Goal: Task Accomplishment & Management: Manage account settings

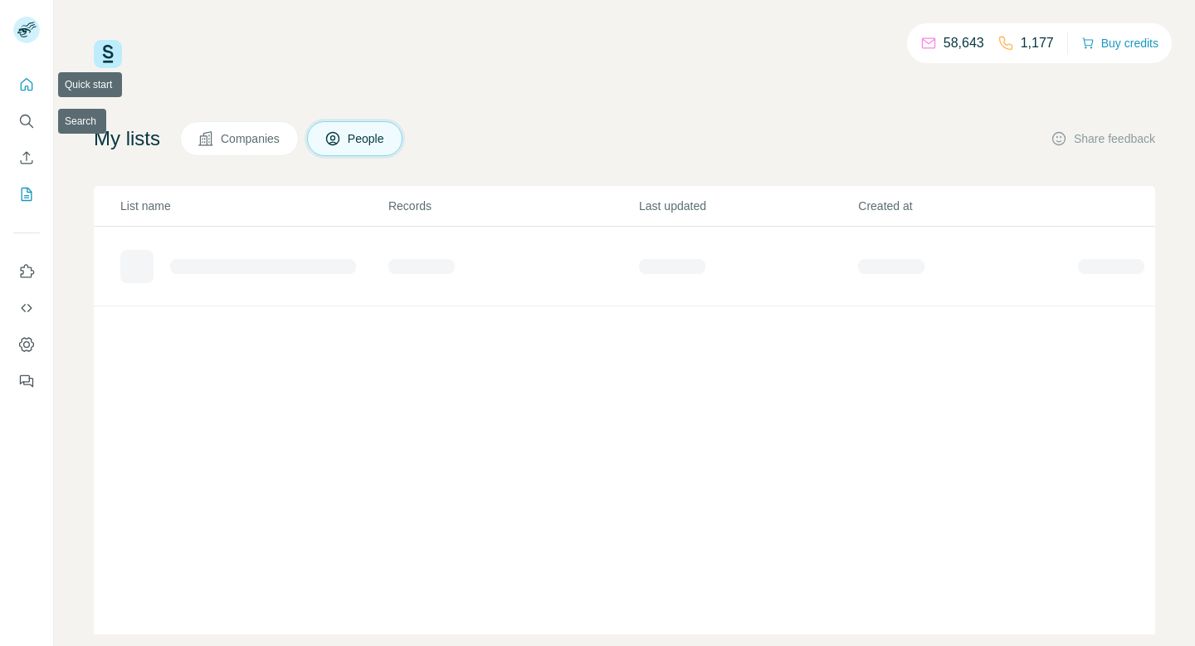
click at [24, 113] on icon "Search" at bounding box center [26, 121] width 17 height 17
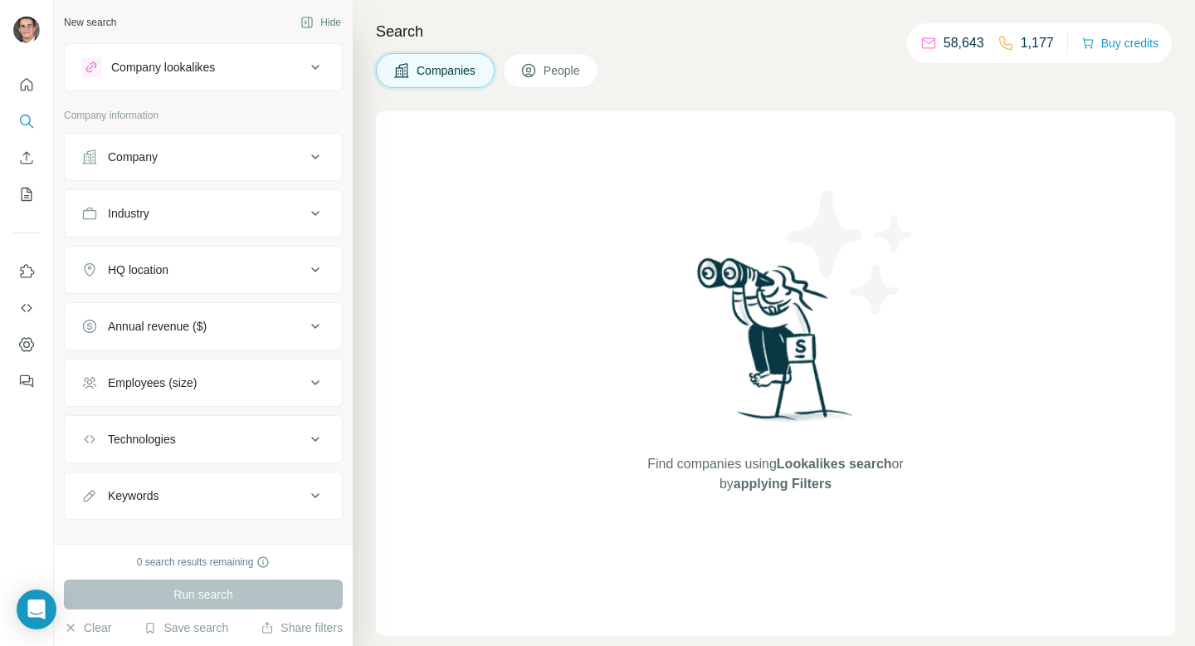
click at [168, 83] on button "Company lookalikes" at bounding box center [203, 67] width 277 height 40
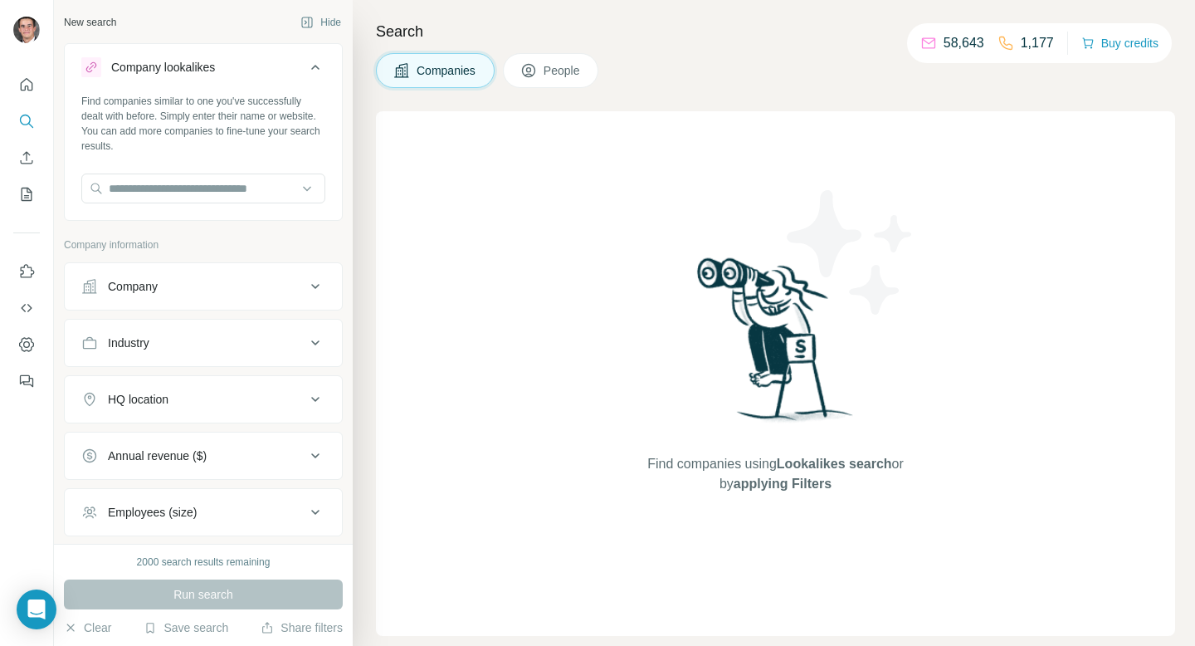
click at [165, 204] on div at bounding box center [203, 189] width 244 height 33
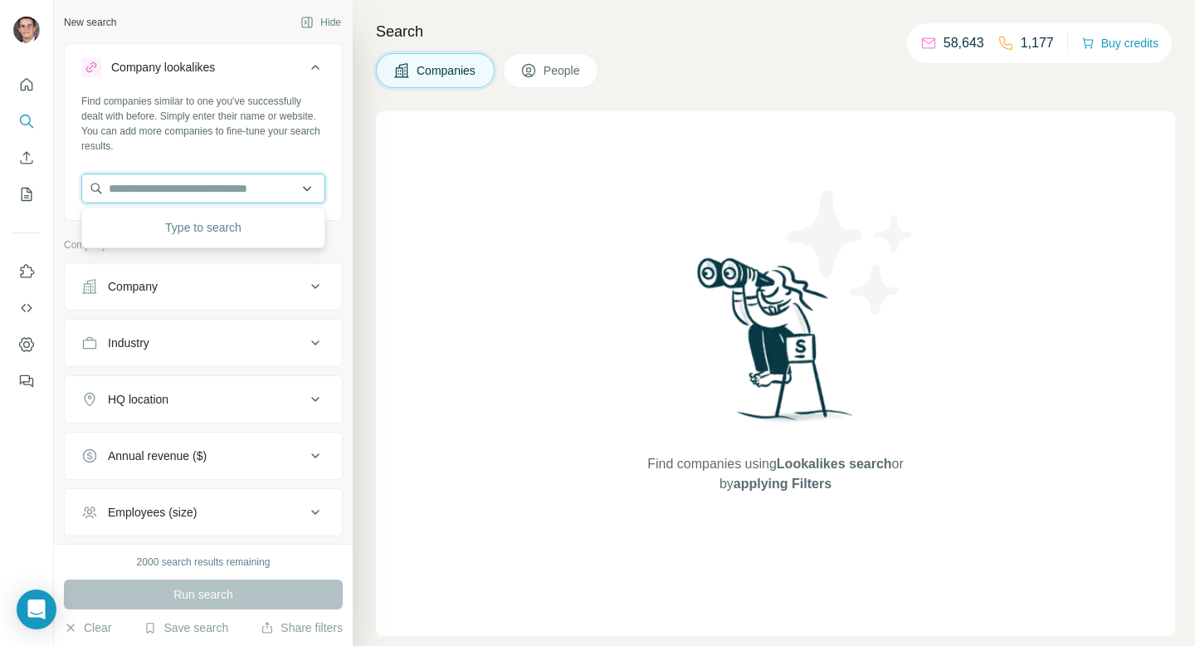
click at [165, 194] on input "text" at bounding box center [203, 188] width 244 height 30
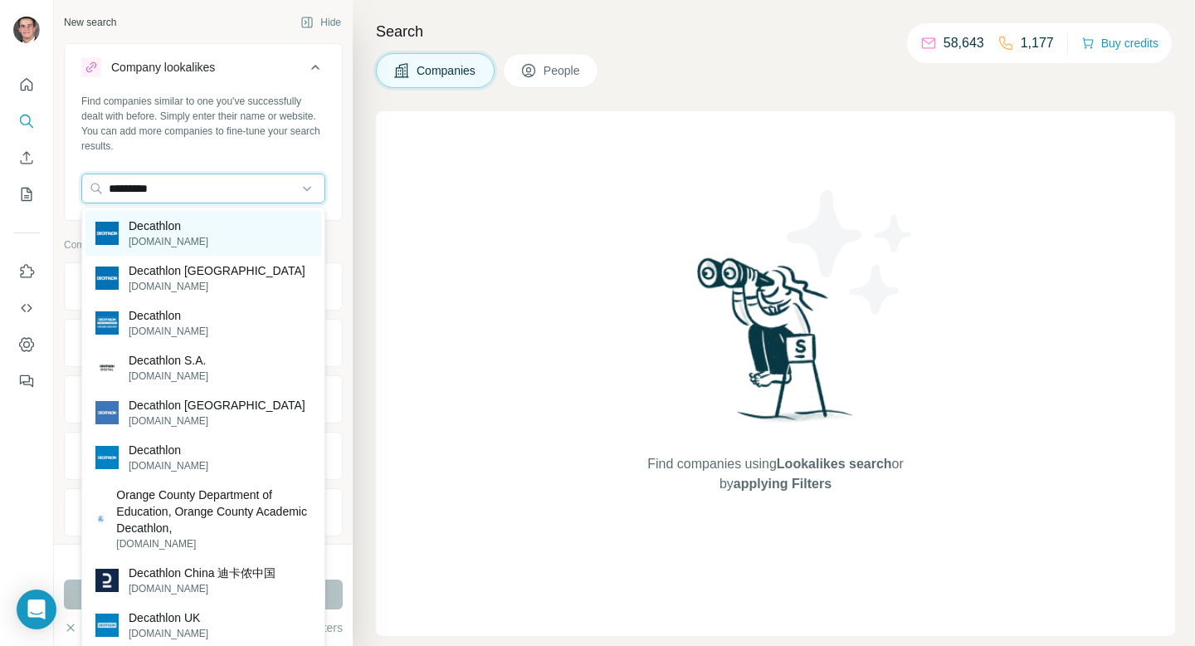
type input "*********"
click at [168, 231] on p "Decathlon" at bounding box center [169, 225] width 80 height 17
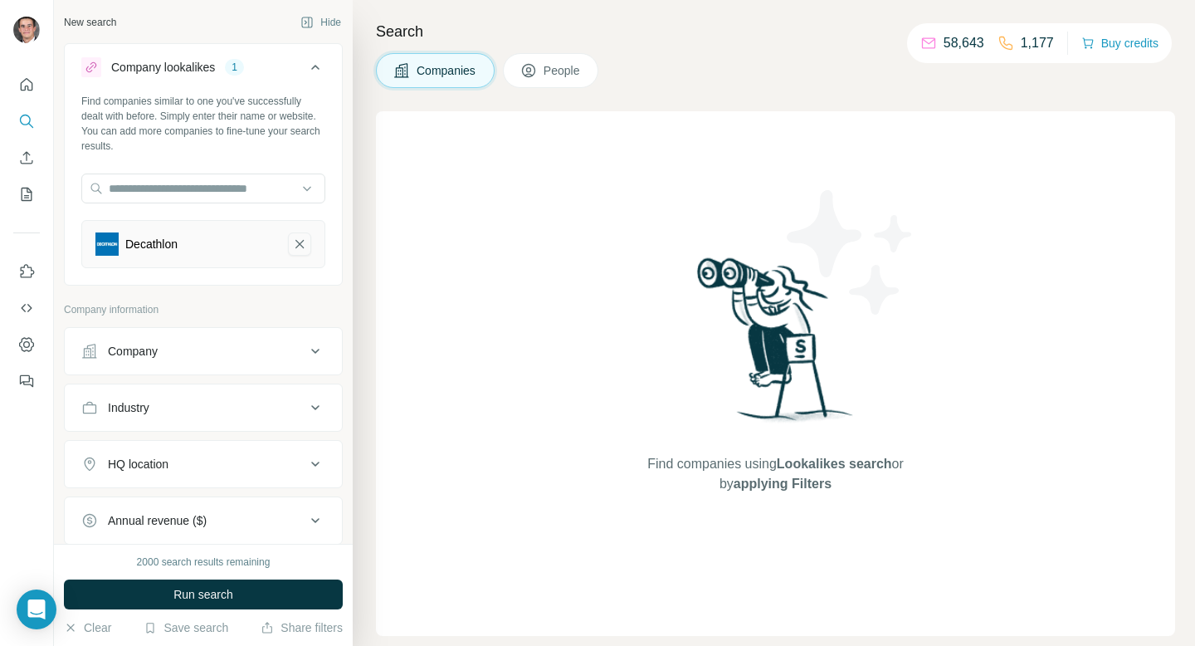
click at [296, 240] on icon "Decathlon-remove-button" at bounding box center [299, 244] width 8 height 8
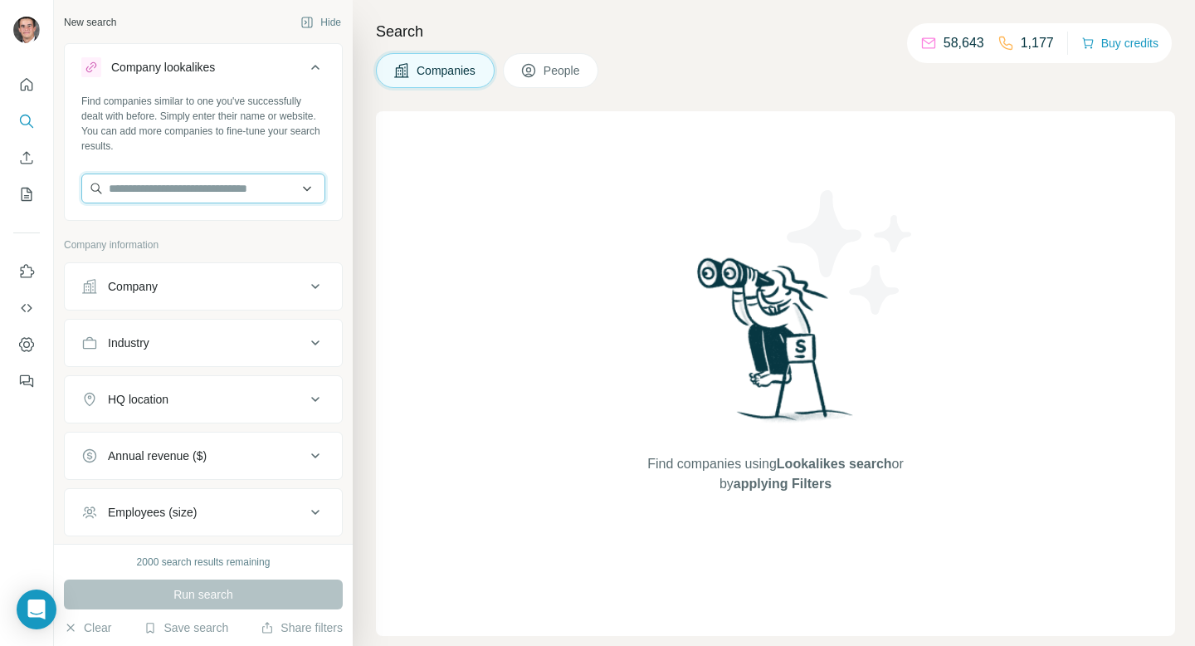
click at [192, 184] on input "text" at bounding box center [203, 188] width 244 height 30
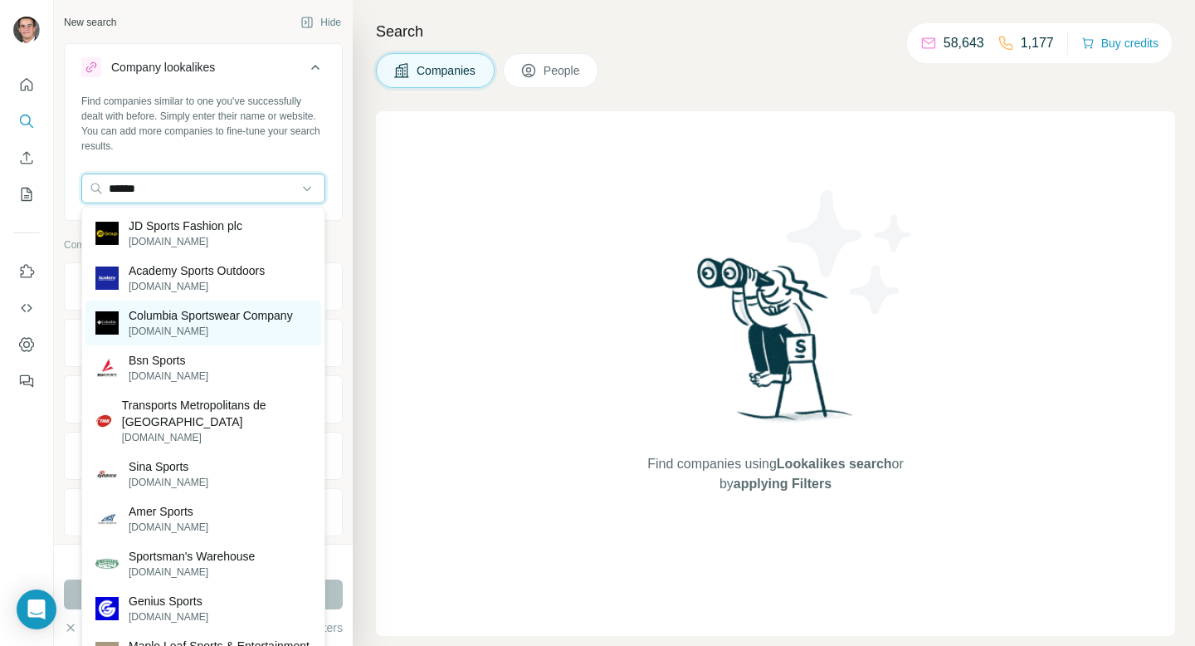
type input "******"
click at [168, 329] on p "columbiasportswearcompany.com" at bounding box center [211, 331] width 164 height 15
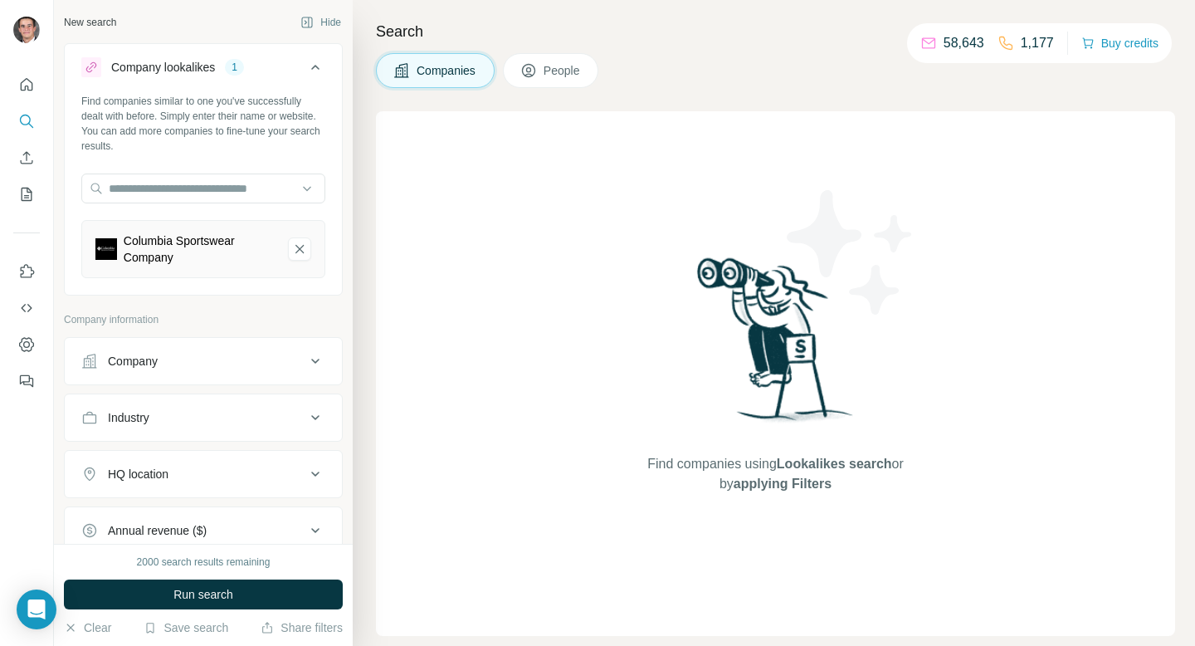
click at [177, 465] on div "HQ location" at bounding box center [193, 473] width 224 height 17
click at [174, 513] on input "text" at bounding box center [203, 515] width 244 height 30
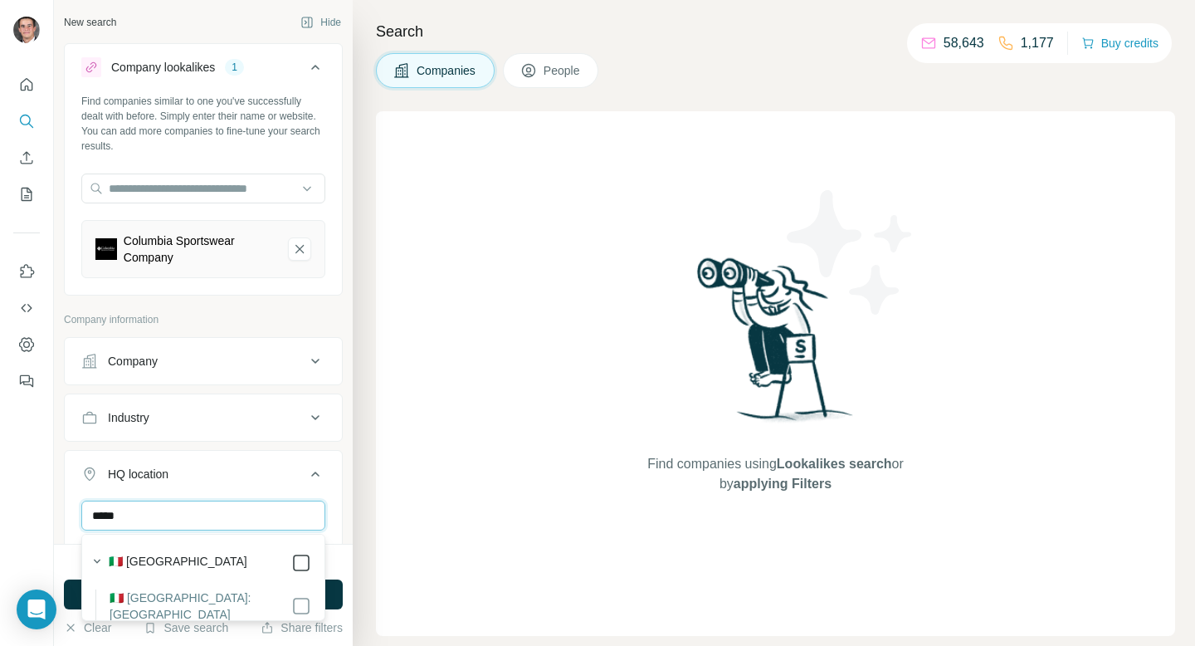
type input "*****"
click at [323, 463] on button "HQ location 1" at bounding box center [203, 477] width 277 height 46
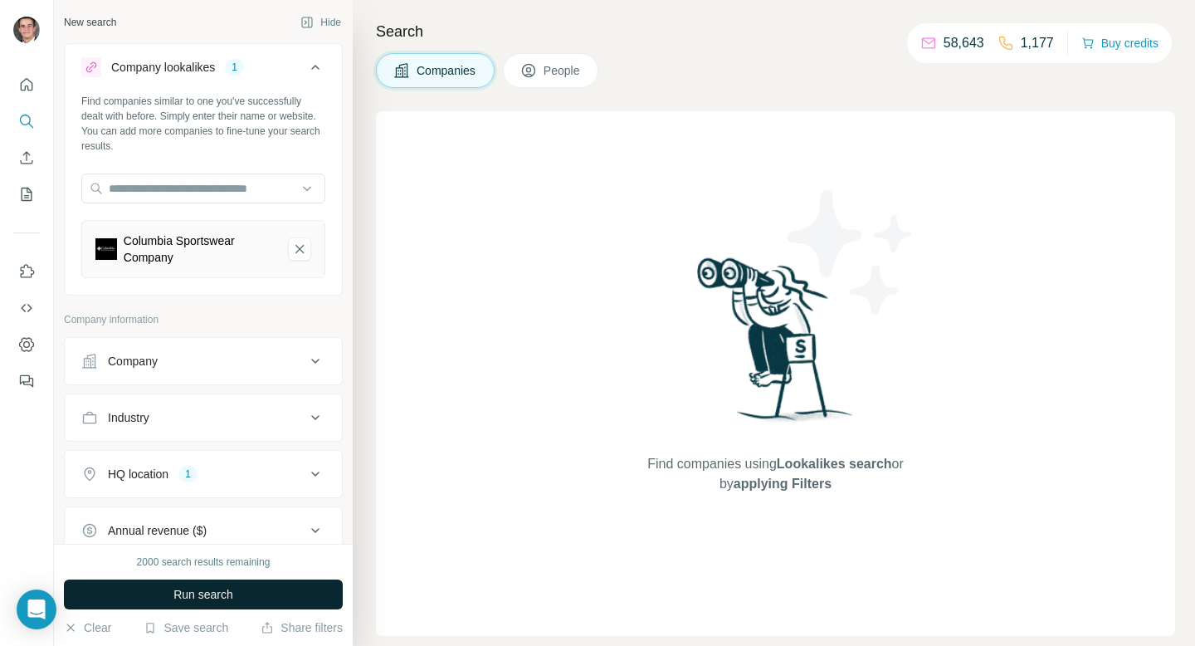
click at [223, 597] on span "Run search" at bounding box center [203, 594] width 60 height 17
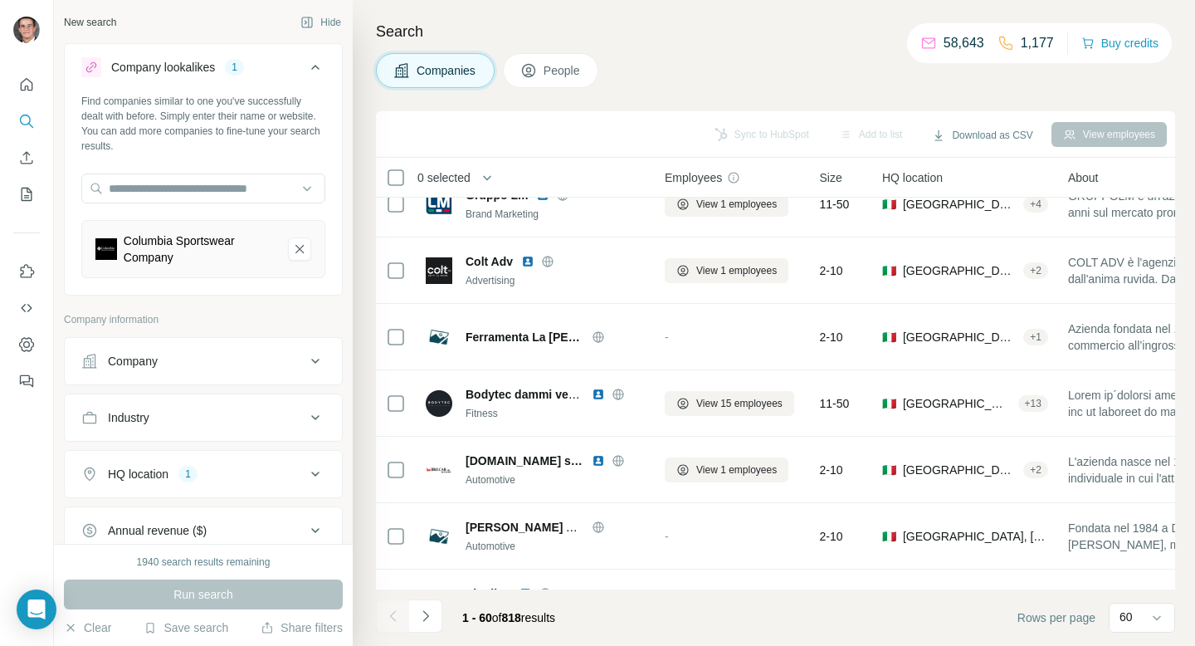
scroll to position [1362, 0]
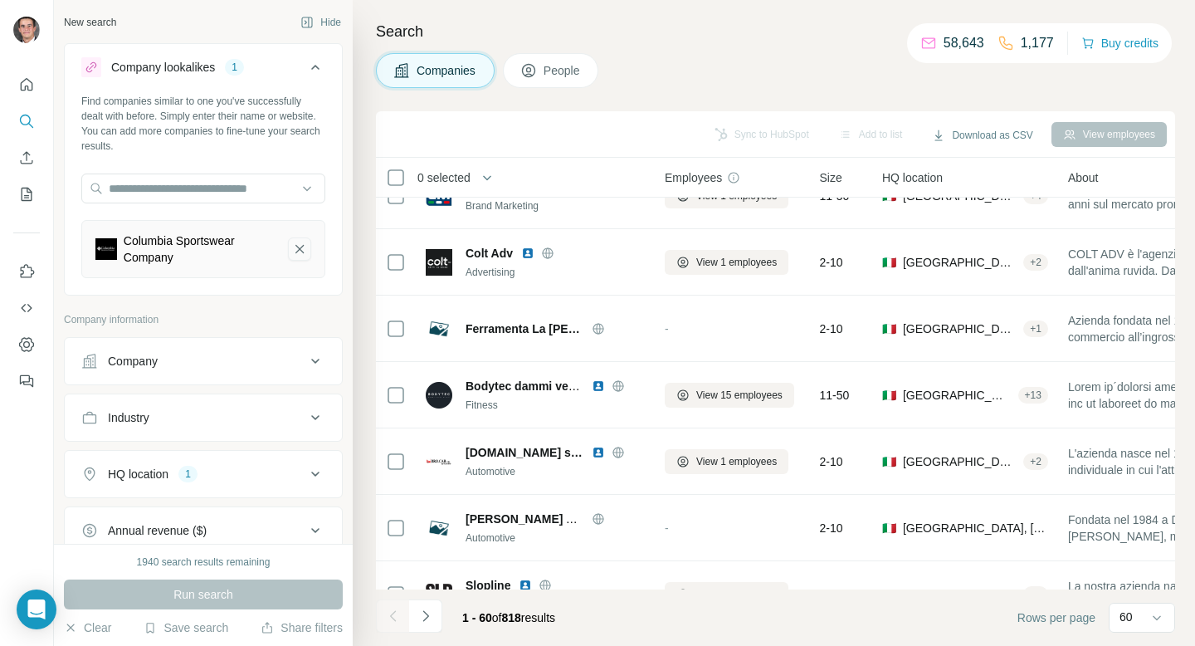
click at [305, 253] on icon "Columbia Sportswear Company-remove-button" at bounding box center [299, 249] width 15 height 17
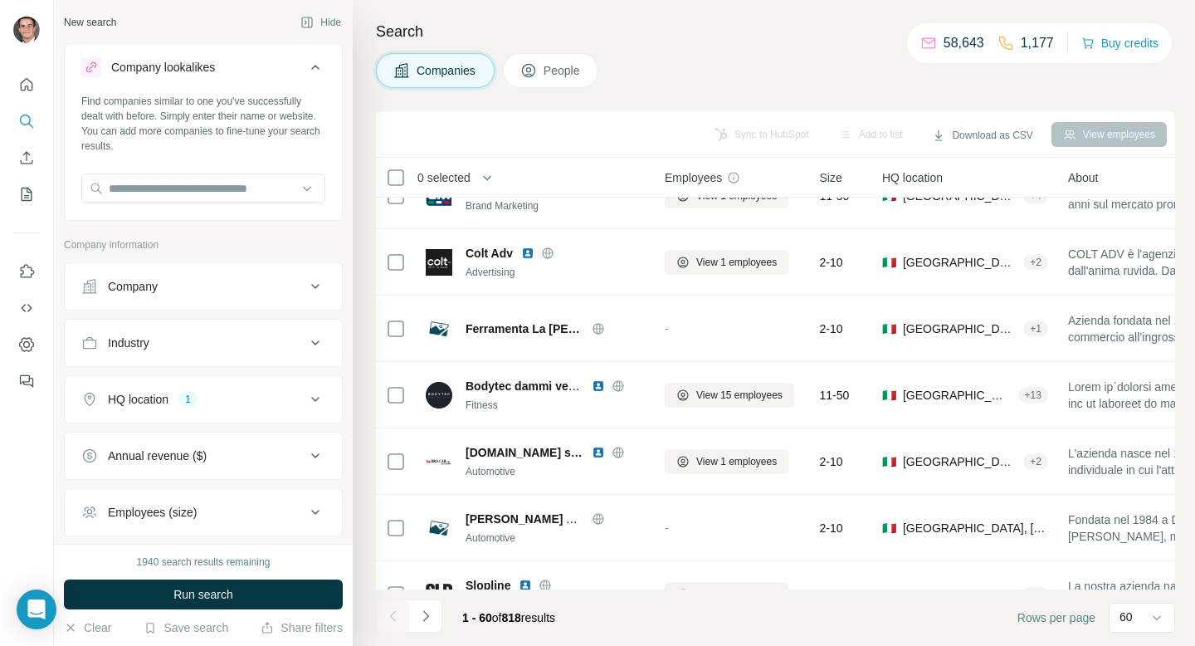
click at [254, 355] on button "Industry" at bounding box center [203, 343] width 277 height 40
click at [223, 384] on input at bounding box center [194, 384] width 205 height 18
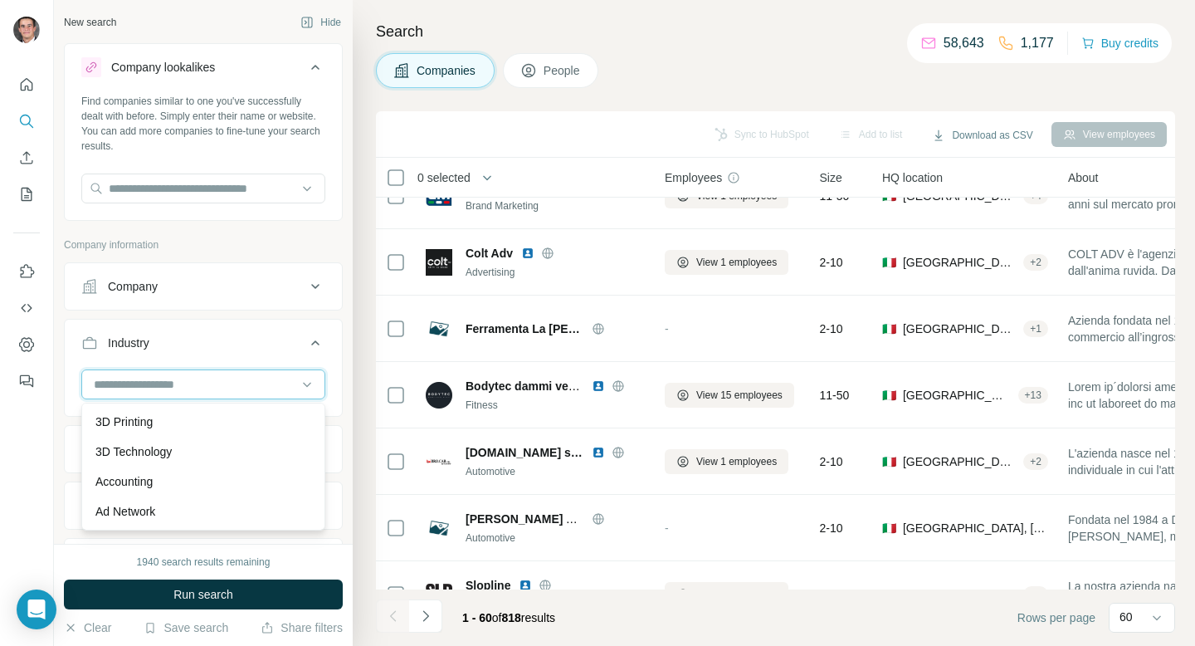
click at [223, 384] on input at bounding box center [194, 384] width 205 height 18
click at [173, 385] on input at bounding box center [194, 384] width 205 height 18
click at [146, 382] on input at bounding box center [194, 384] width 205 height 18
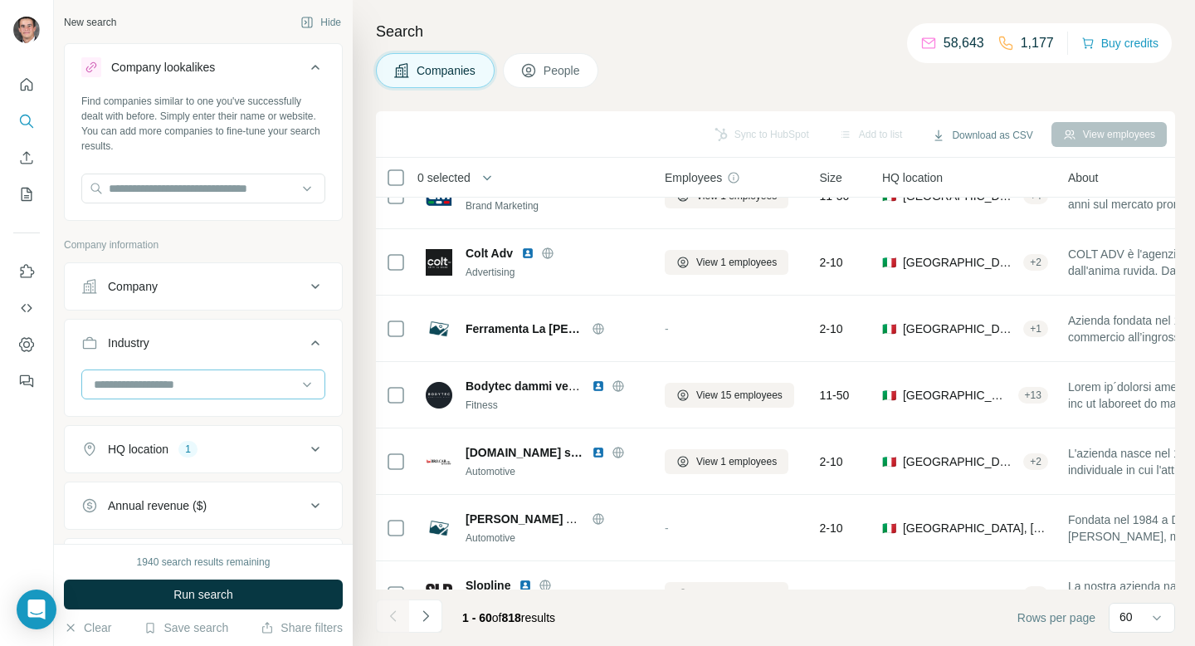
click at [146, 382] on input at bounding box center [194, 384] width 205 height 18
click at [144, 382] on input at bounding box center [194, 384] width 205 height 18
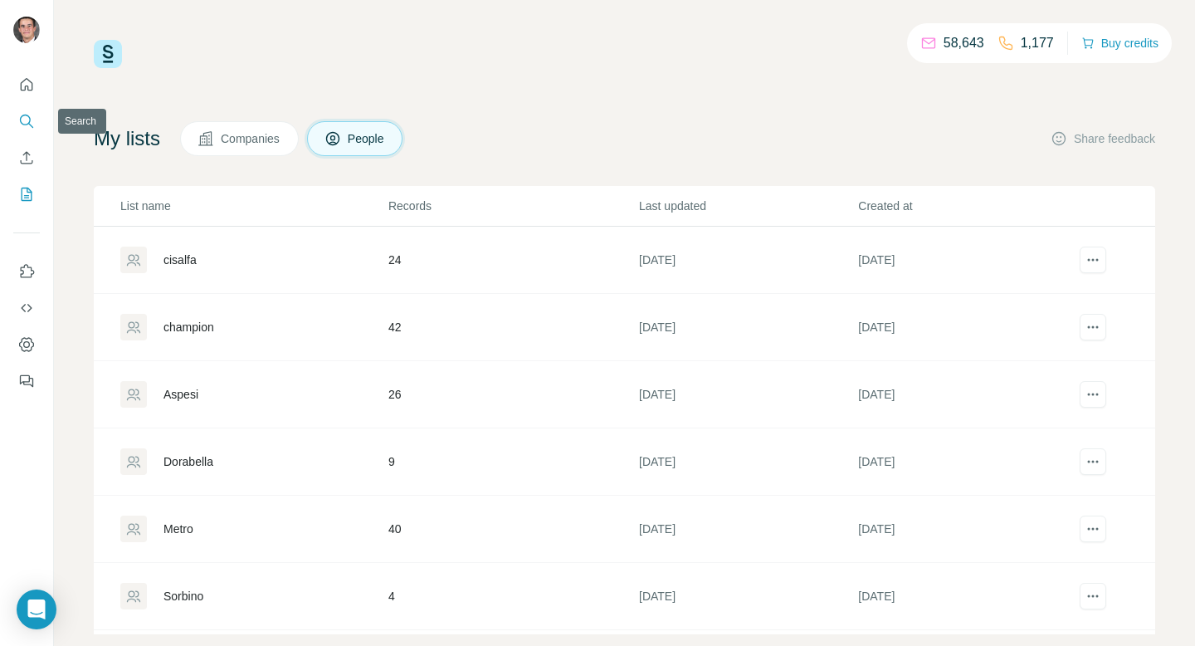
click at [31, 125] on icon "Search" at bounding box center [30, 125] width 5 height 5
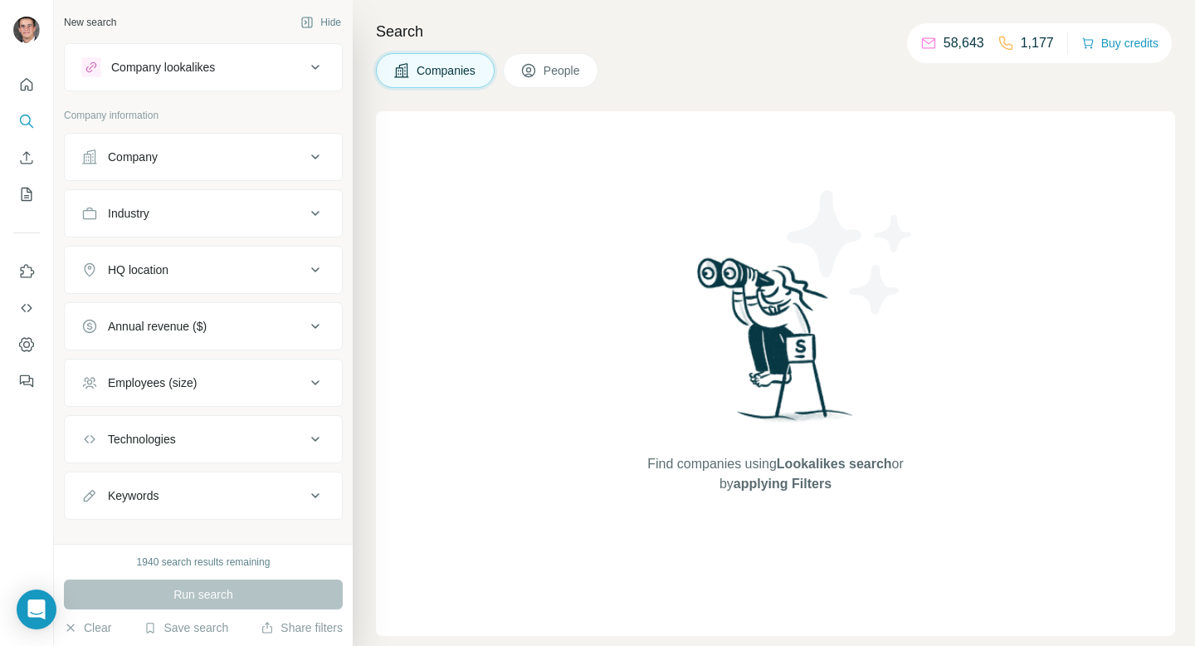
click at [202, 94] on div "Company lookalikes Company information Company Industry HQ location Annual reve…" at bounding box center [203, 281] width 279 height 476
click at [203, 80] on button "Company lookalikes" at bounding box center [203, 67] width 277 height 40
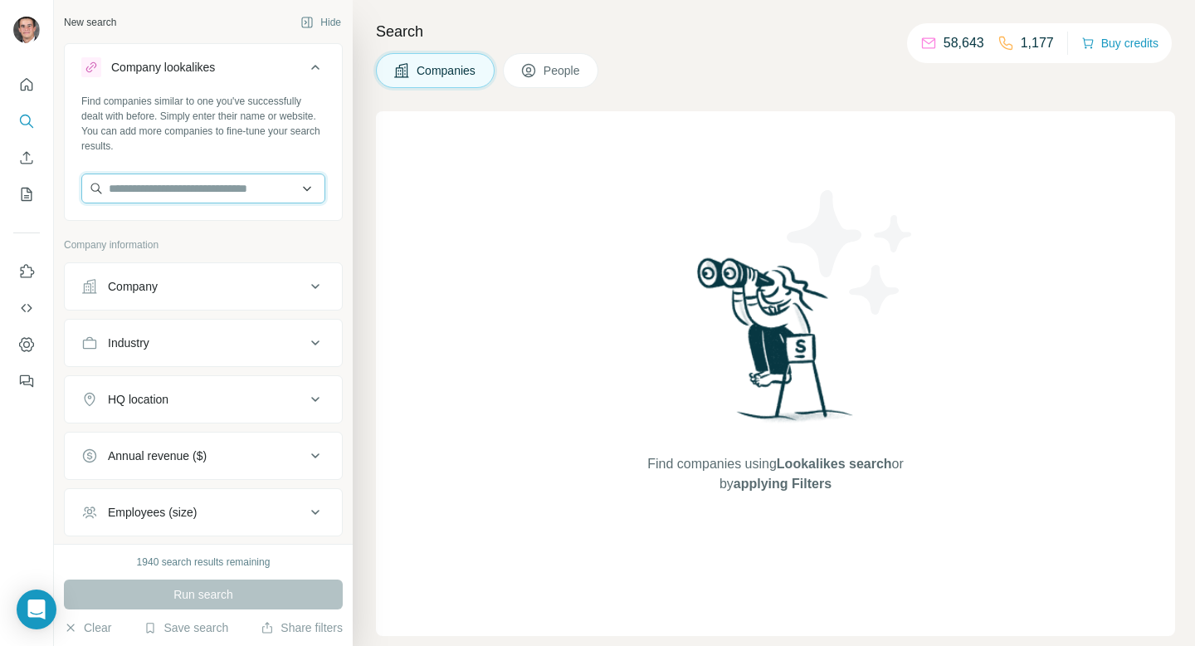
click at [181, 173] on input "text" at bounding box center [203, 188] width 244 height 30
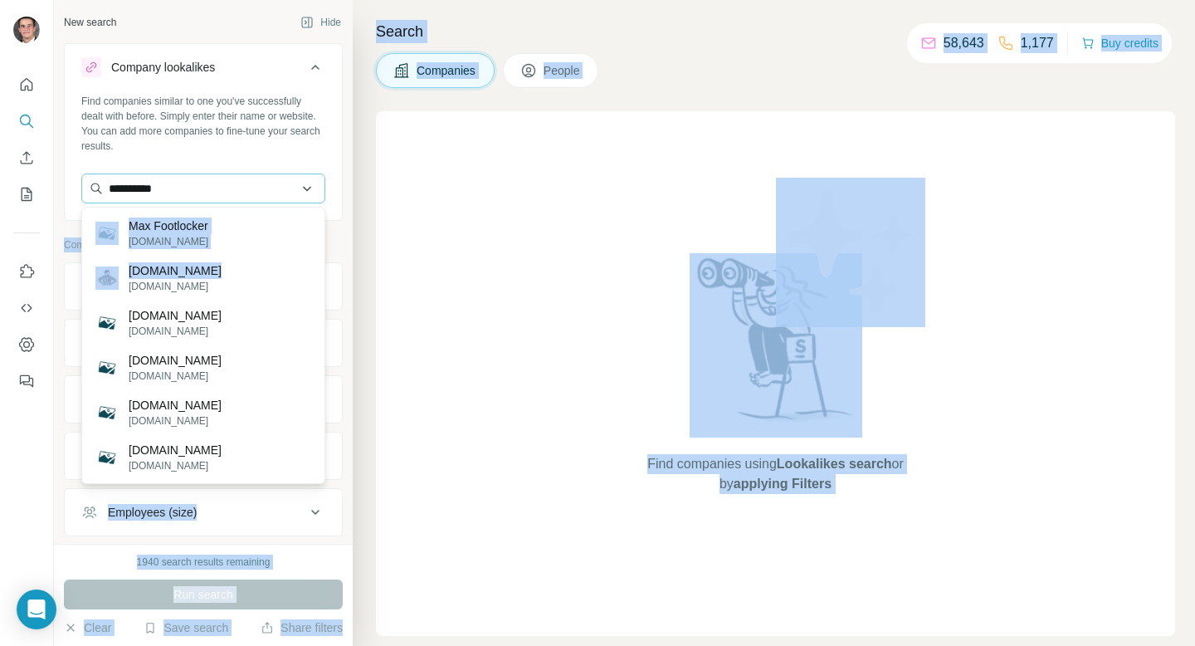
drag, startPoint x: 222, startPoint y: 277, endPoint x: 241, endPoint y: 189, distance: 90.0
click at [241, 189] on body "**********" at bounding box center [597, 323] width 1195 height 646
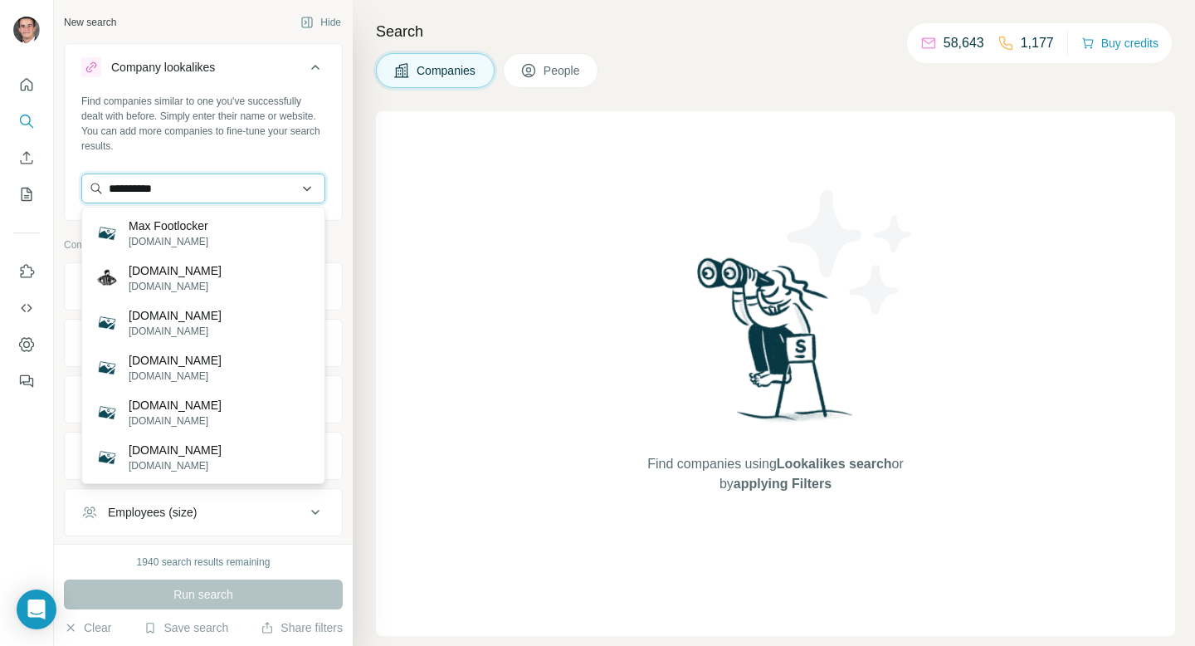
click at [241, 189] on input "**********" at bounding box center [203, 188] width 244 height 30
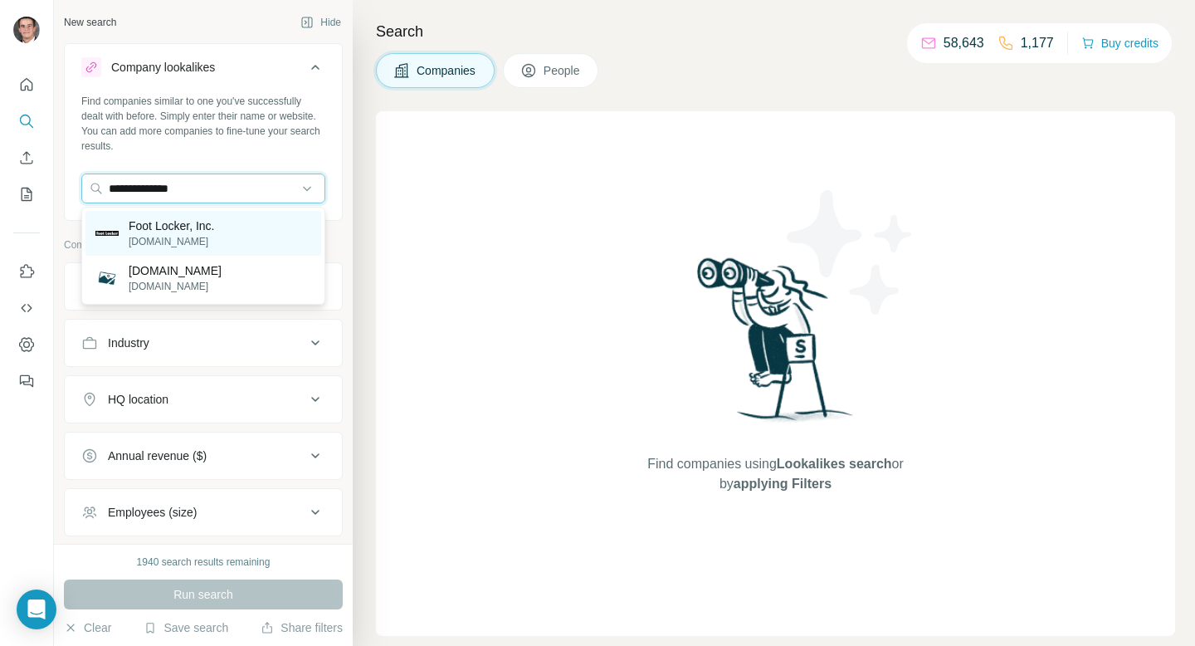
type input "**********"
click at [265, 239] on div "Foot Locker, Inc. [DOMAIN_NAME]" at bounding box center [203, 233] width 236 height 45
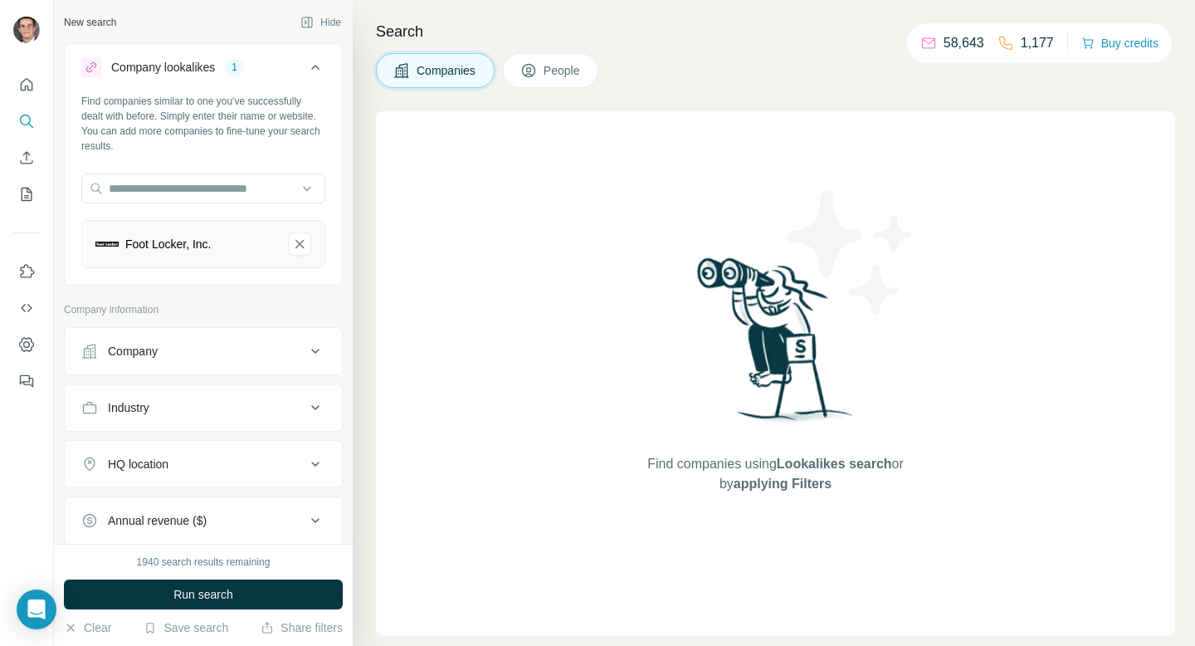
scroll to position [71, 0]
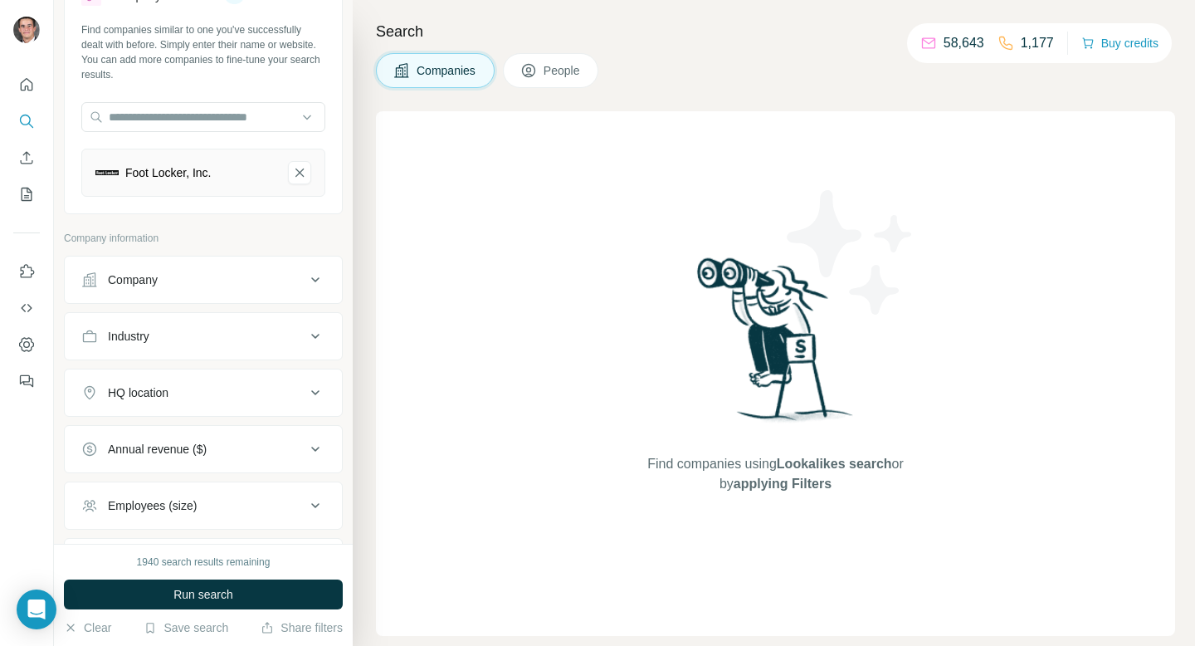
click at [232, 371] on div "HQ location" at bounding box center [203, 392] width 279 height 48
click at [232, 398] on div "HQ location" at bounding box center [193, 392] width 224 height 17
click at [195, 437] on input "text" at bounding box center [203, 434] width 244 height 30
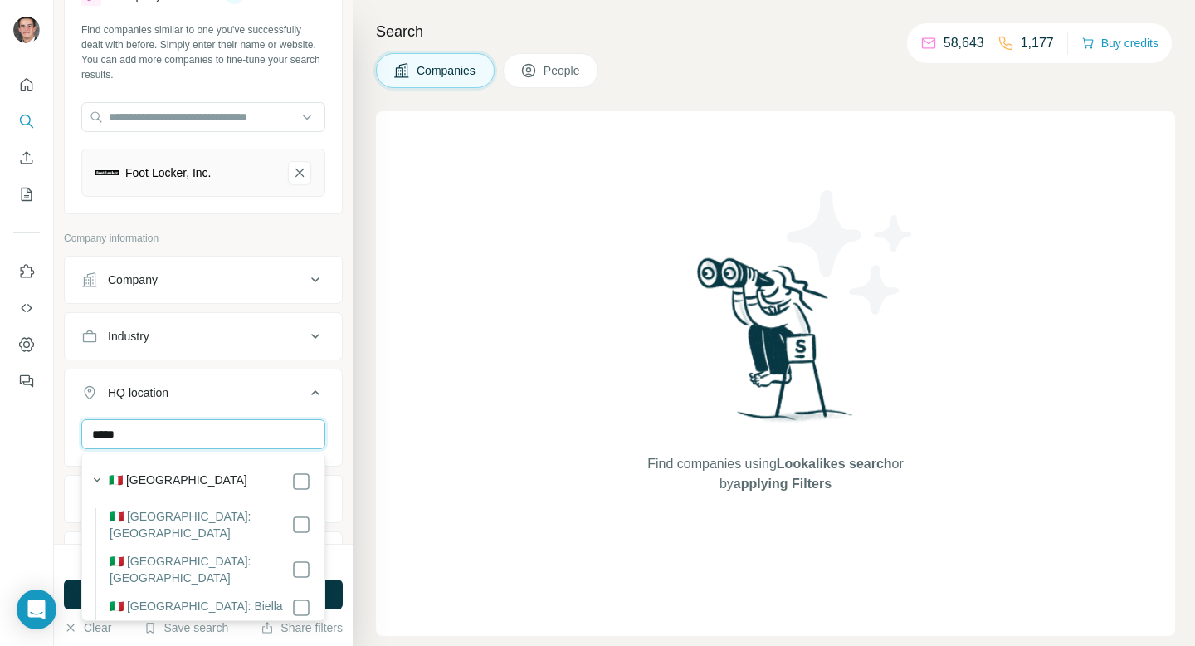
type input "*****"
click at [314, 389] on icon at bounding box center [315, 392] width 20 height 20
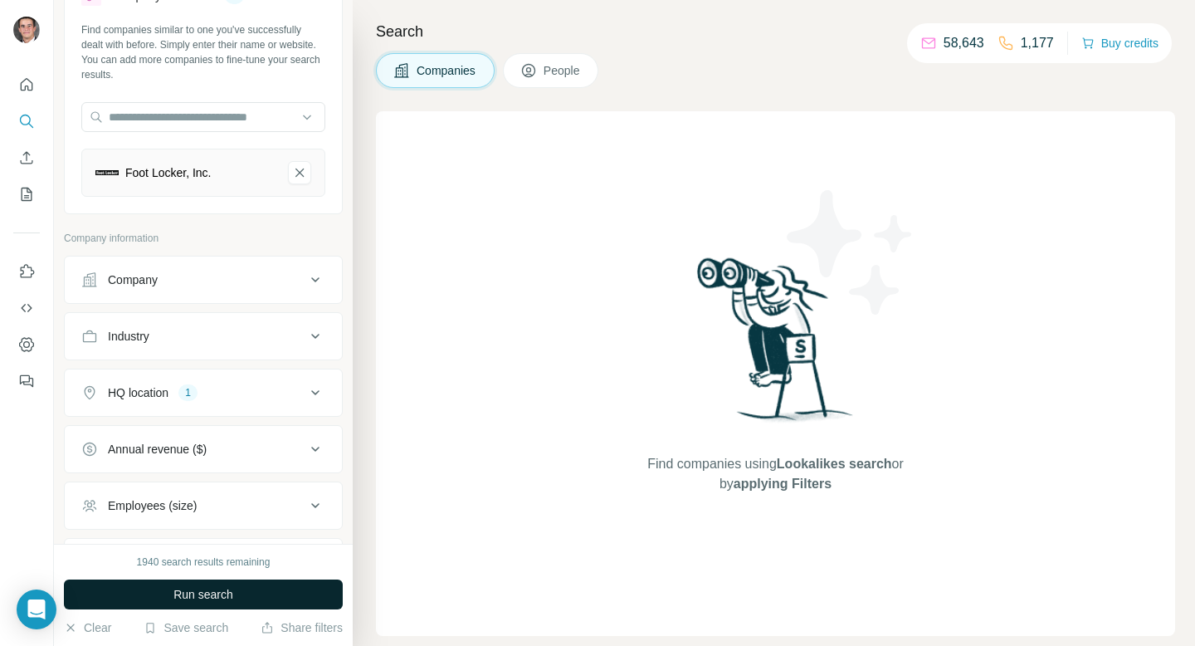
click at [270, 602] on button "Run search" at bounding box center [203, 594] width 279 height 30
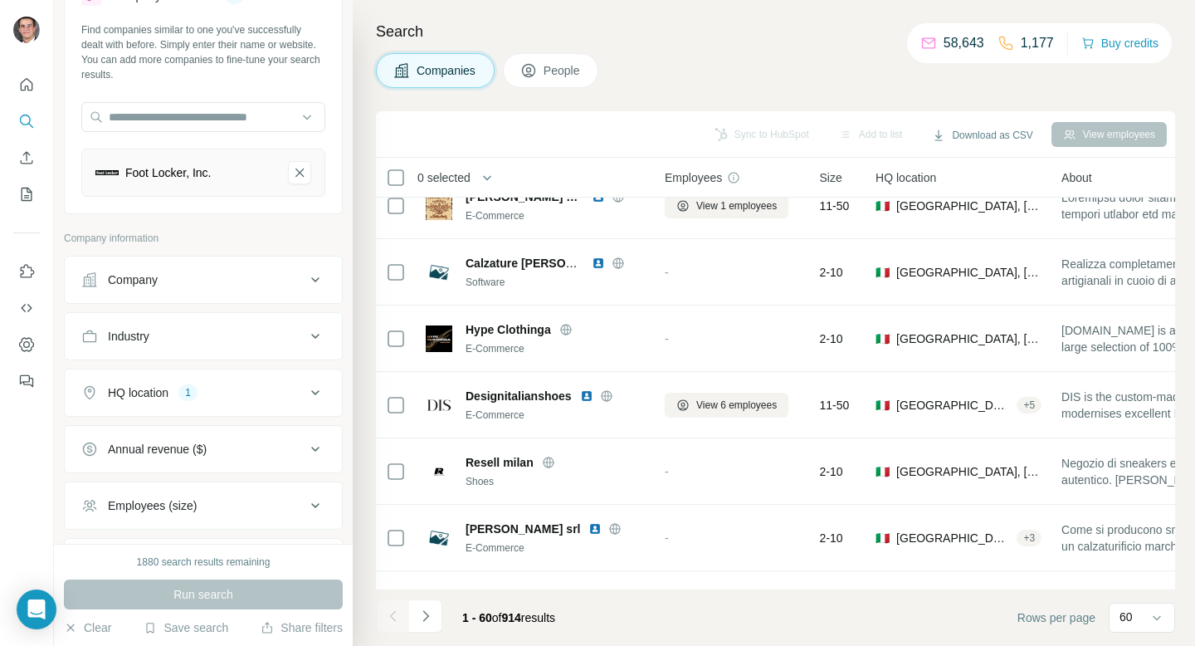
scroll to position [3591, 0]
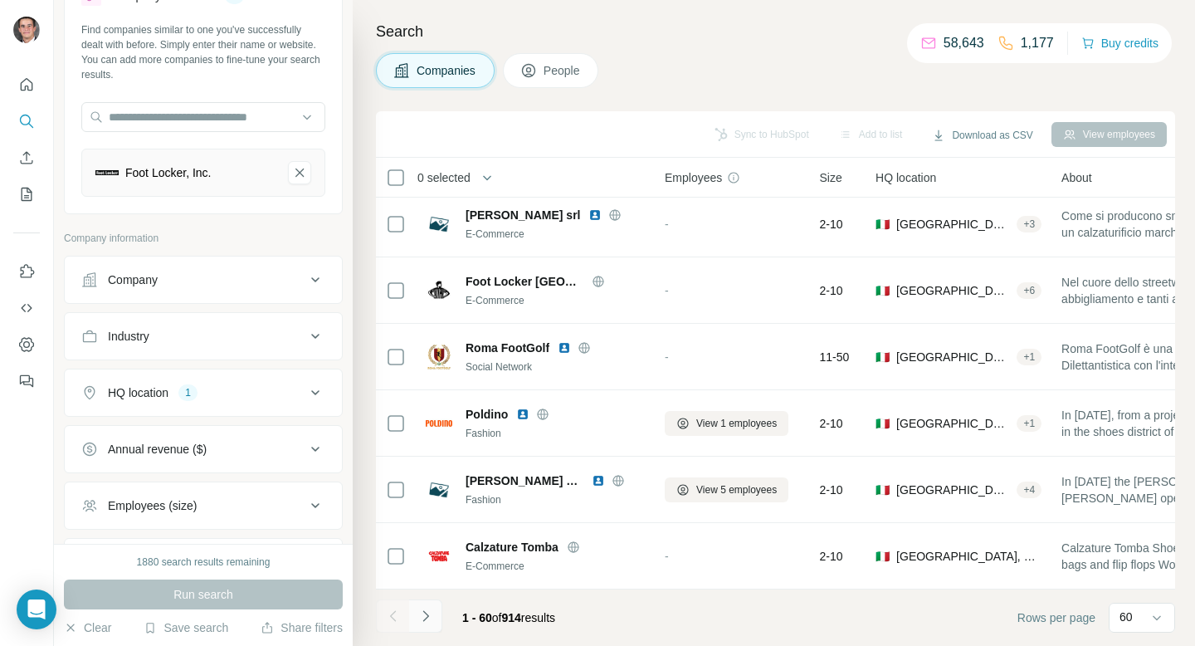
click at [428, 621] on icon "Navigate to next page" at bounding box center [425, 615] width 17 height 17
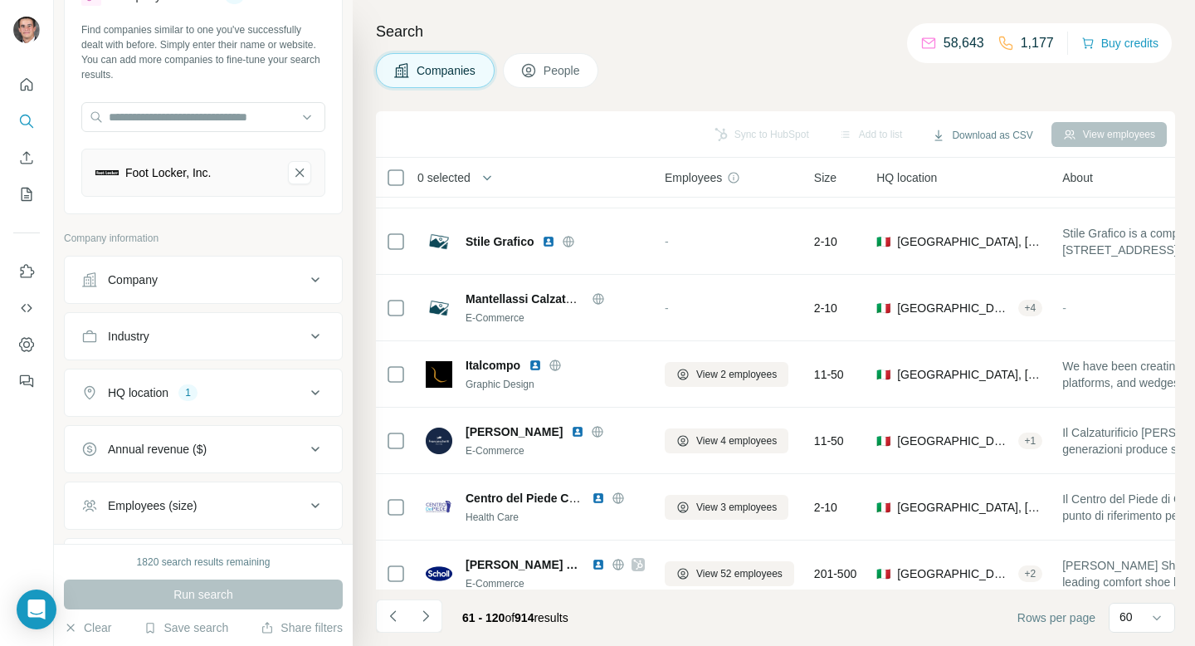
scroll to position [0, 0]
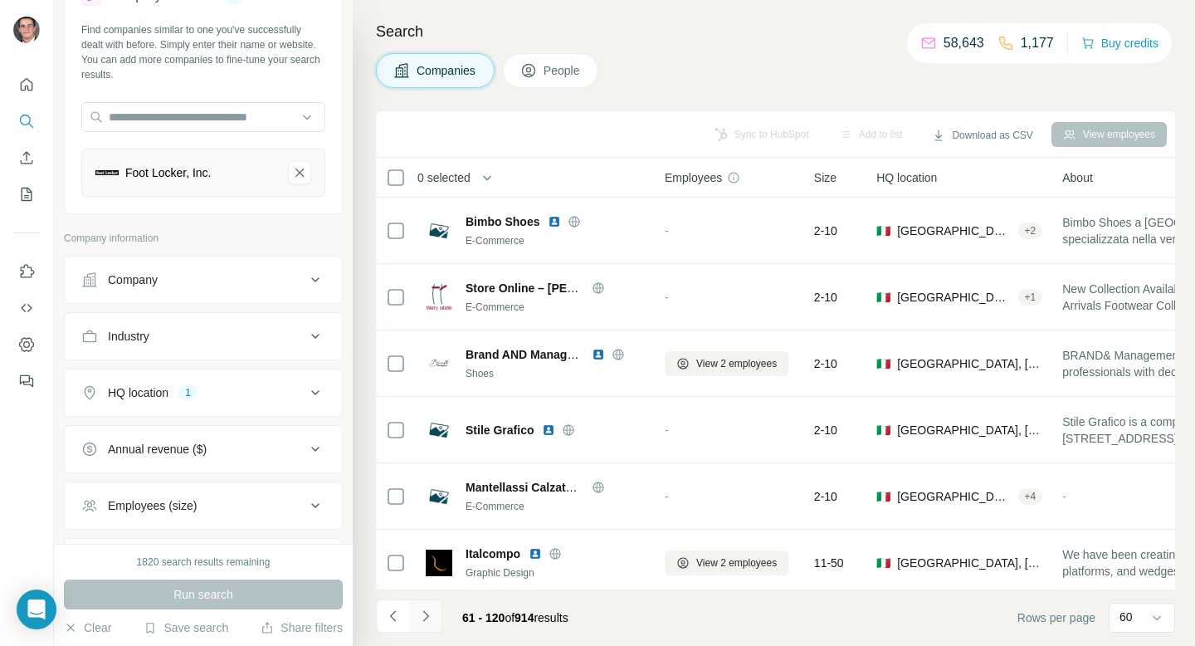
click at [429, 626] on button "Navigate to next page" at bounding box center [425, 615] width 33 height 33
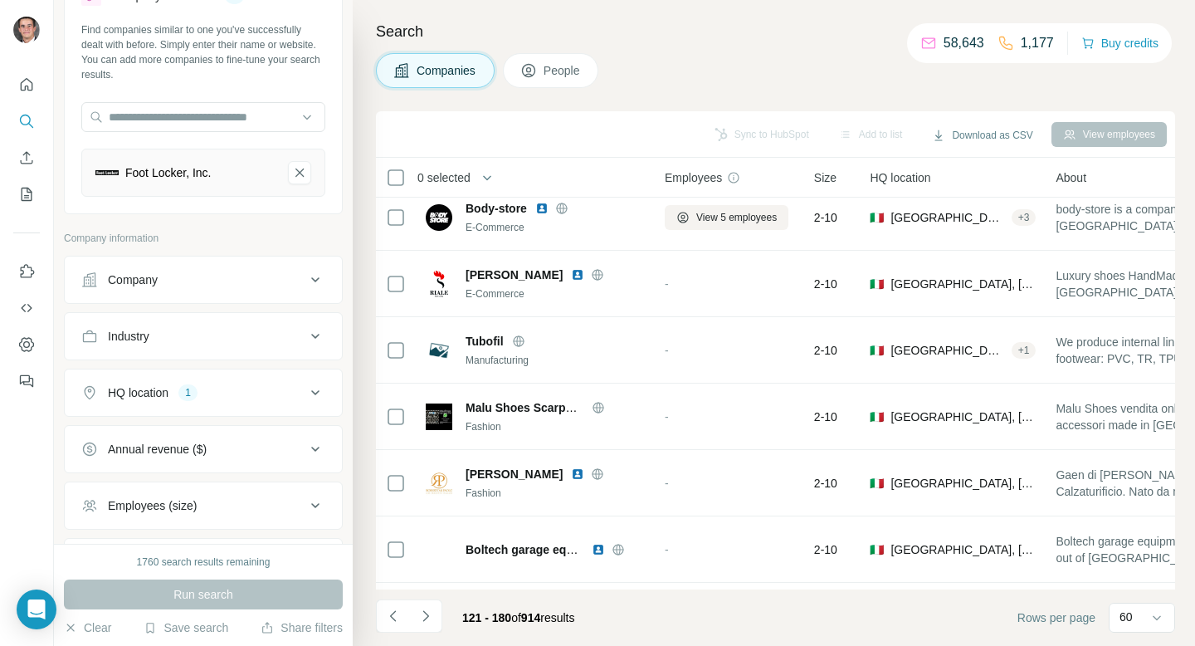
scroll to position [3591, 0]
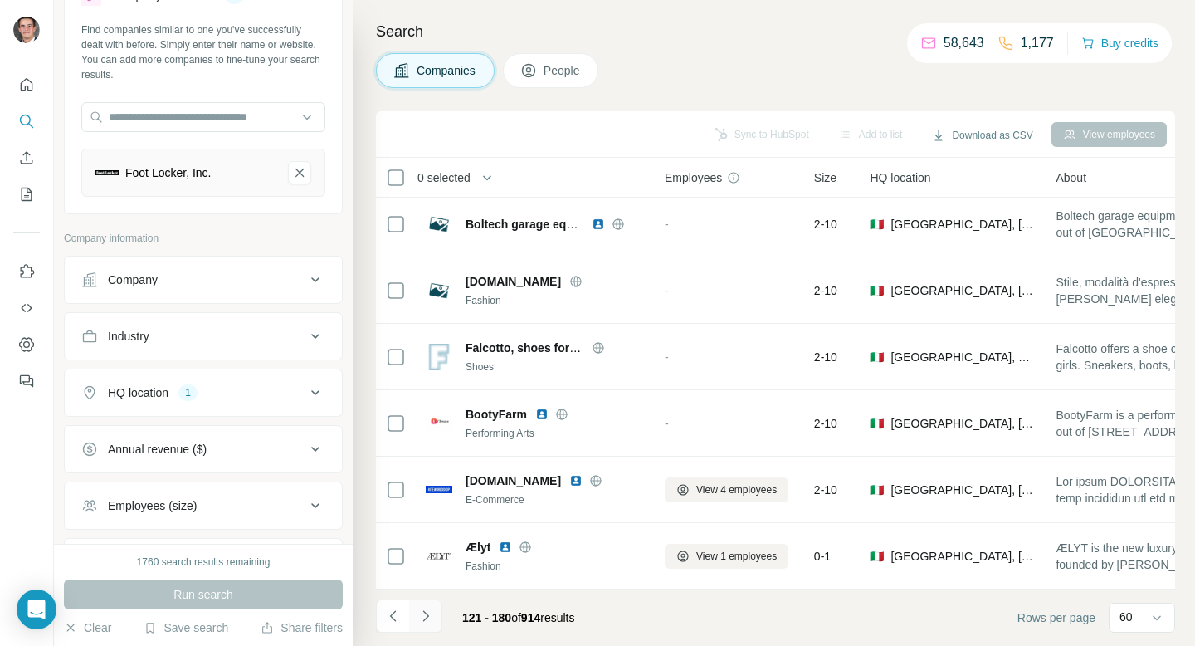
click at [419, 617] on icon "Navigate to next page" at bounding box center [425, 615] width 17 height 17
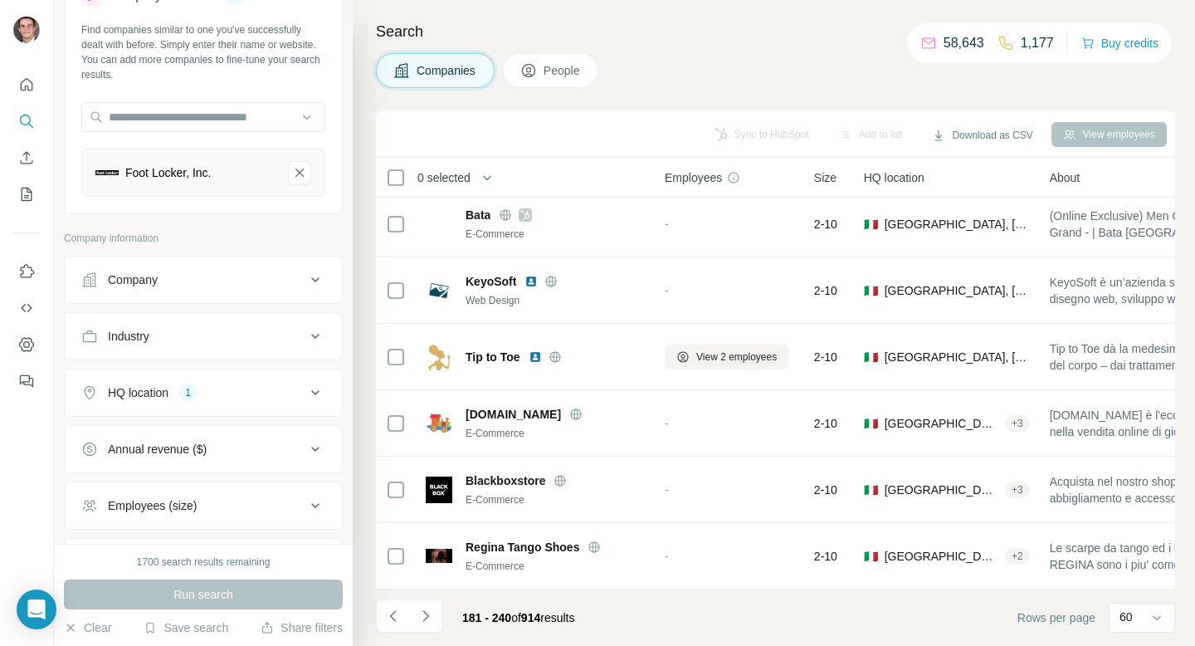
click at [551, 365] on div "Tip to Toe" at bounding box center [535, 356] width 219 height 27
click at [417, 612] on icon "Navigate to next page" at bounding box center [425, 615] width 17 height 17
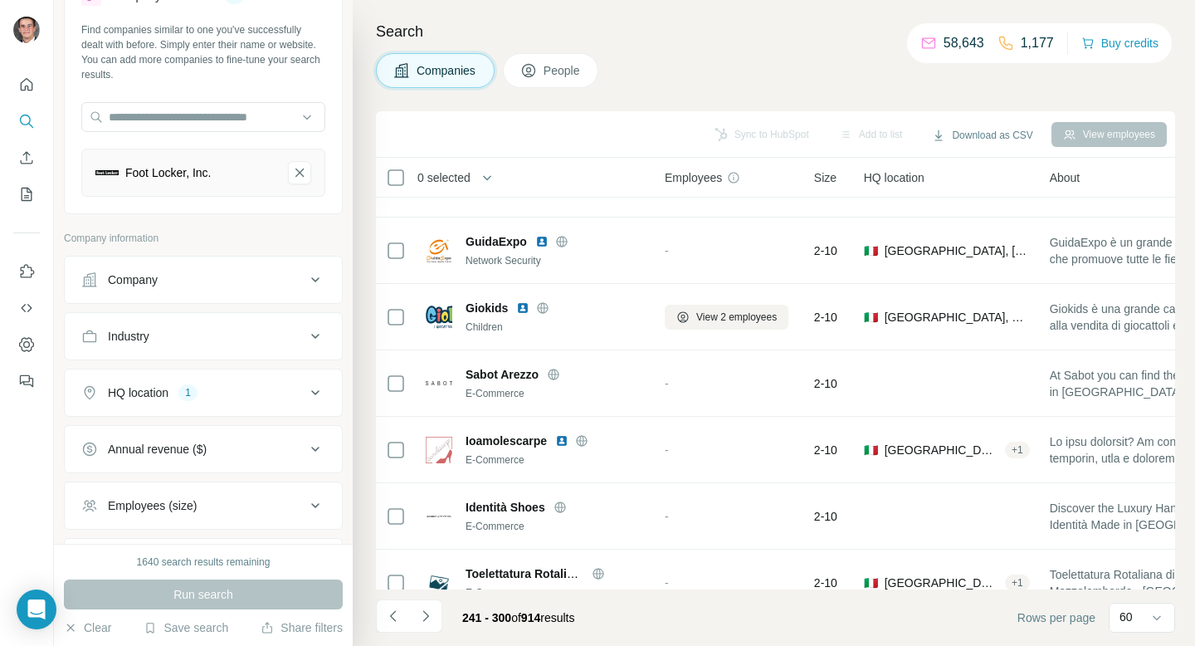
scroll to position [0, 0]
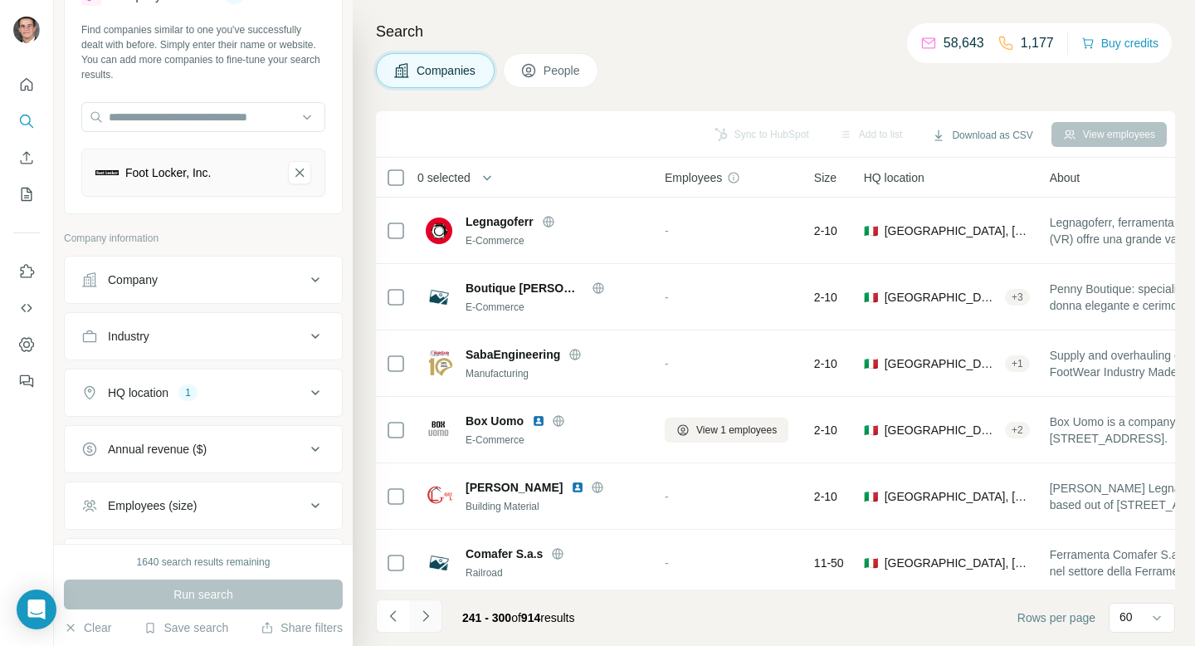
click at [431, 609] on icon "Navigate to next page" at bounding box center [425, 615] width 17 height 17
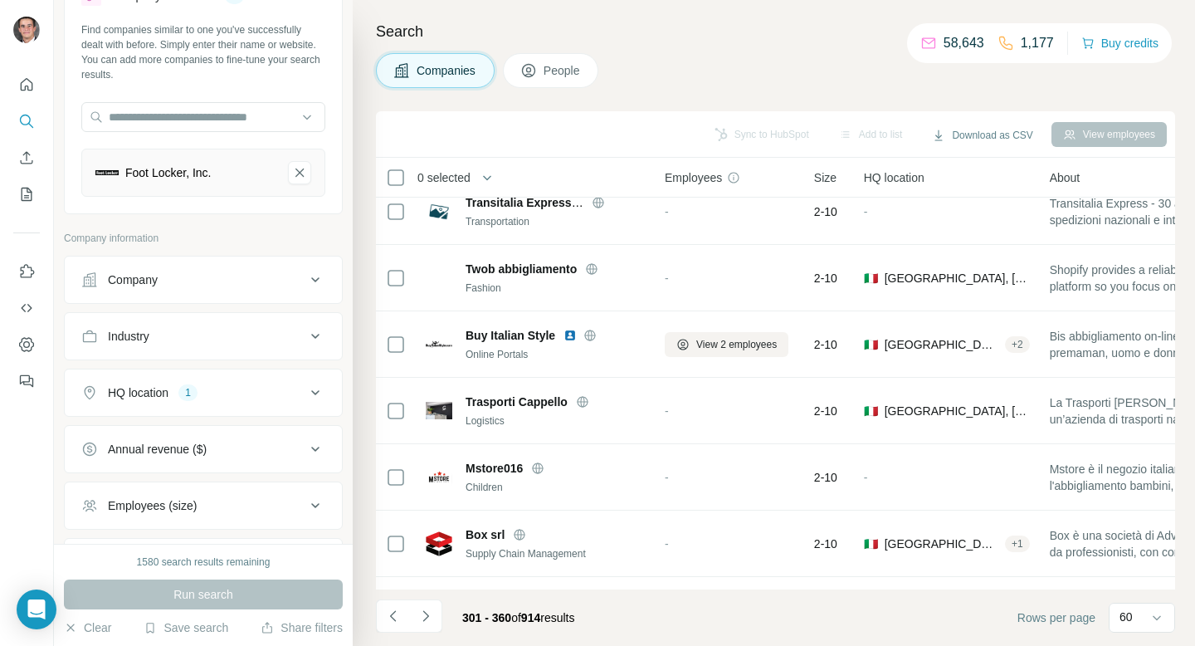
scroll to position [3591, 0]
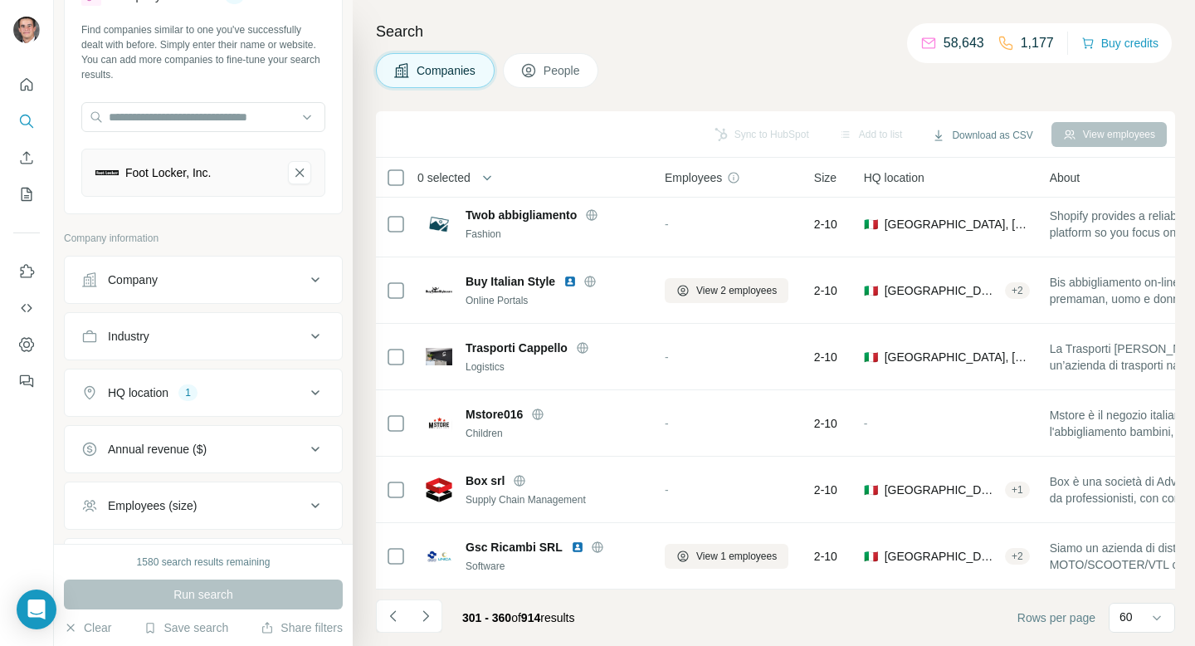
click at [300, 172] on icon "Foot Locker, Inc.-remove-button" at bounding box center [299, 172] width 15 height 17
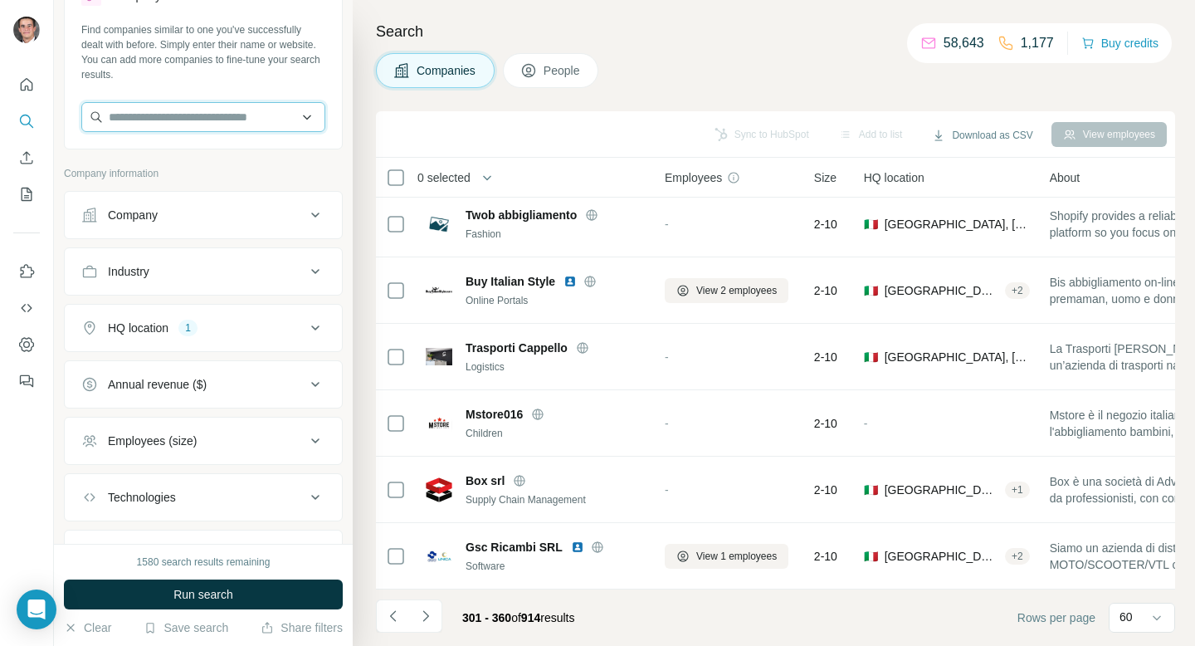
click at [253, 121] on input "text" at bounding box center [203, 117] width 244 height 30
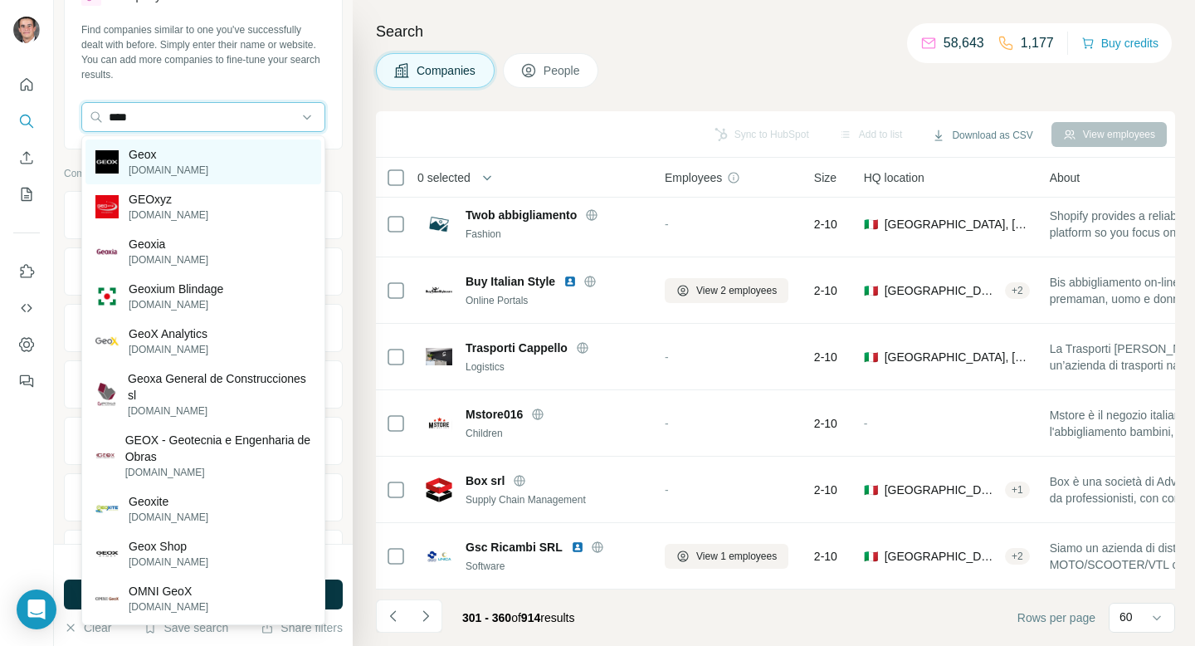
type input "****"
click at [217, 159] on div "Geox geox.com" at bounding box center [203, 161] width 236 height 45
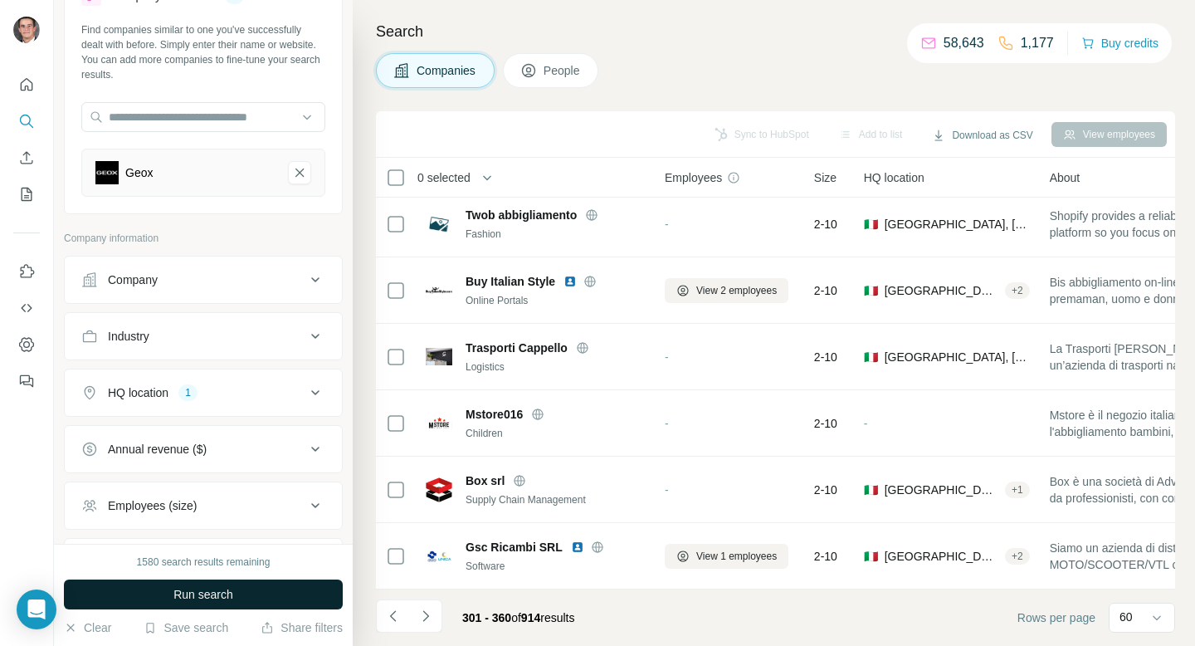
click at [183, 596] on span "Run search" at bounding box center [203, 594] width 60 height 17
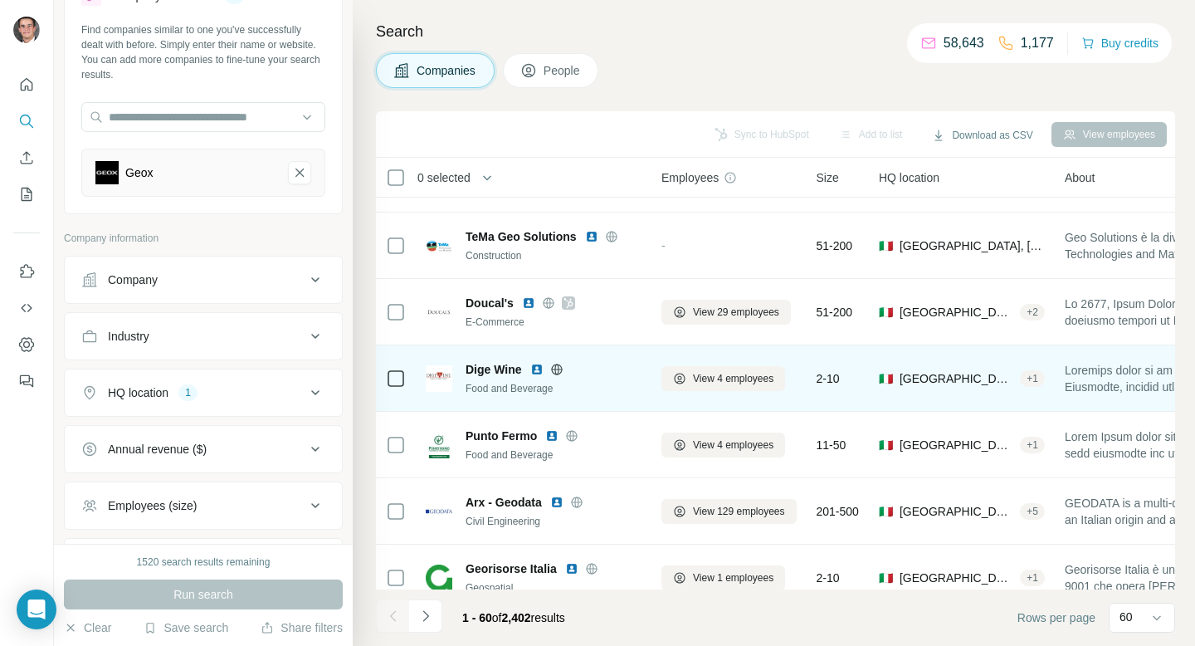
scroll to position [3591, 3]
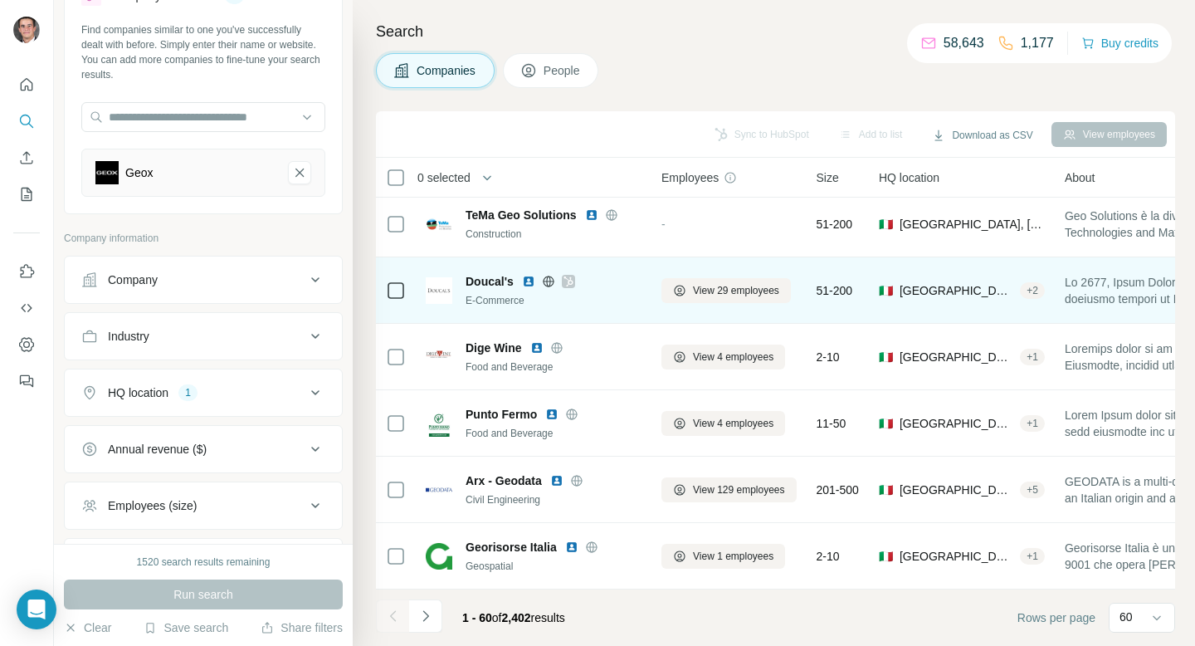
click at [564, 278] on icon at bounding box center [568, 281] width 10 height 13
click at [546, 282] on icon at bounding box center [548, 280] width 4 height 11
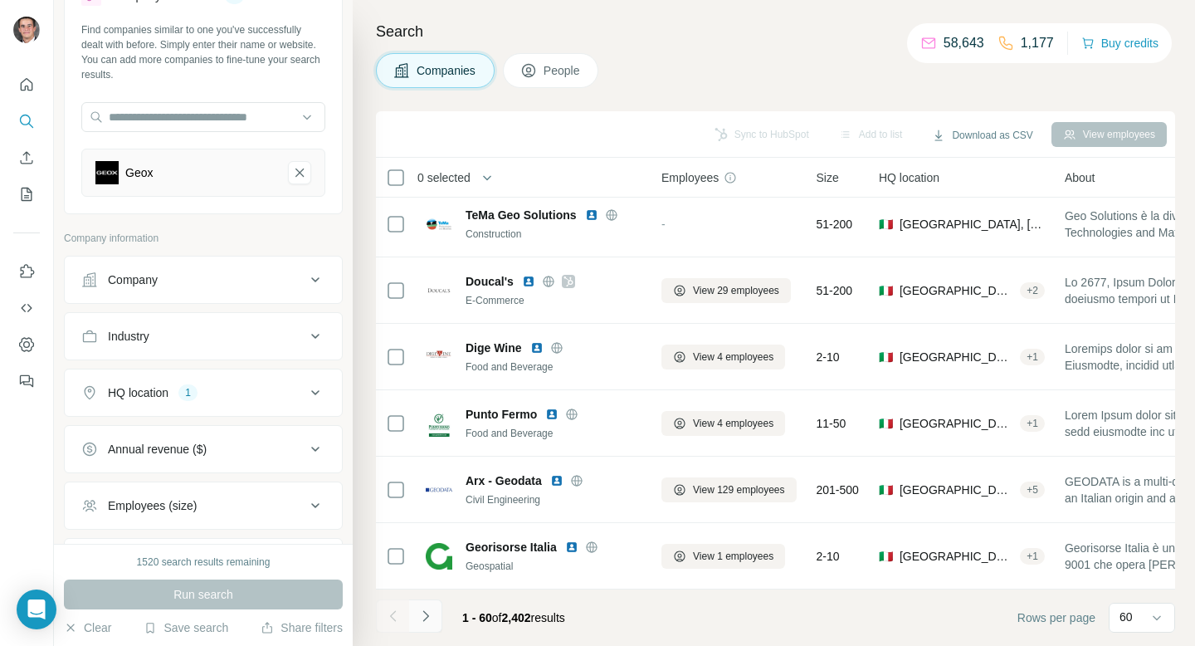
click at [427, 617] on icon "Navigate to next page" at bounding box center [425, 615] width 17 height 17
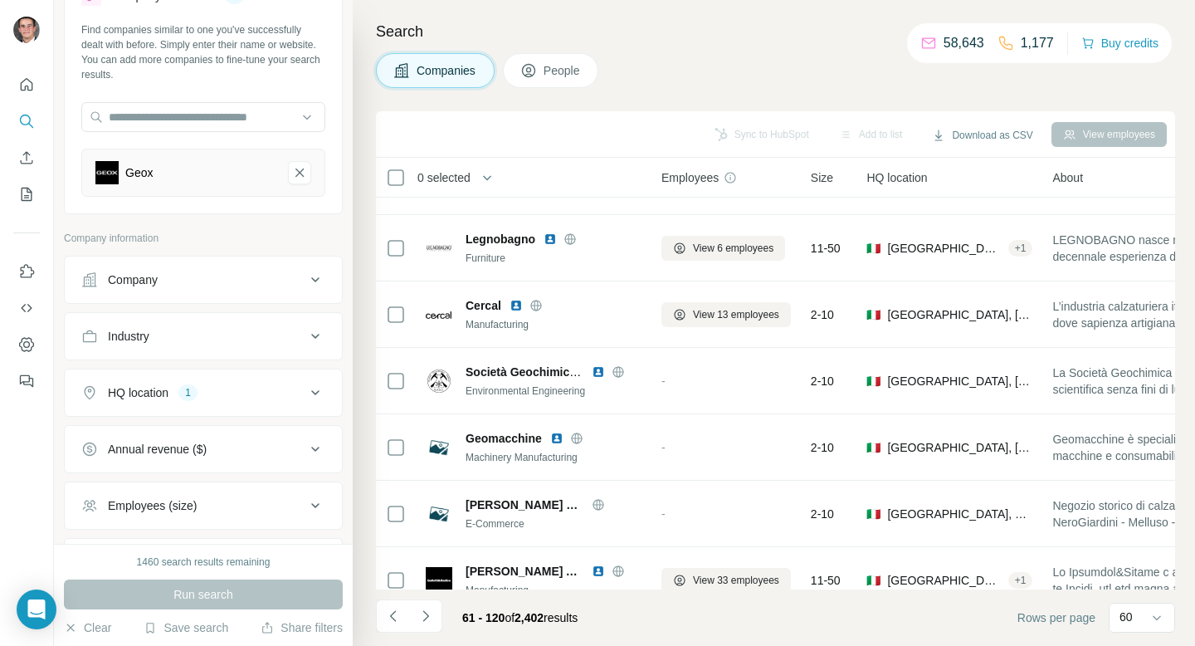
scroll to position [0, 3]
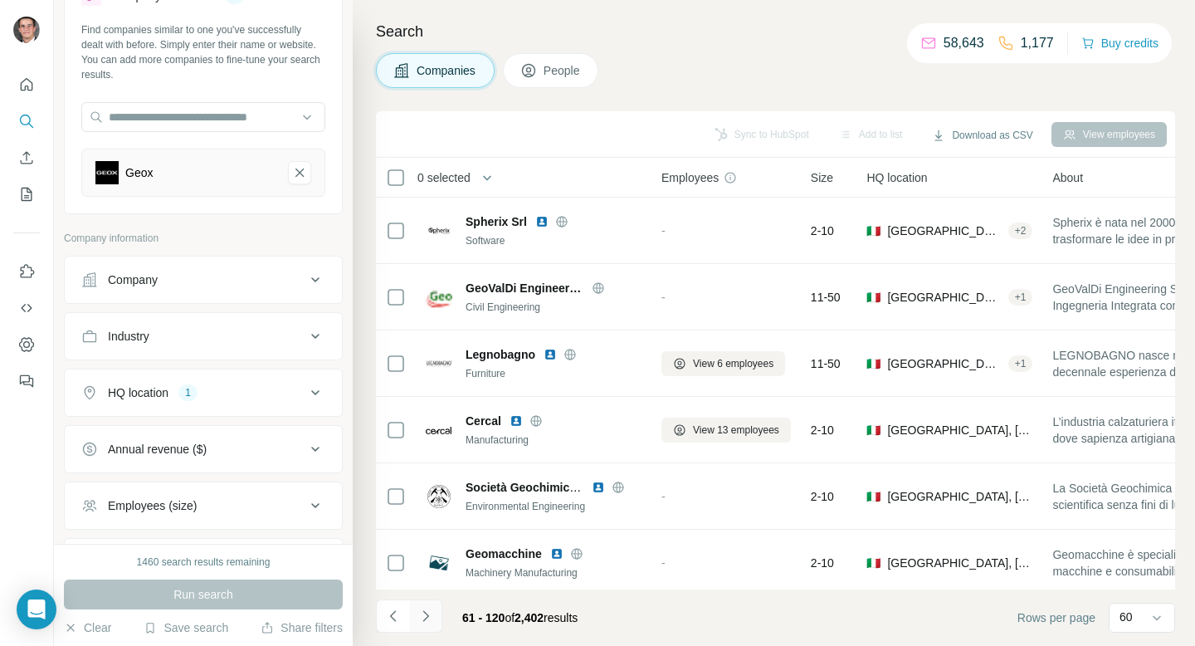
click at [417, 615] on icon "Navigate to next page" at bounding box center [425, 615] width 17 height 17
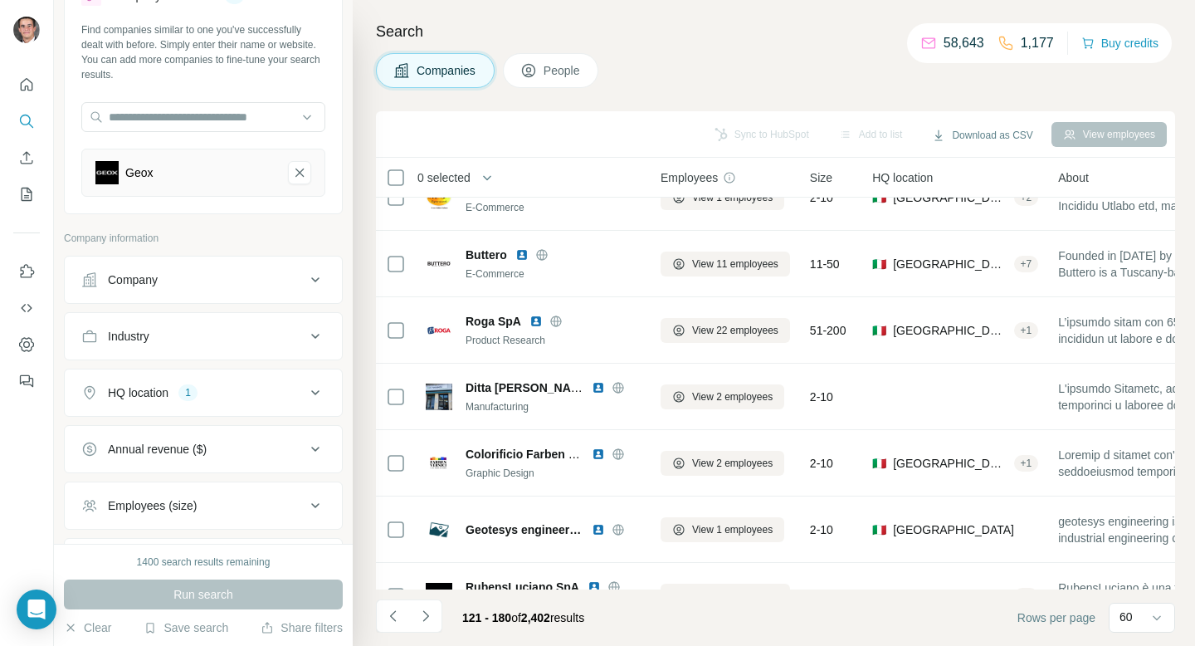
scroll to position [3591, 4]
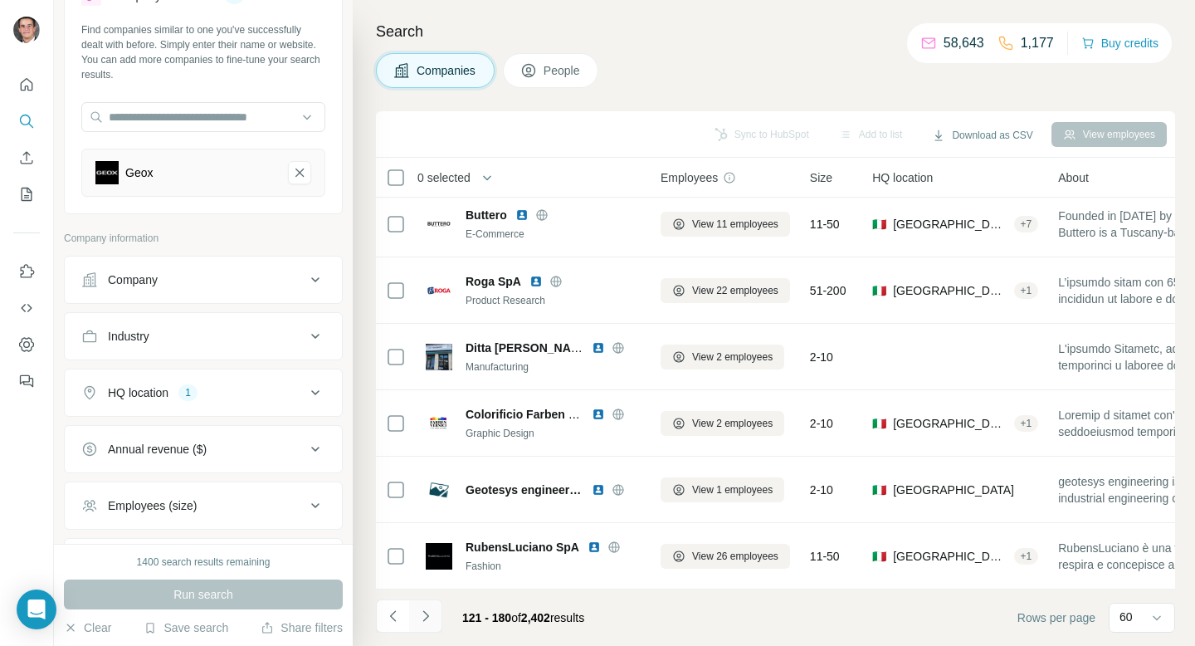
click at [426, 611] on icon "Navigate to next page" at bounding box center [425, 615] width 17 height 17
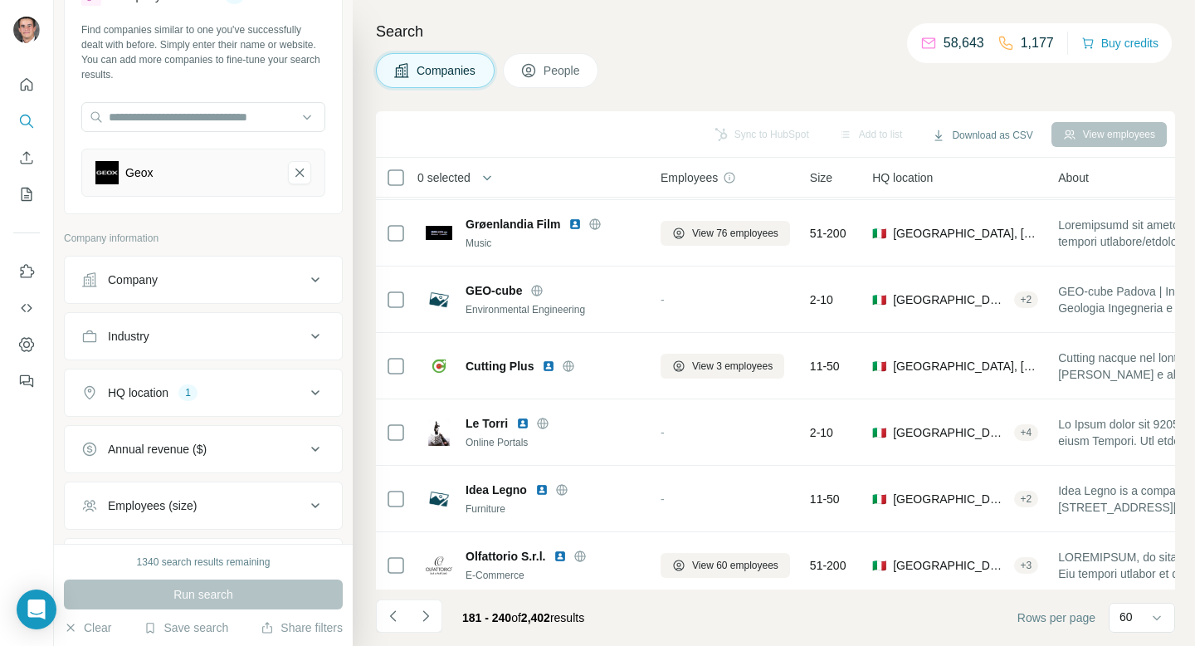
scroll to position [833, 4]
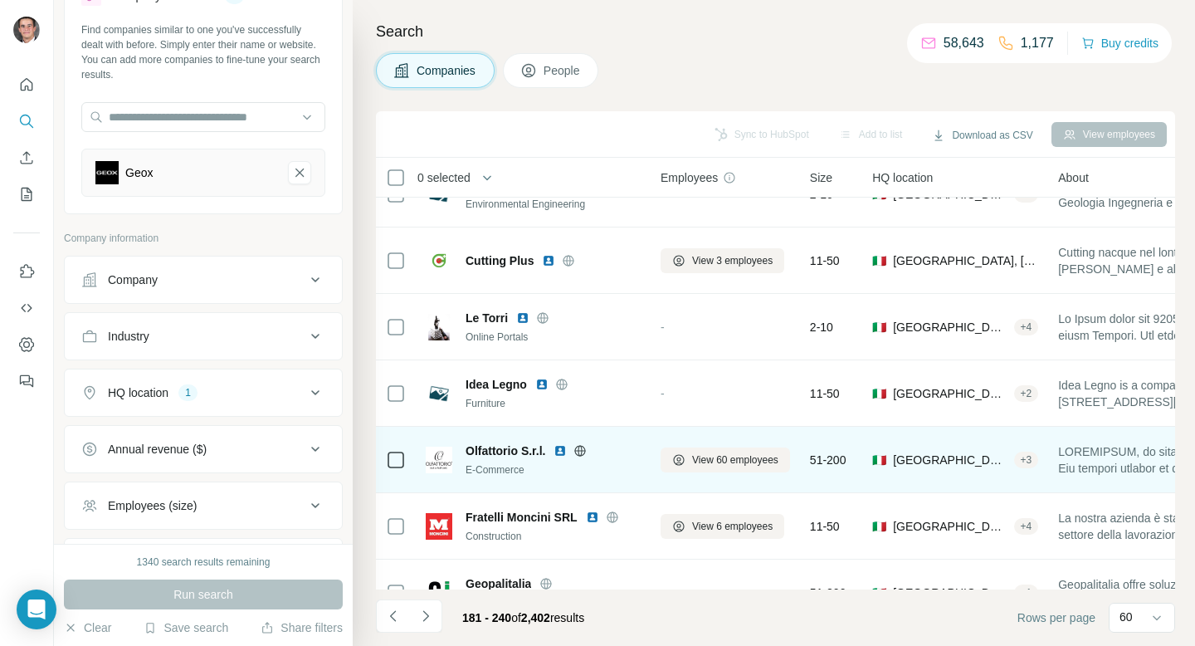
click at [581, 454] on icon at bounding box center [579, 450] width 13 height 13
drag, startPoint x: 694, startPoint y: 460, endPoint x: 686, endPoint y: 470, distance: 12.4
click at [686, 470] on button "View 60 employees" at bounding box center [724, 459] width 129 height 25
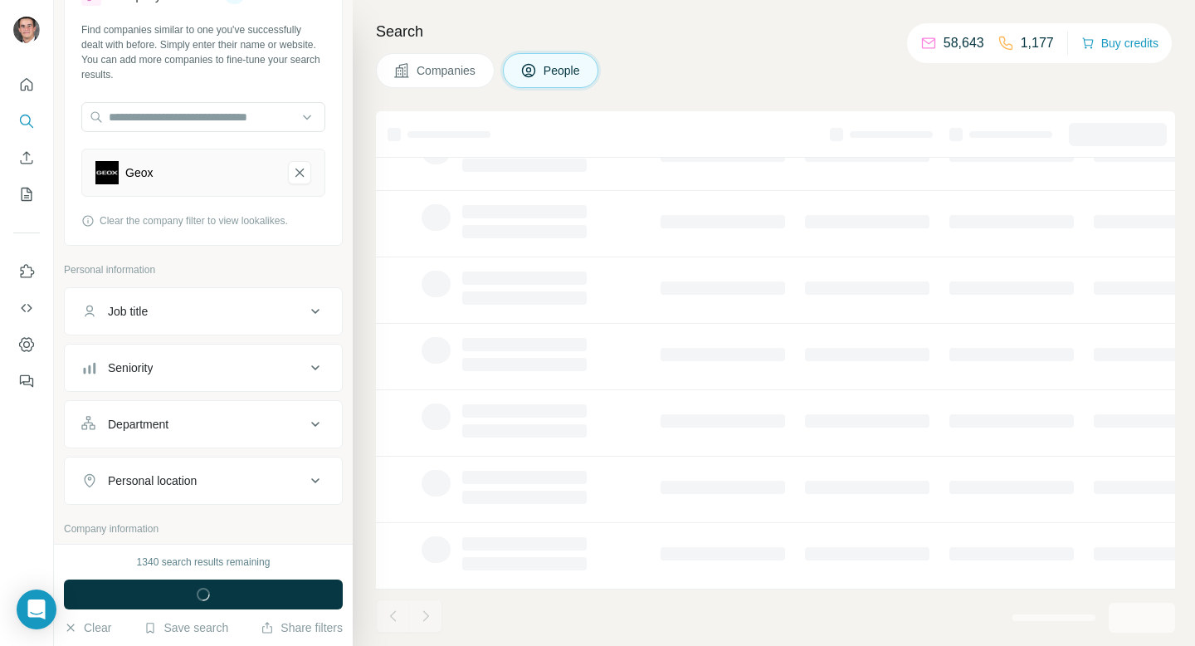
scroll to position [272, 4]
click at [686, 470] on td at bounding box center [722, 489] width 144 height 66
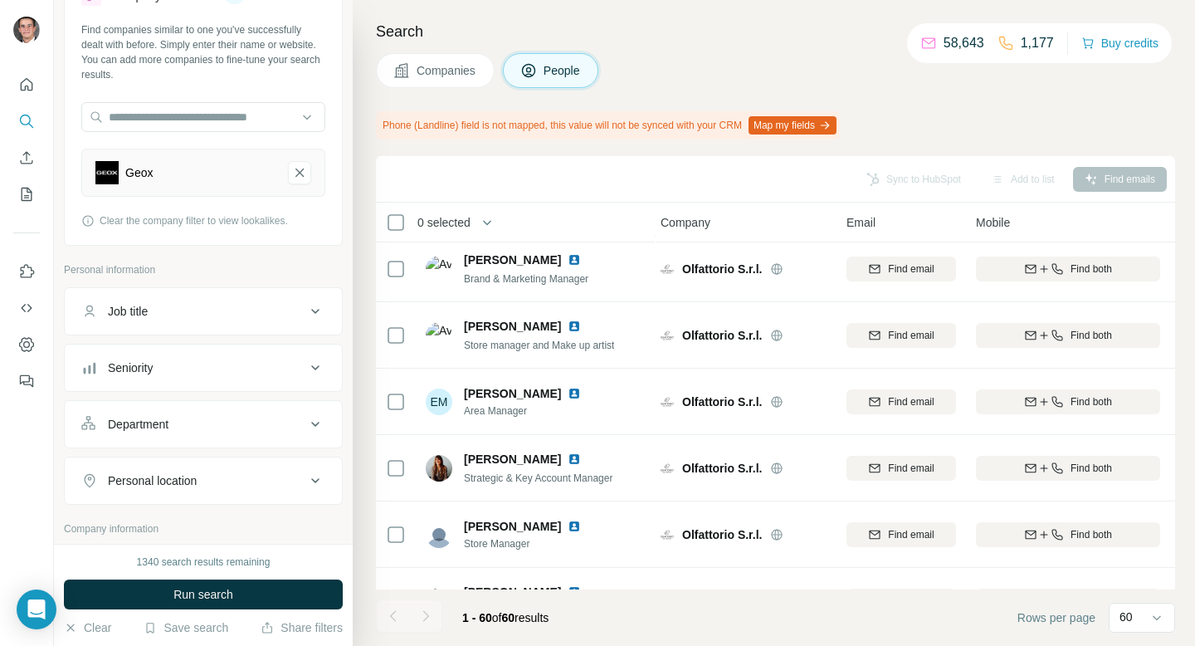
scroll to position [833, 4]
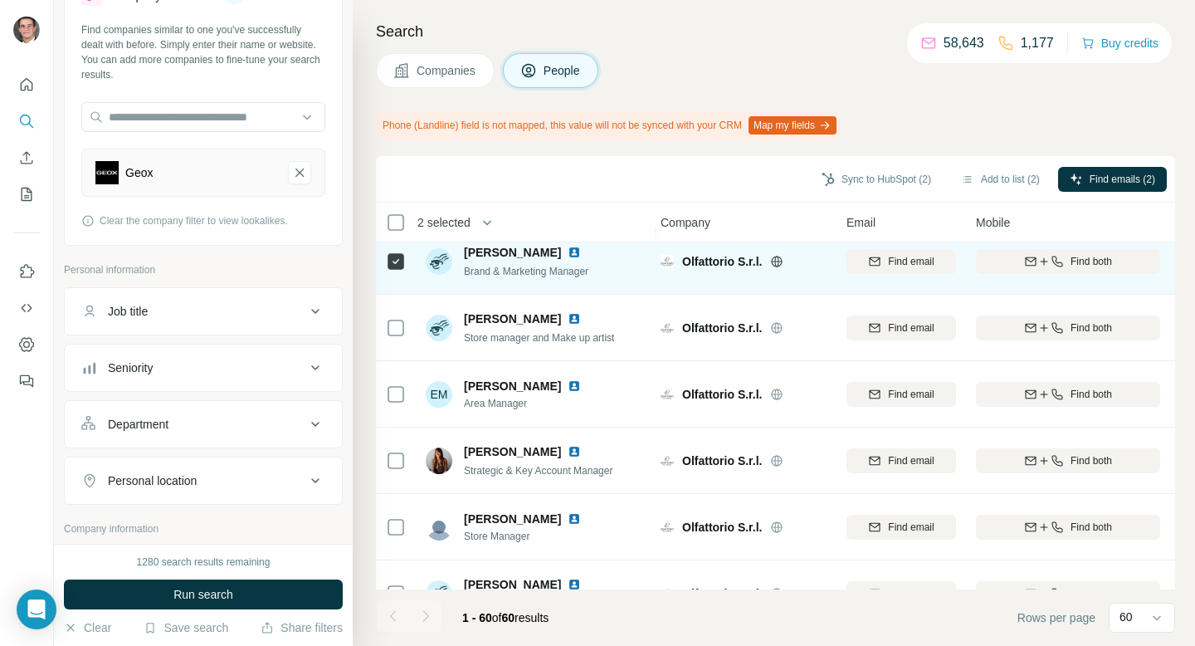
scroll to position [280, 4]
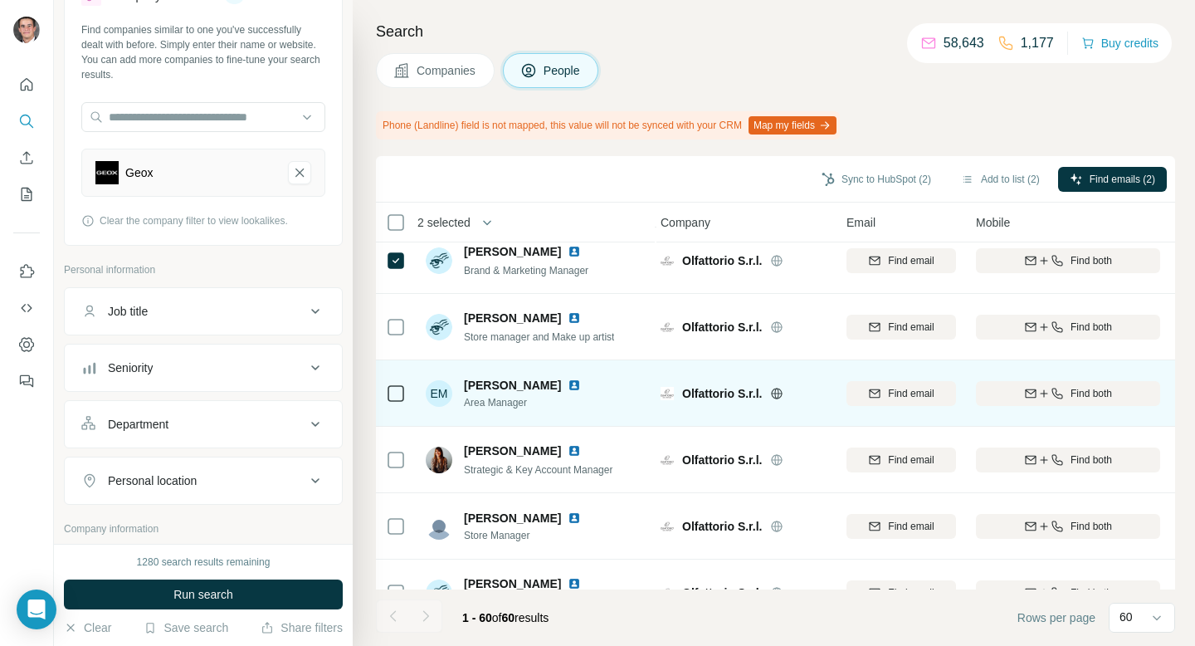
click at [775, 392] on icon at bounding box center [777, 392] width 11 height 1
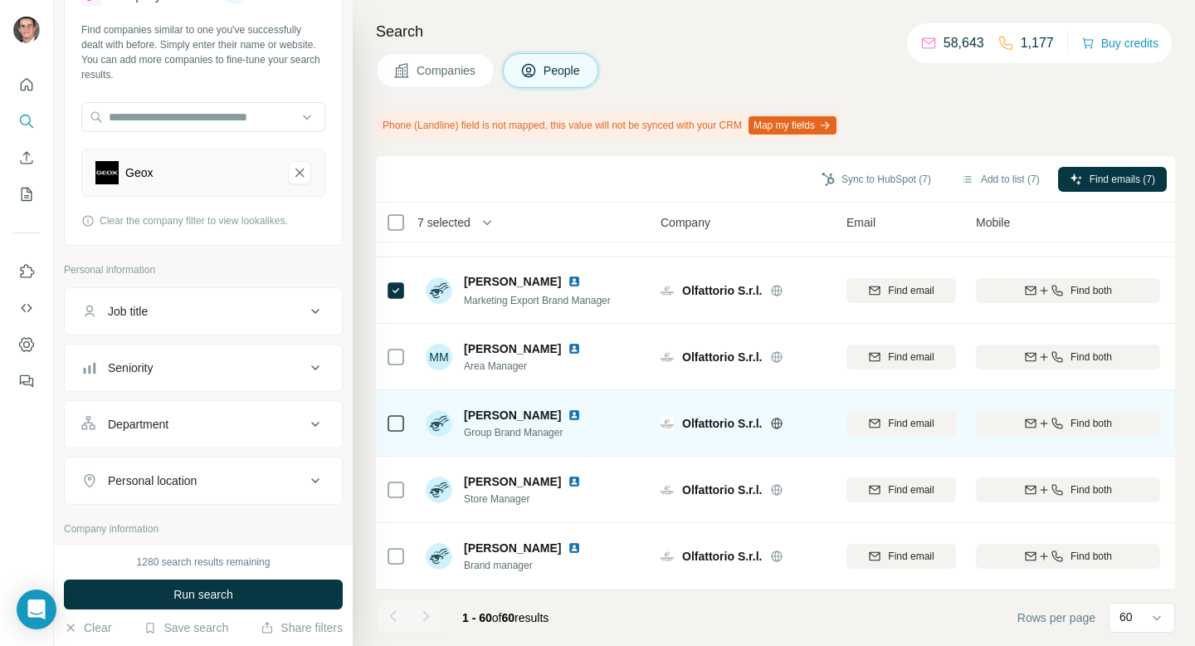
scroll to position [1052, 4]
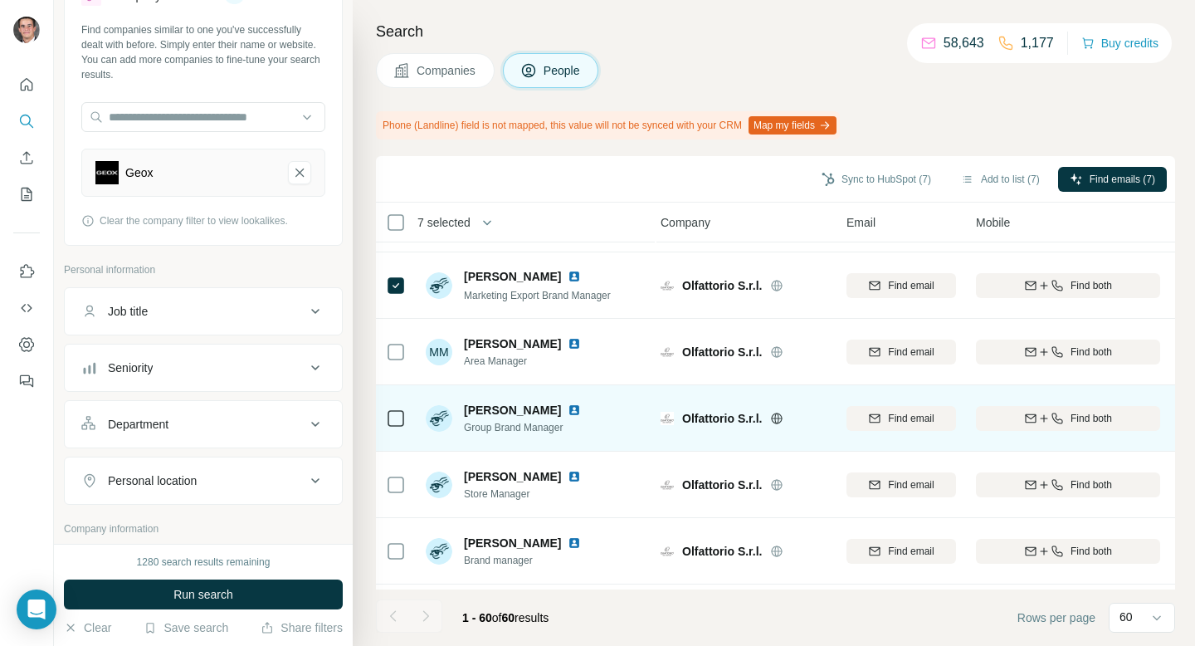
click at [406, 434] on td at bounding box center [396, 418] width 40 height 66
click at [403, 426] on icon at bounding box center [396, 418] width 20 height 20
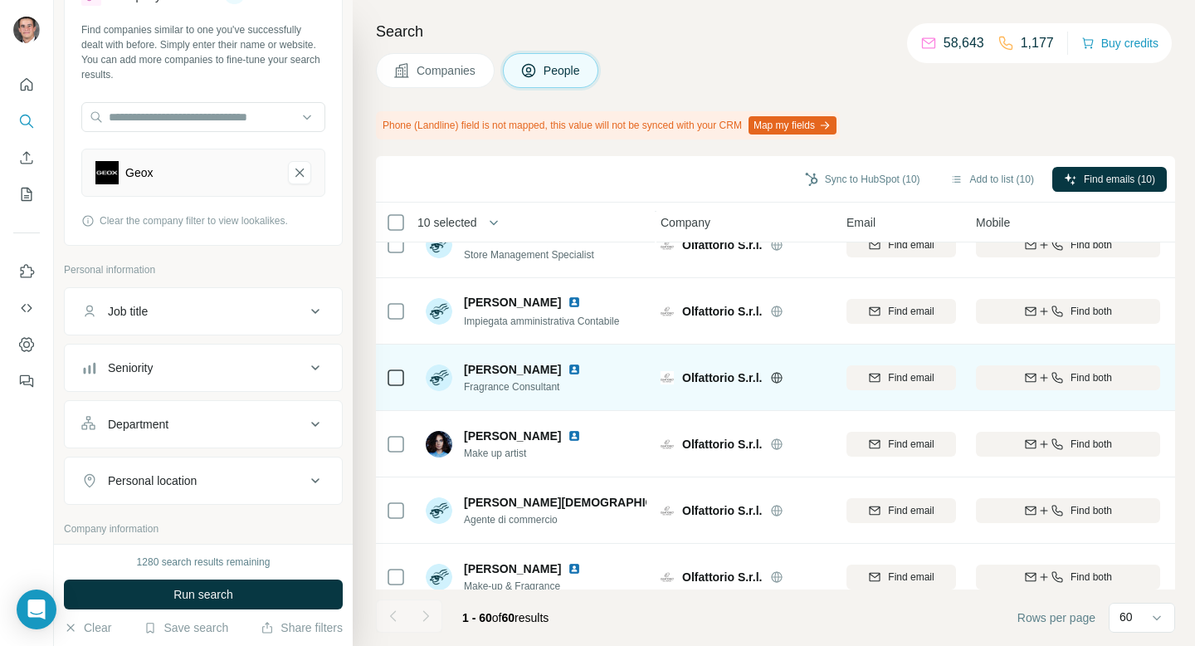
scroll to position [3636, 4]
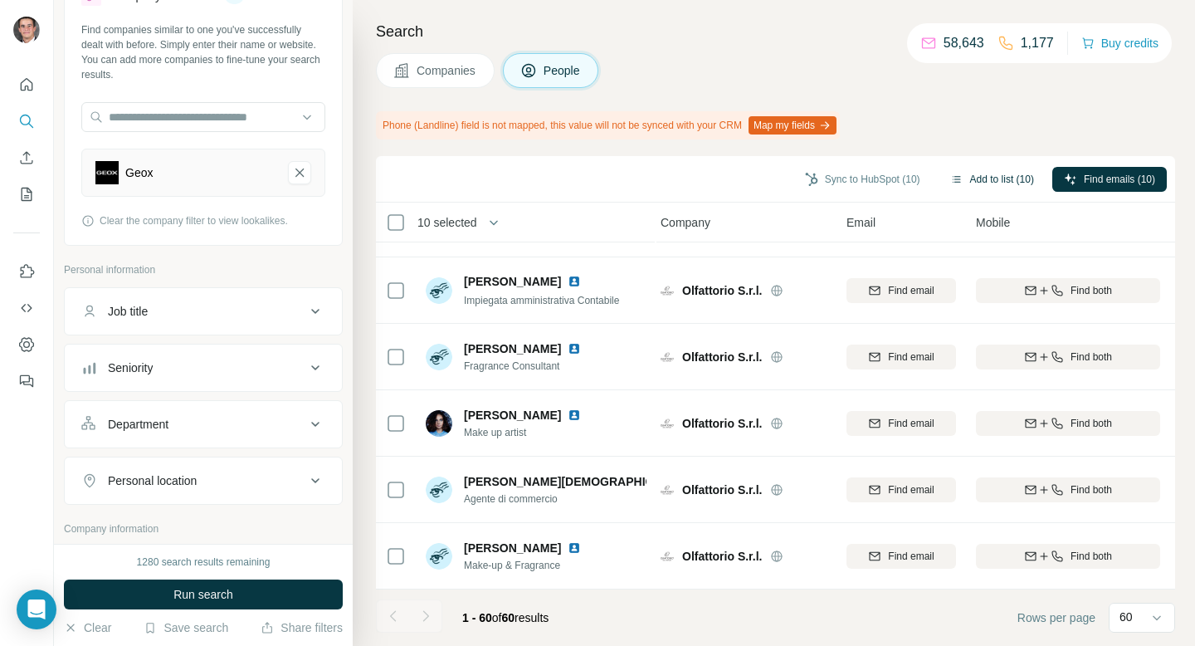
click at [962, 180] on button "Add to list (10)" at bounding box center [991, 179] width 107 height 25
click at [988, 173] on button "Add to list (10)" at bounding box center [991, 179] width 107 height 25
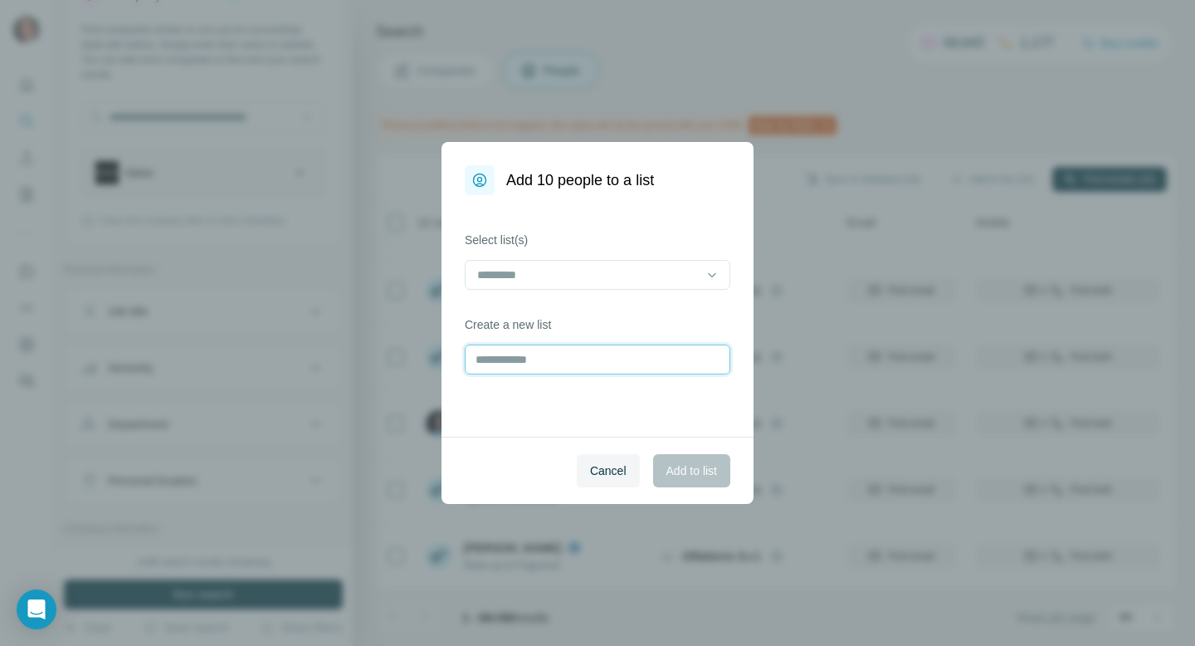
click at [669, 368] on input "text" at bounding box center [598, 359] width 266 height 30
type input "**********"
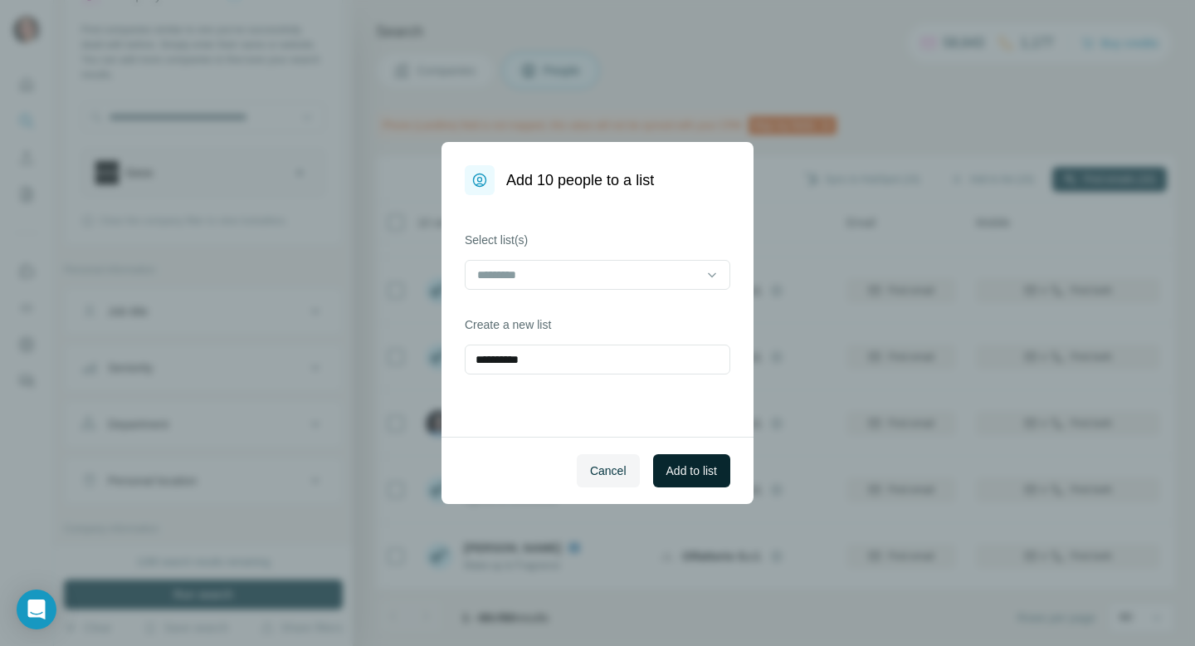
click at [674, 485] on button "Add to list" at bounding box center [691, 470] width 77 height 33
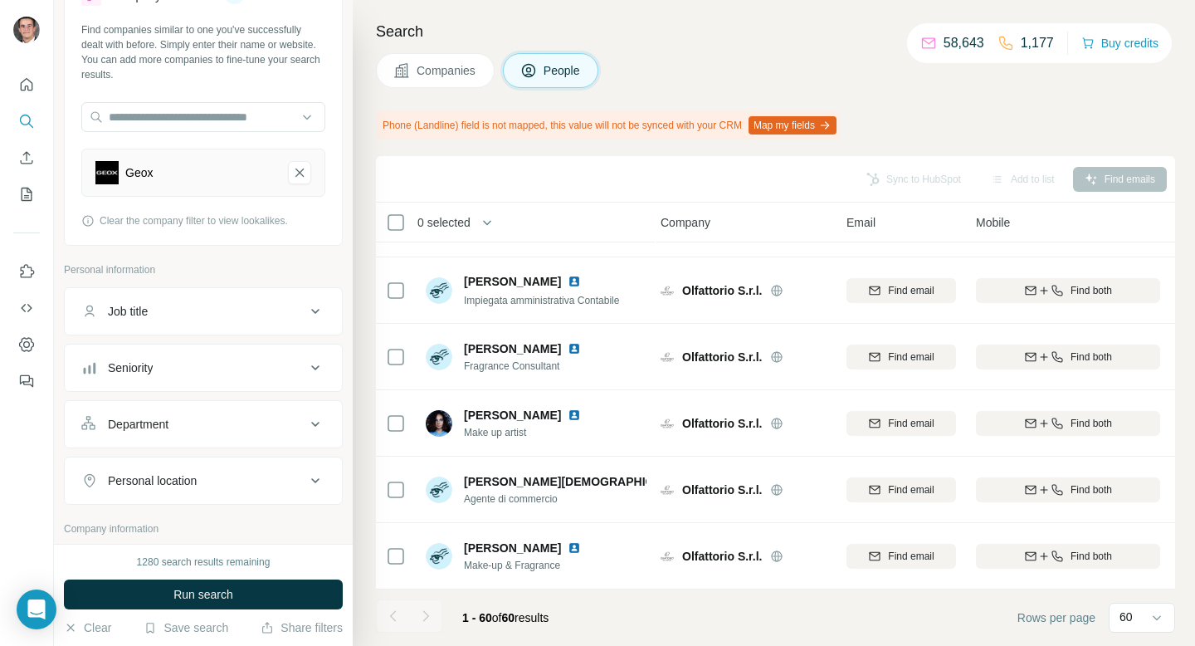
click at [422, 65] on span "Companies" at bounding box center [447, 70] width 61 height 17
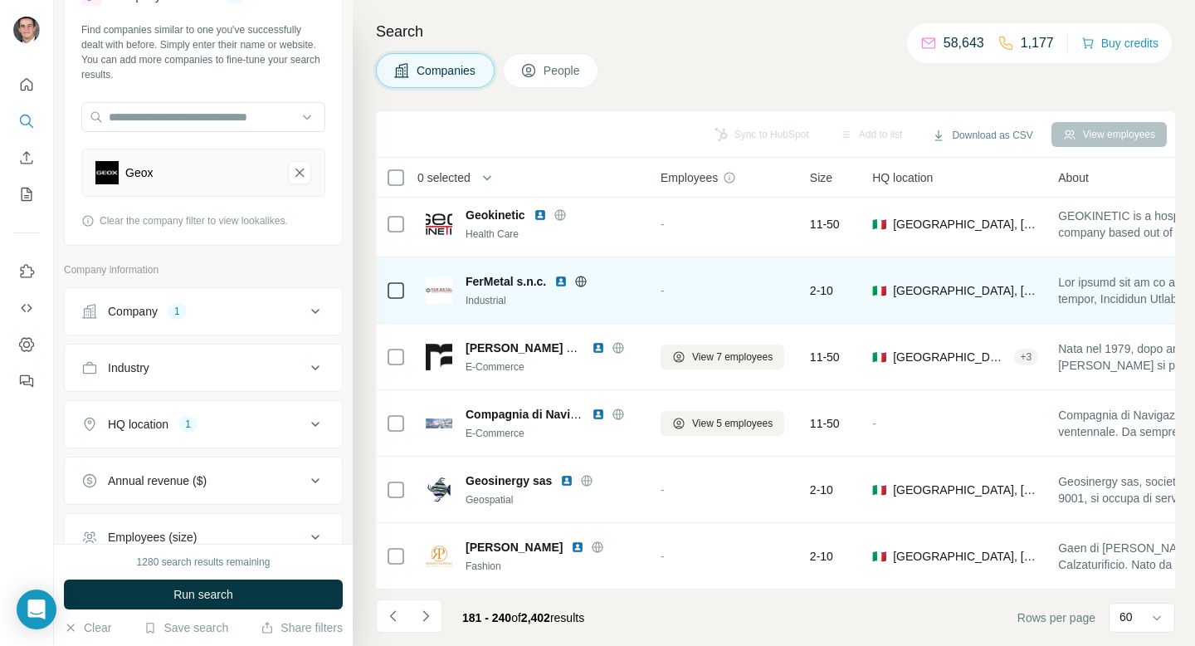
scroll to position [3591, 4]
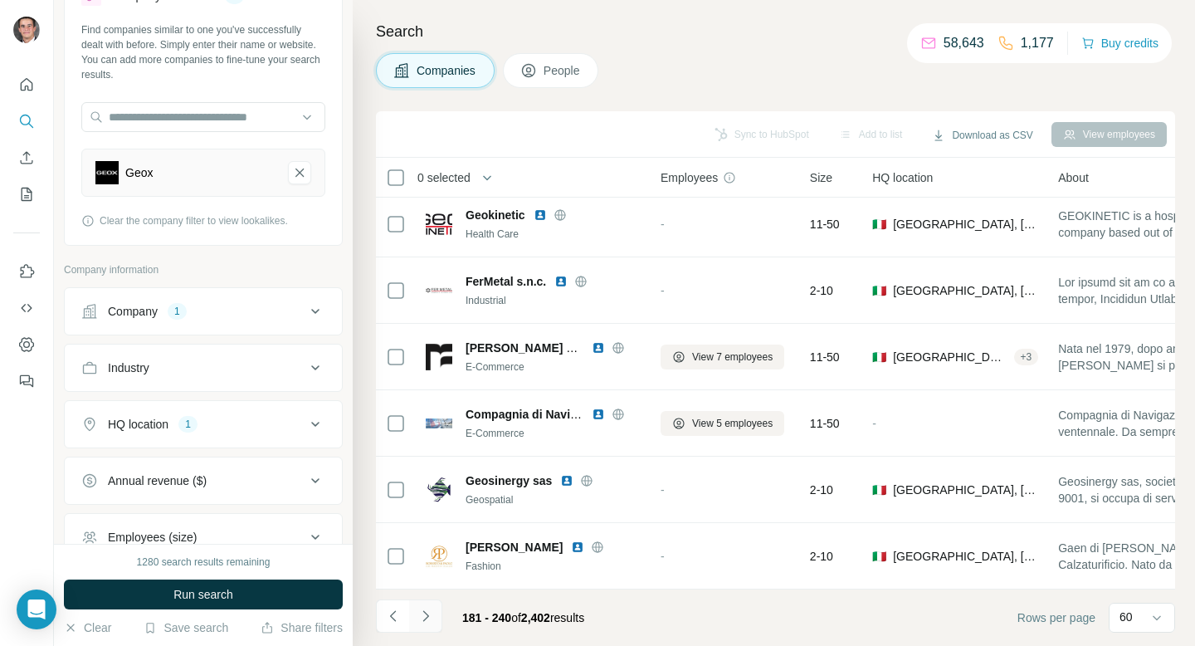
click at [425, 607] on button "Navigate to next page" at bounding box center [425, 615] width 33 height 33
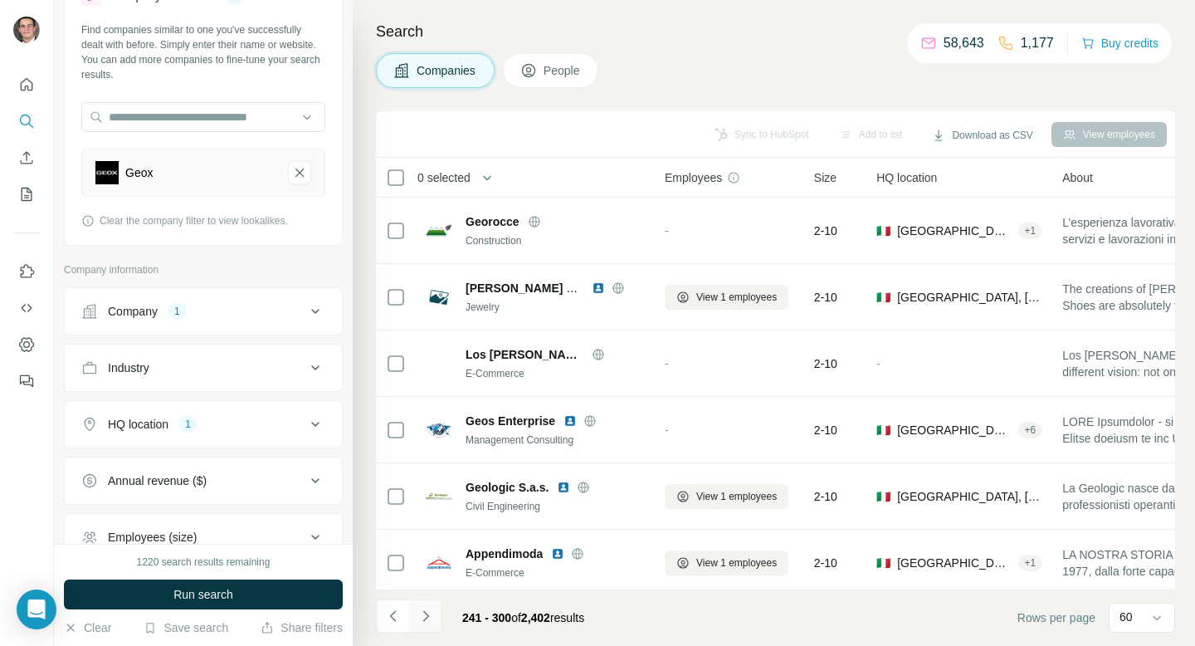
click at [419, 620] on icon "Navigate to next page" at bounding box center [425, 615] width 17 height 17
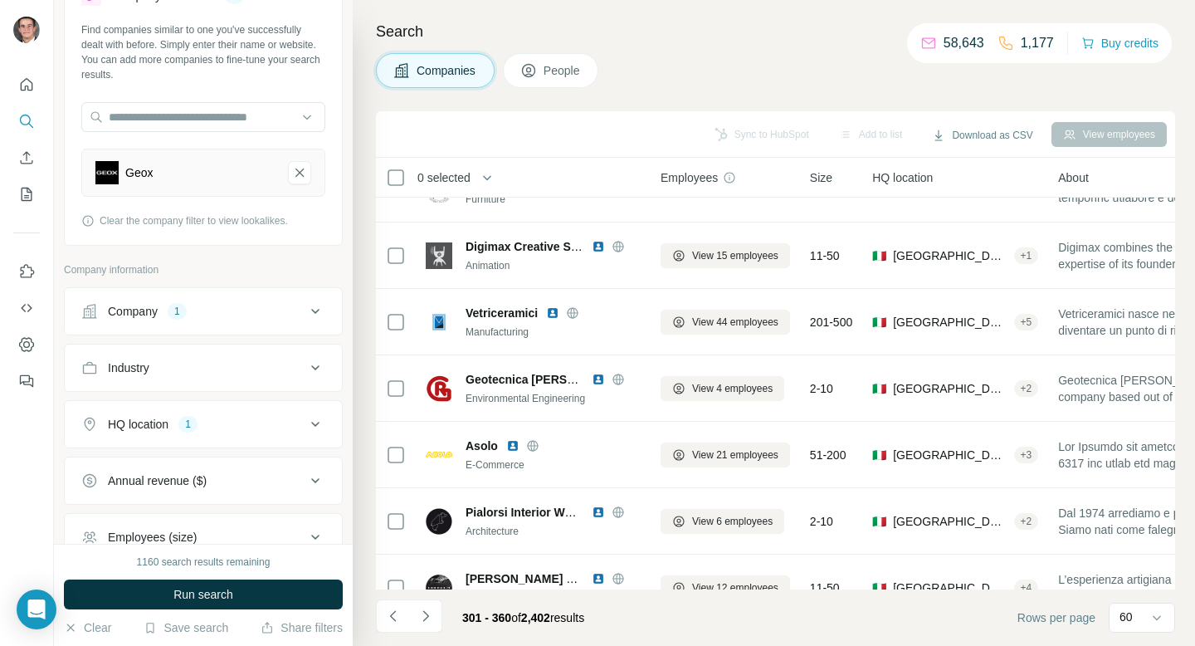
scroll to position [1991, 4]
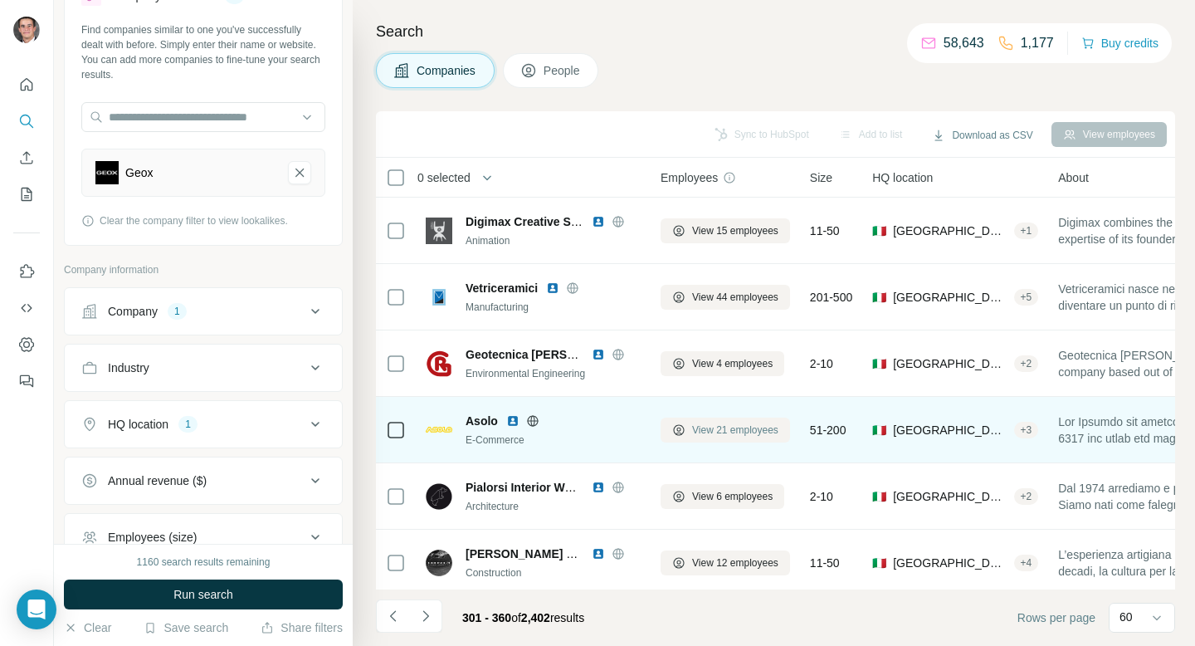
click at [716, 422] on span "View 21 employees" at bounding box center [735, 429] width 86 height 15
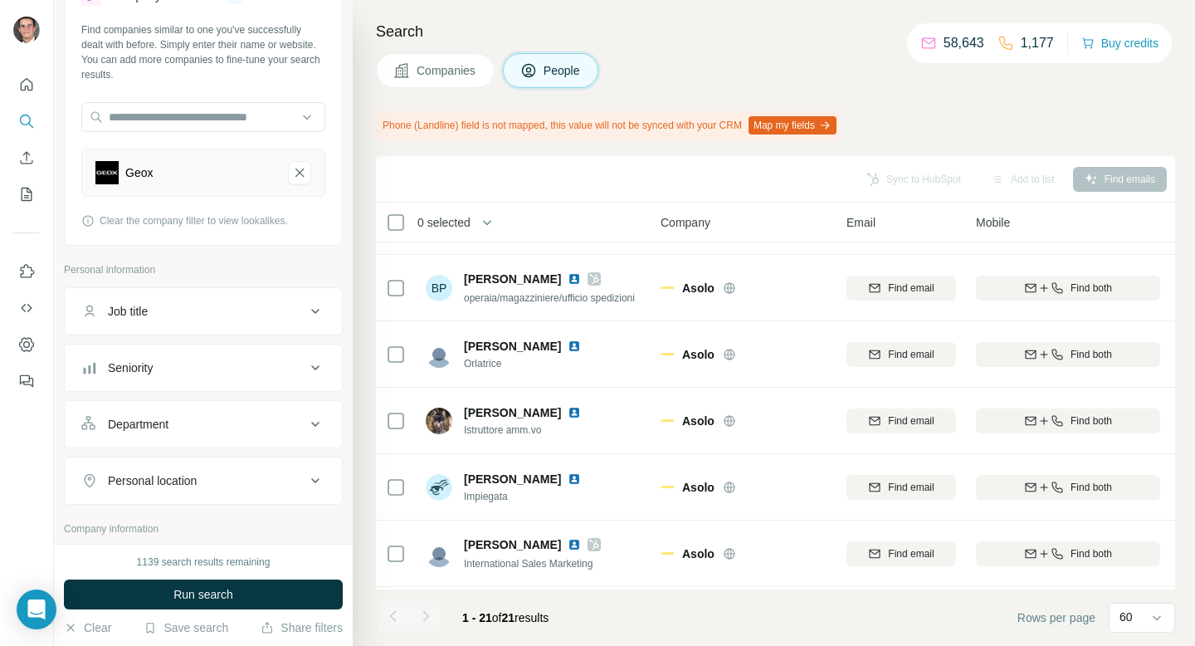
scroll to position [0, 4]
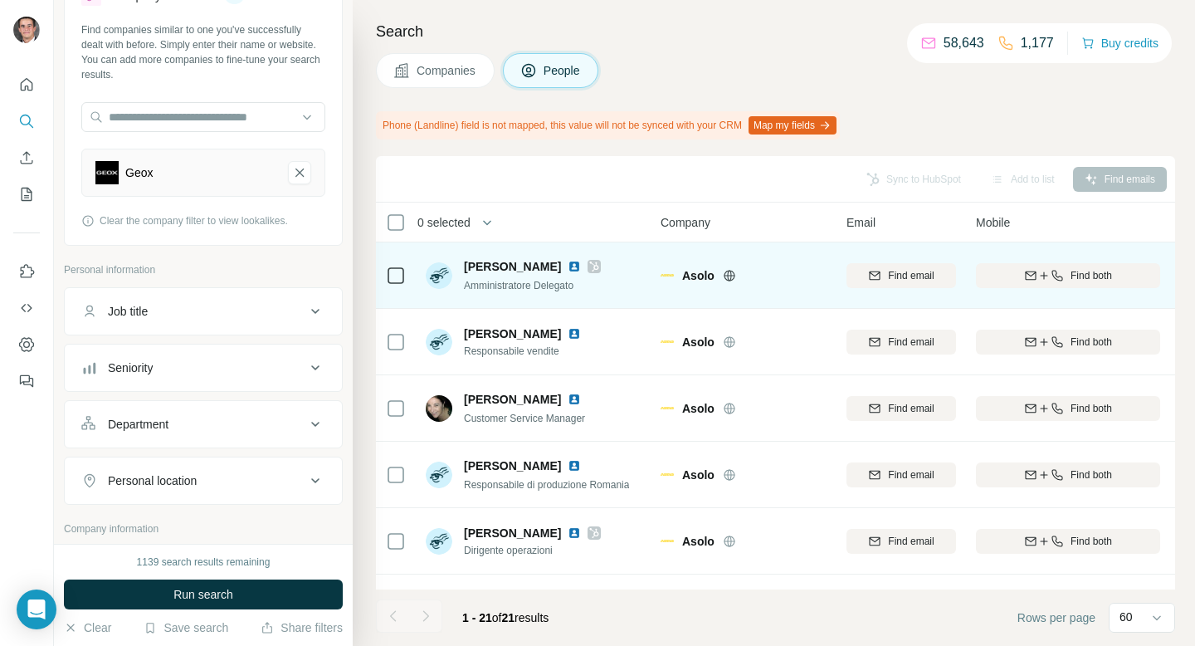
click at [572, 273] on div "Luca Zanatta" at bounding box center [532, 266] width 137 height 17
click at [589, 270] on icon at bounding box center [594, 266] width 10 height 13
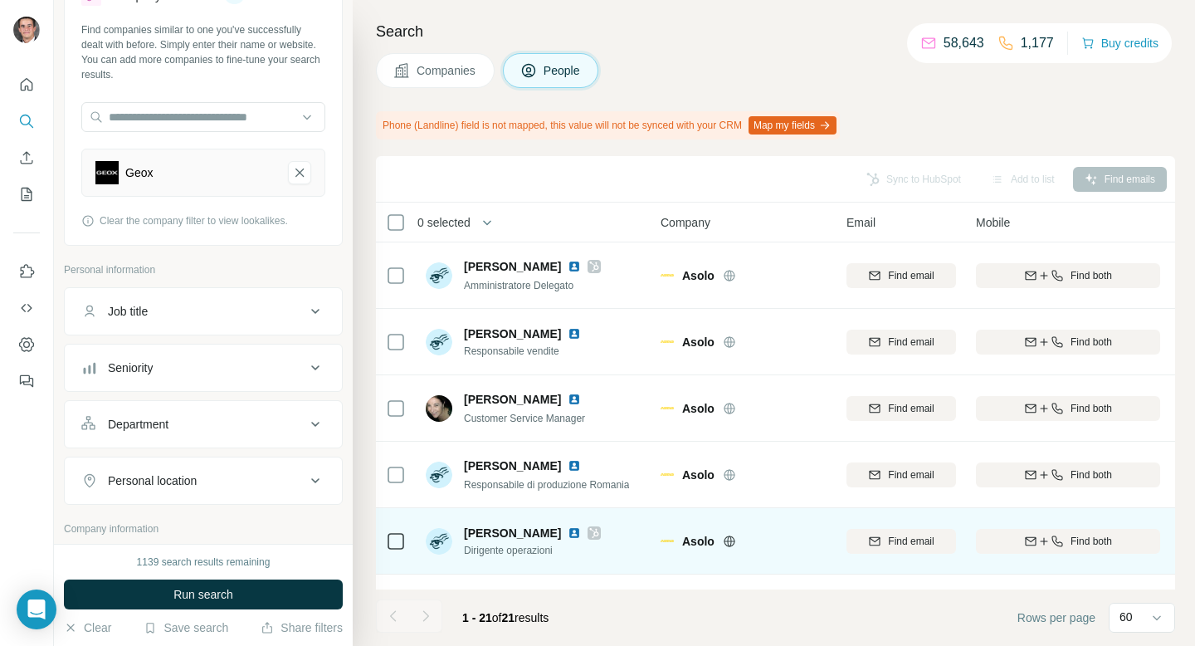
click at [590, 535] on icon at bounding box center [594, 533] width 9 height 10
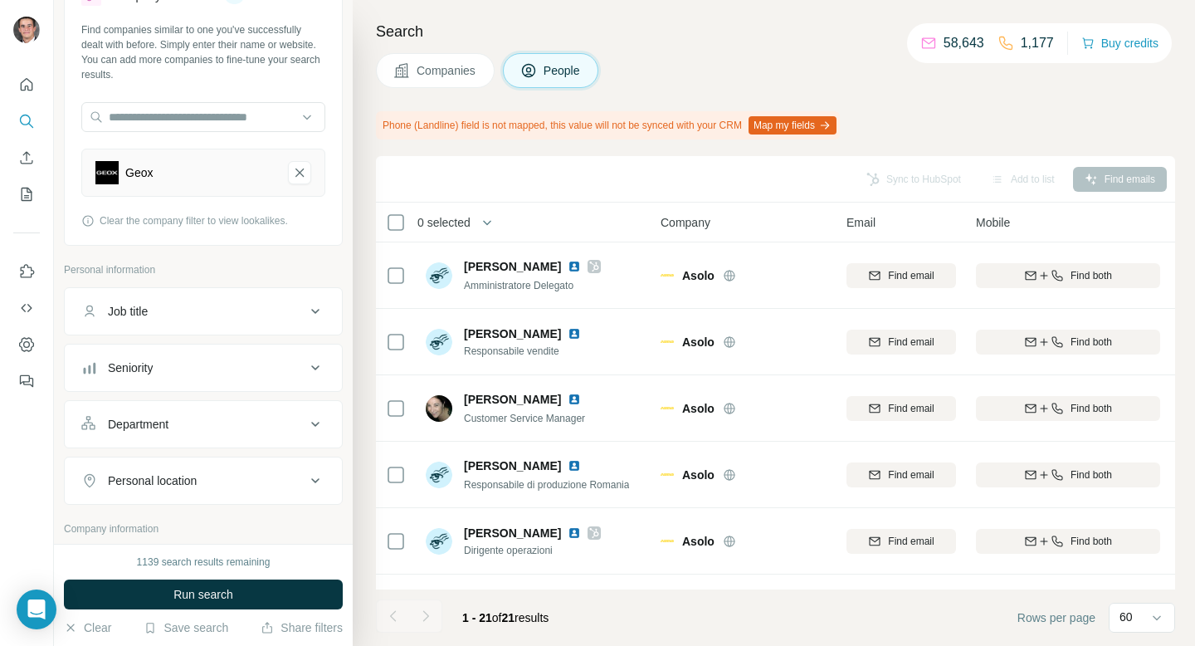
click at [460, 80] on button "Companies" at bounding box center [435, 70] width 119 height 35
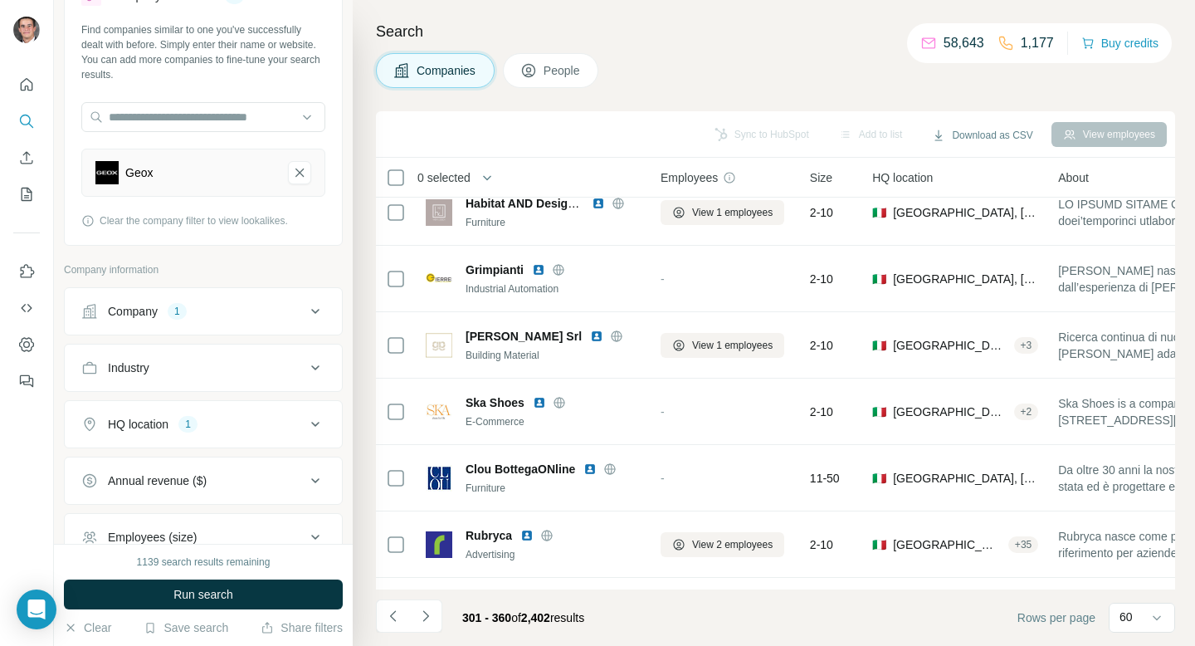
scroll to position [0, 4]
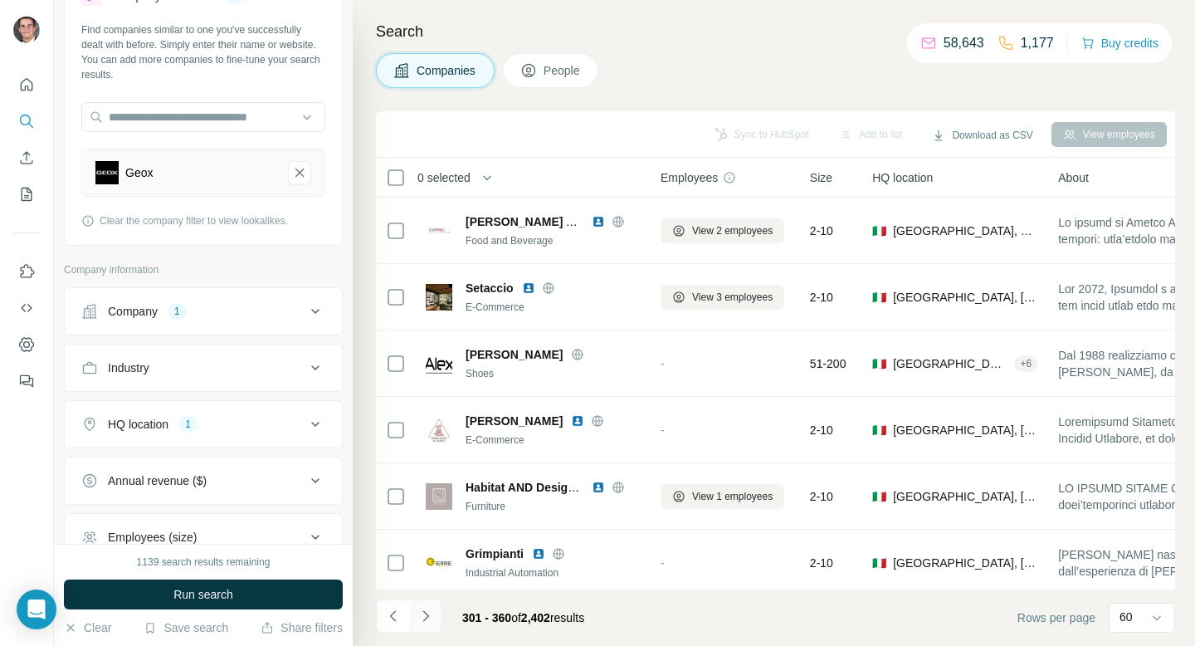
click at [426, 616] on icon "Navigate to next page" at bounding box center [425, 615] width 17 height 17
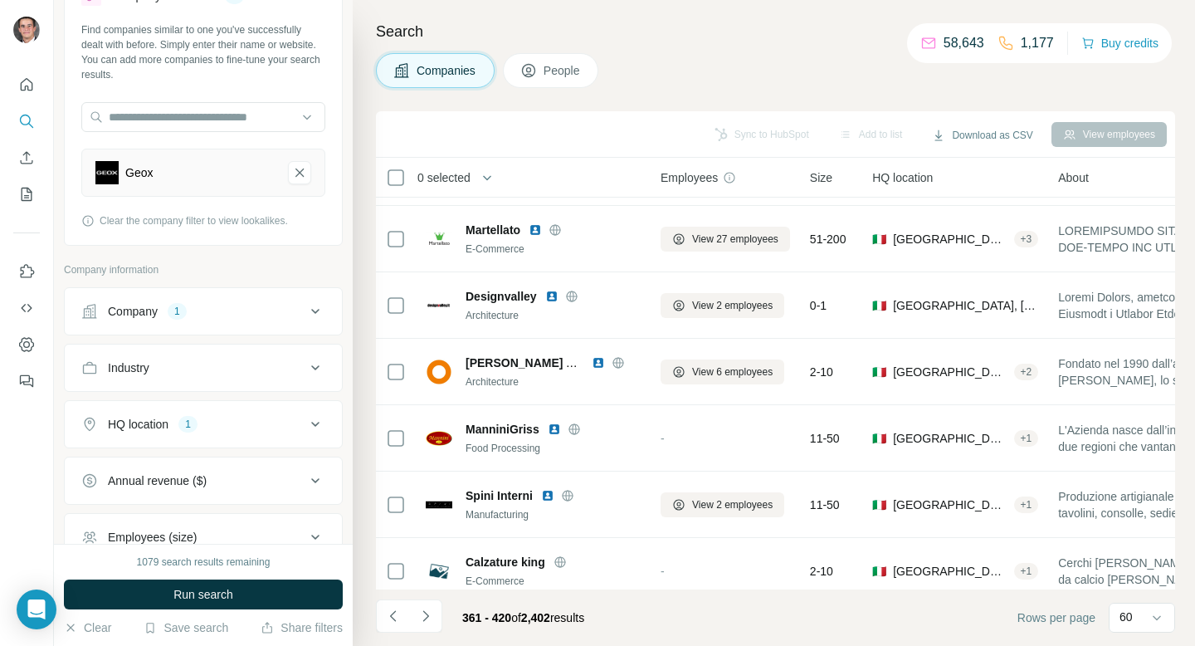
scroll to position [2418, 4]
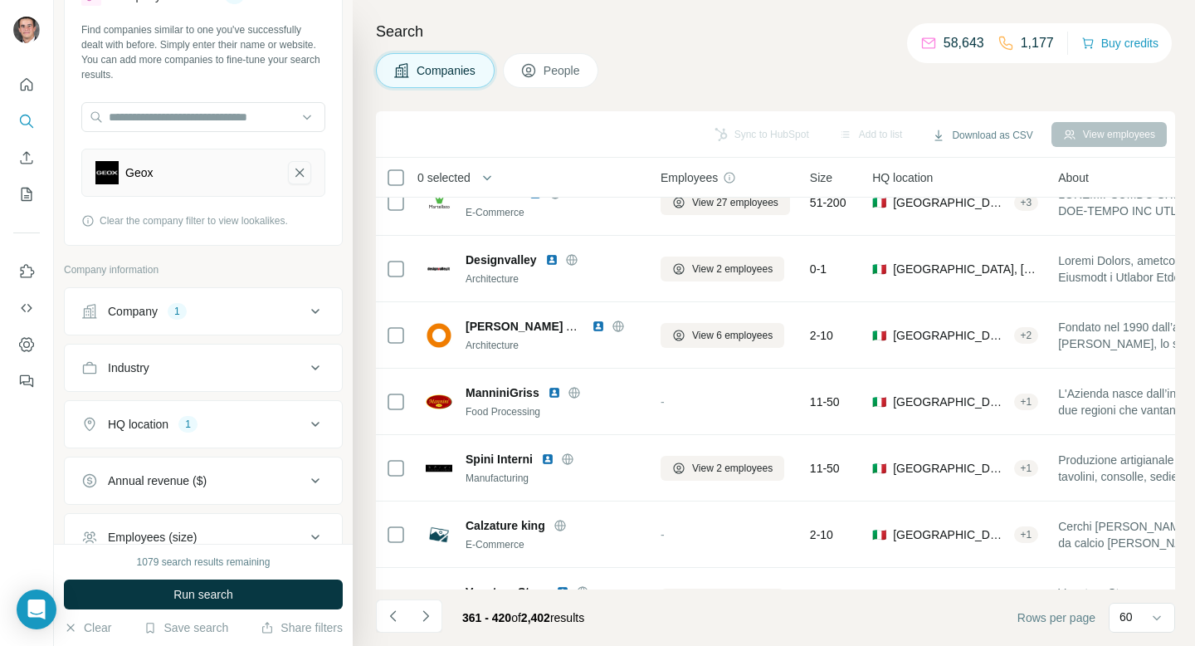
click at [297, 176] on icon "Geox-remove-button" at bounding box center [299, 172] width 15 height 17
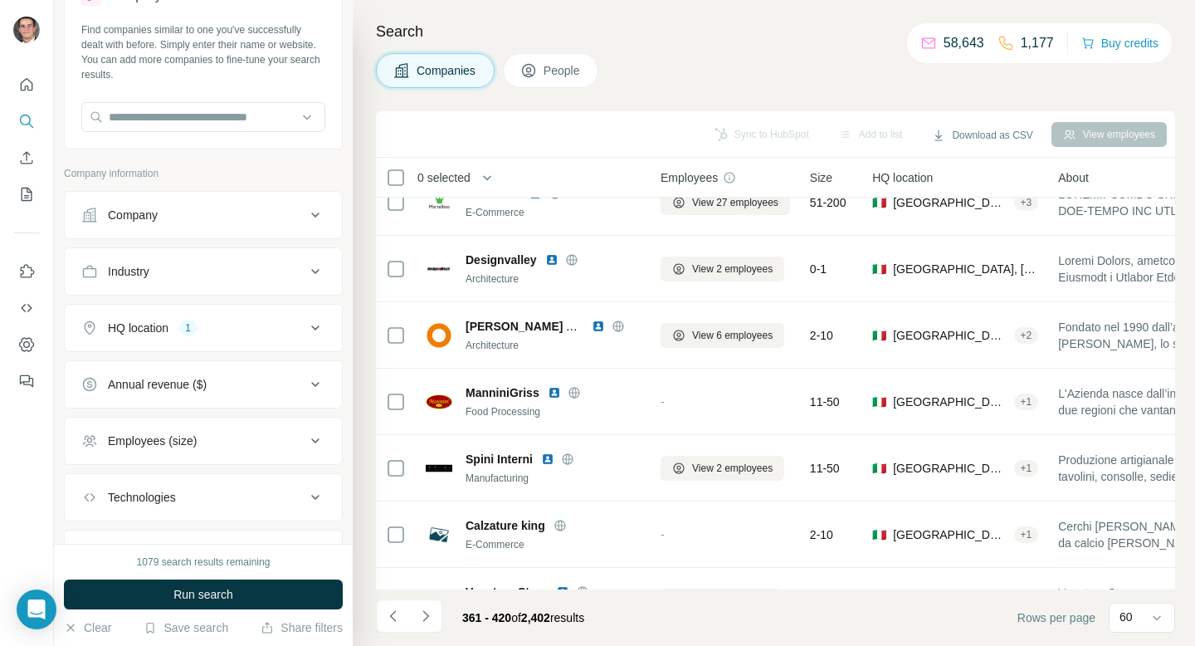
click at [251, 266] on div "Industry" at bounding box center [193, 271] width 224 height 17
click at [228, 310] on input at bounding box center [194, 313] width 205 height 18
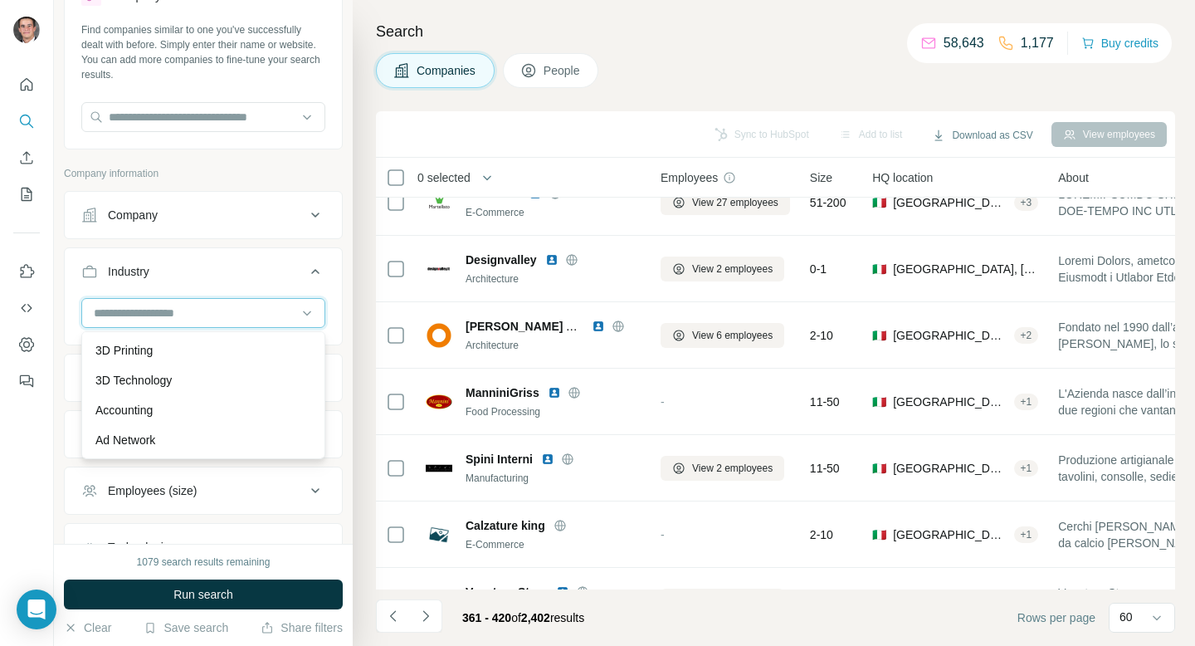
click at [203, 312] on input at bounding box center [194, 313] width 205 height 18
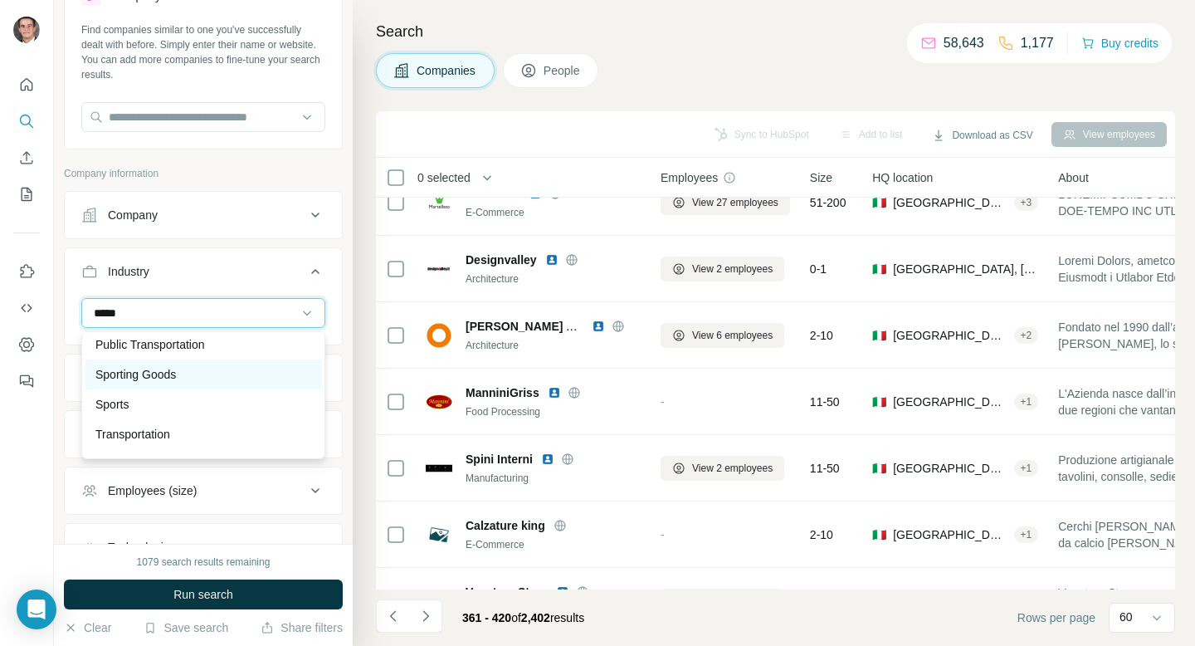
type input "*****"
click at [187, 374] on div "Sporting Goods" at bounding box center [203, 374] width 216 height 17
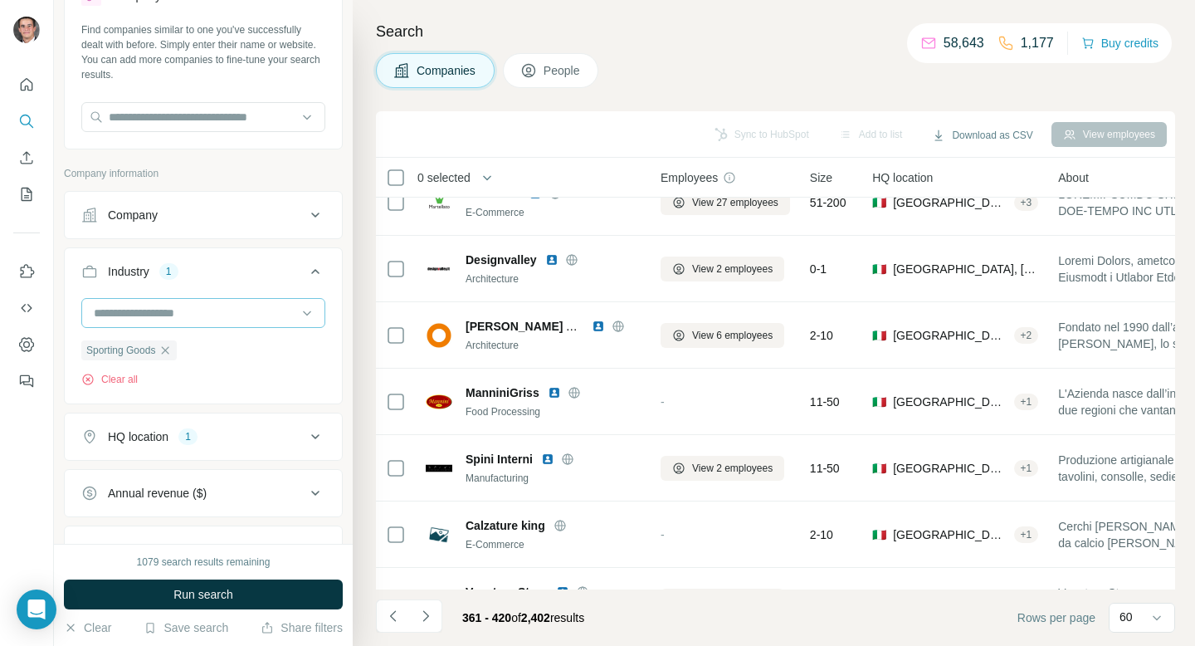
click at [211, 309] on input at bounding box center [194, 313] width 205 height 18
click at [210, 309] on input at bounding box center [194, 313] width 205 height 18
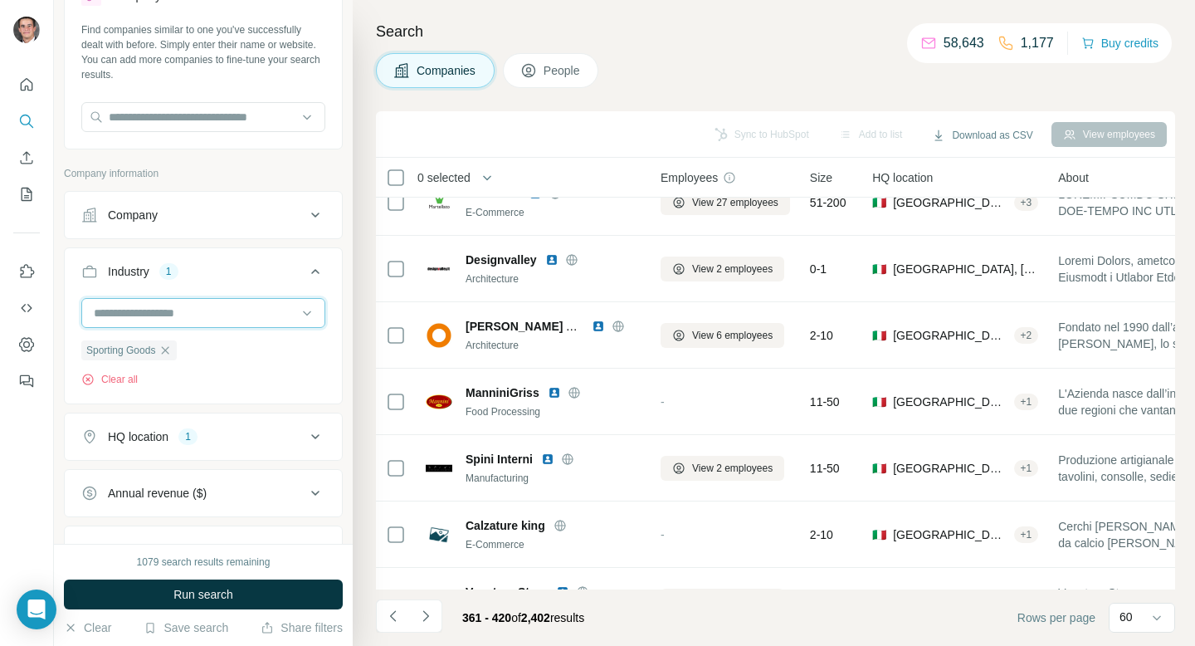
click at [210, 309] on input at bounding box center [194, 313] width 205 height 18
click at [149, 317] on input at bounding box center [194, 313] width 205 height 18
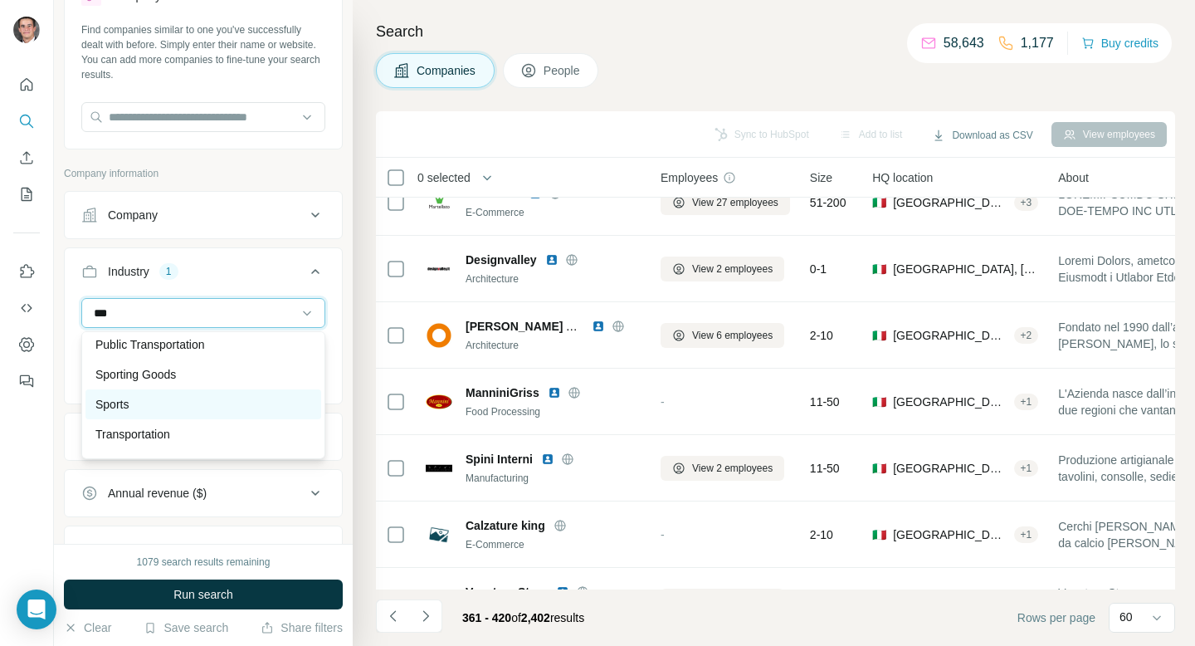
type input "***"
click at [114, 409] on p "Sports" at bounding box center [111, 404] width 33 height 17
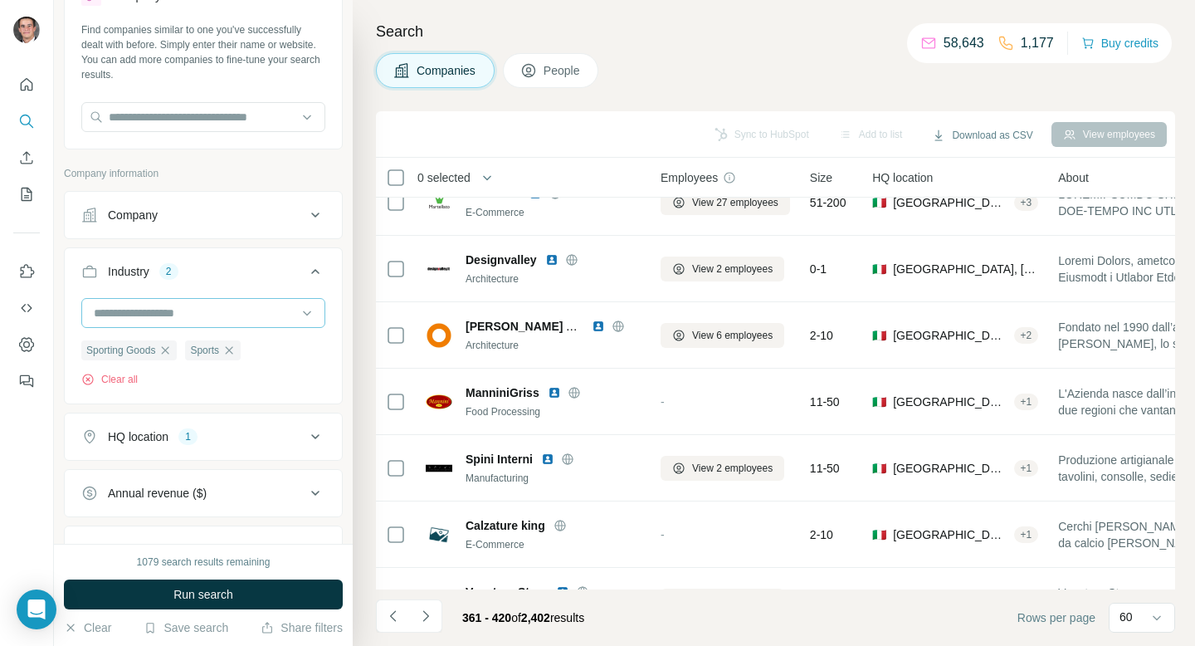
click at [161, 312] on input at bounding box center [194, 313] width 205 height 18
click at [209, 596] on span "Run search" at bounding box center [203, 594] width 60 height 17
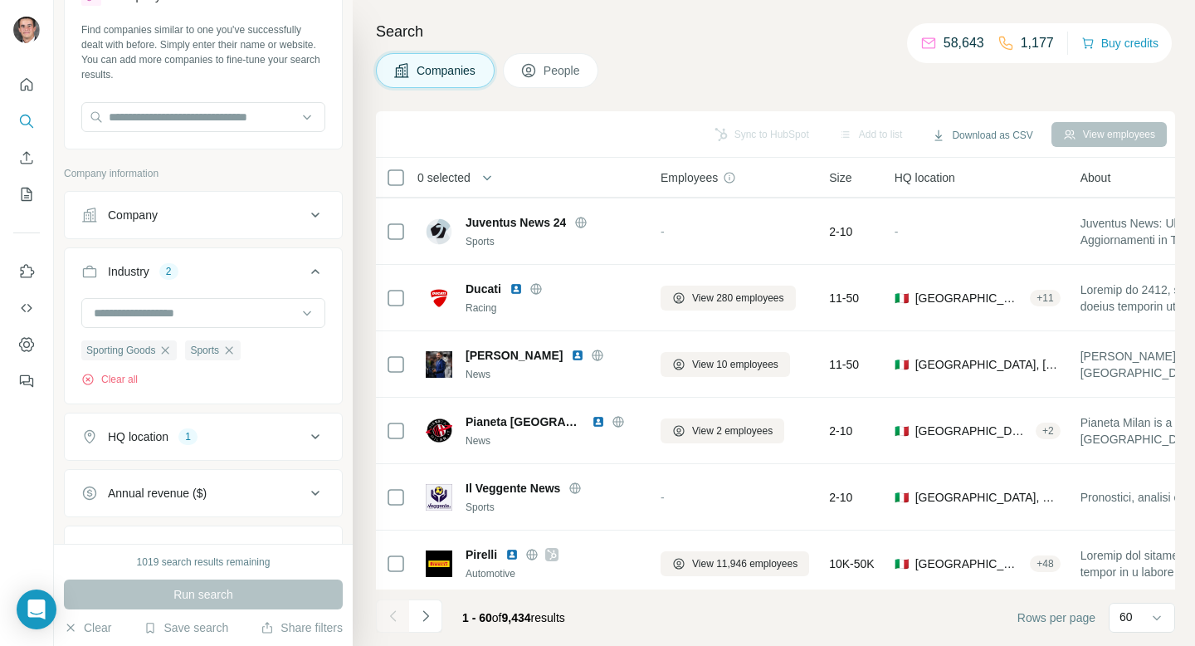
scroll to position [1065, 4]
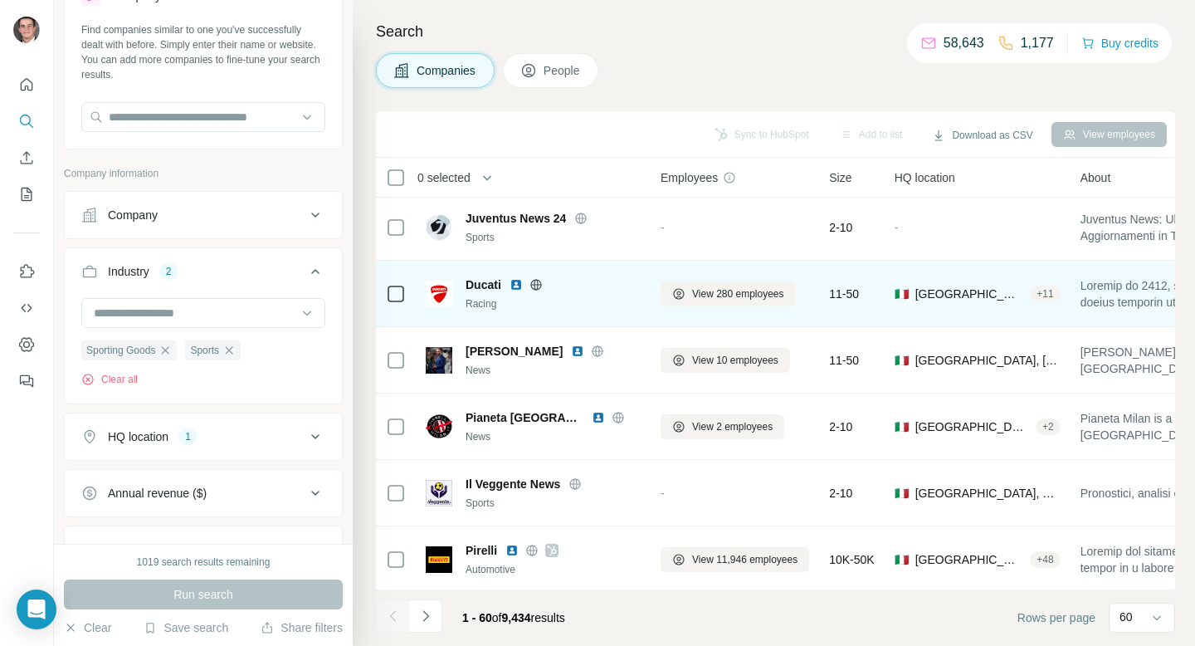
click at [543, 286] on div at bounding box center [535, 284] width 53 height 13
click at [542, 286] on icon at bounding box center [535, 284] width 13 height 13
click at [766, 281] on button "View 280 employees" at bounding box center [727, 293] width 135 height 25
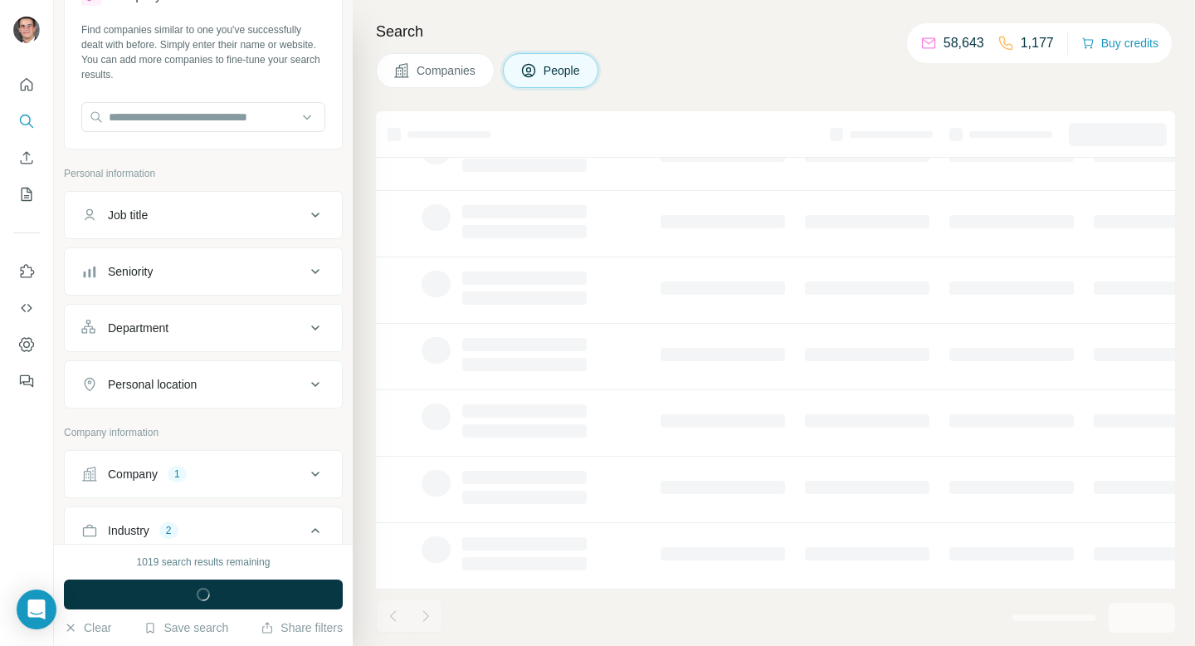
scroll to position [272, 4]
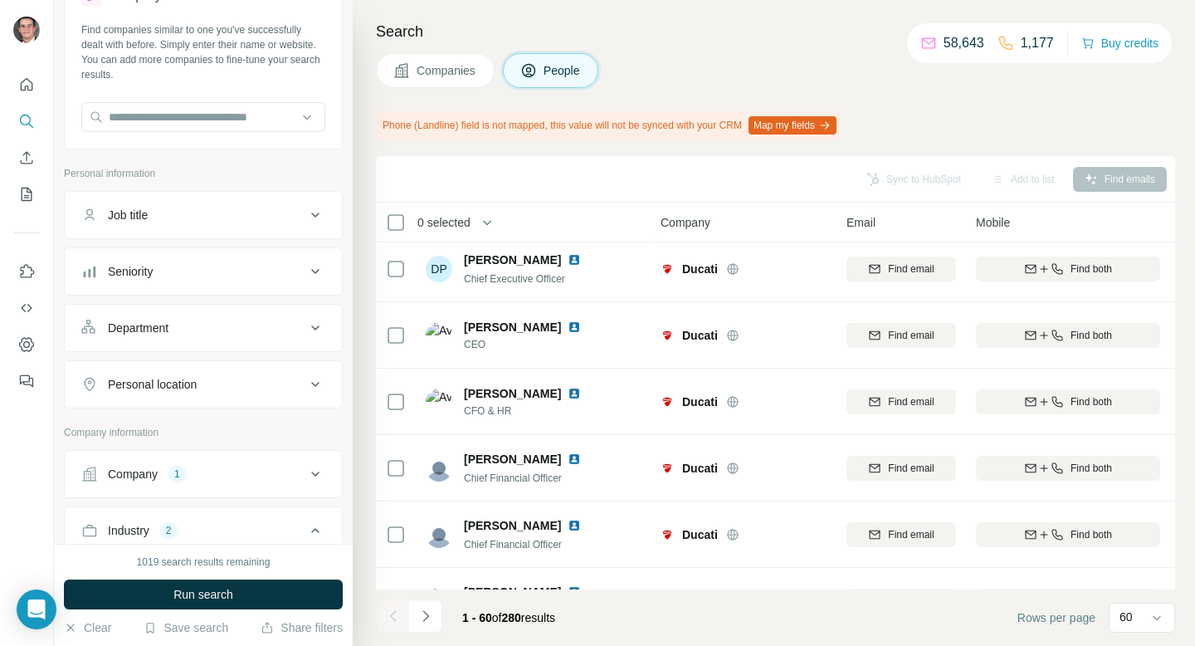
scroll to position [1065, 4]
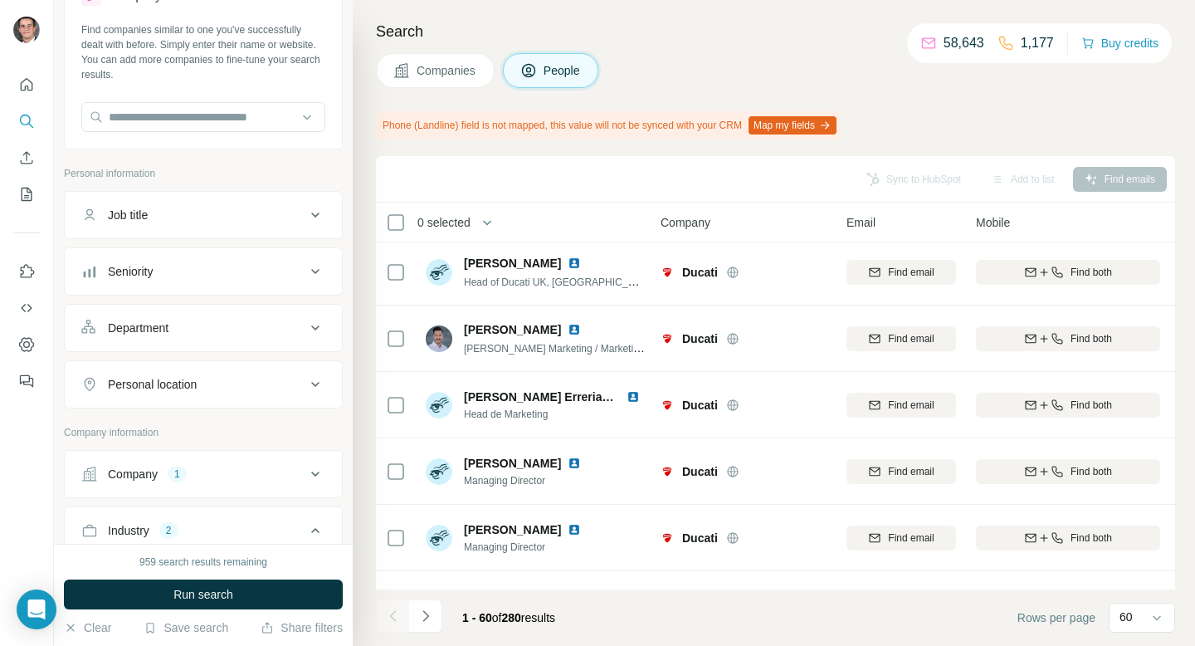
click at [251, 371] on button "Personal location" at bounding box center [203, 384] width 277 height 40
click at [236, 419] on input "text" at bounding box center [203, 426] width 244 height 30
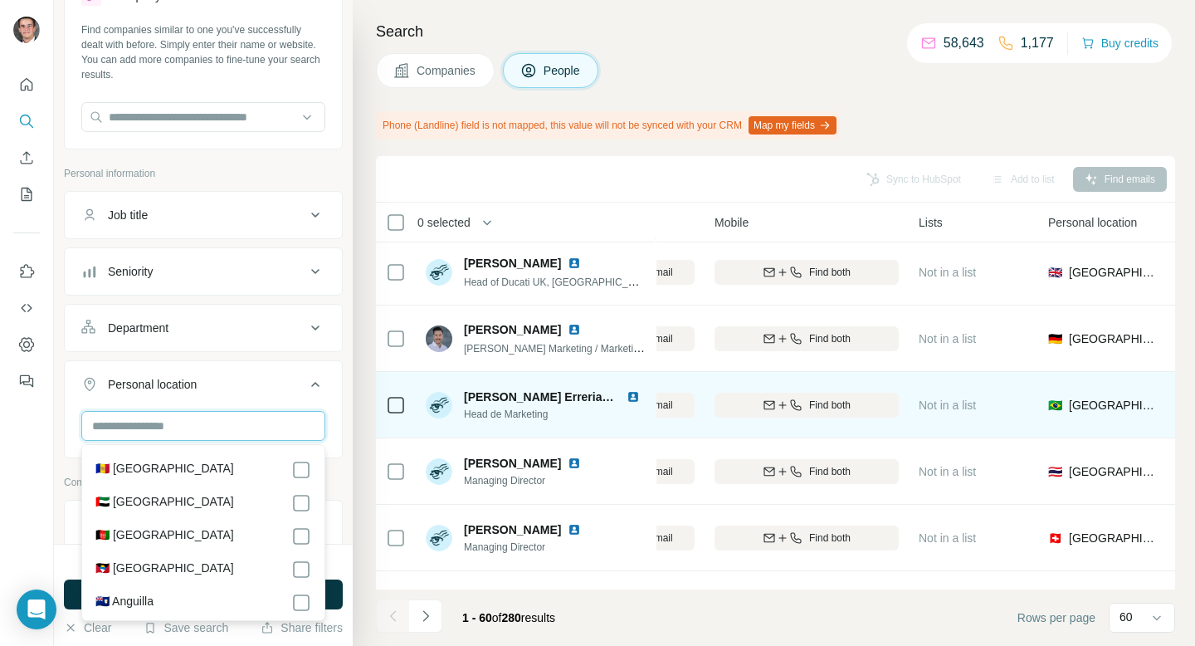
scroll to position [1065, 268]
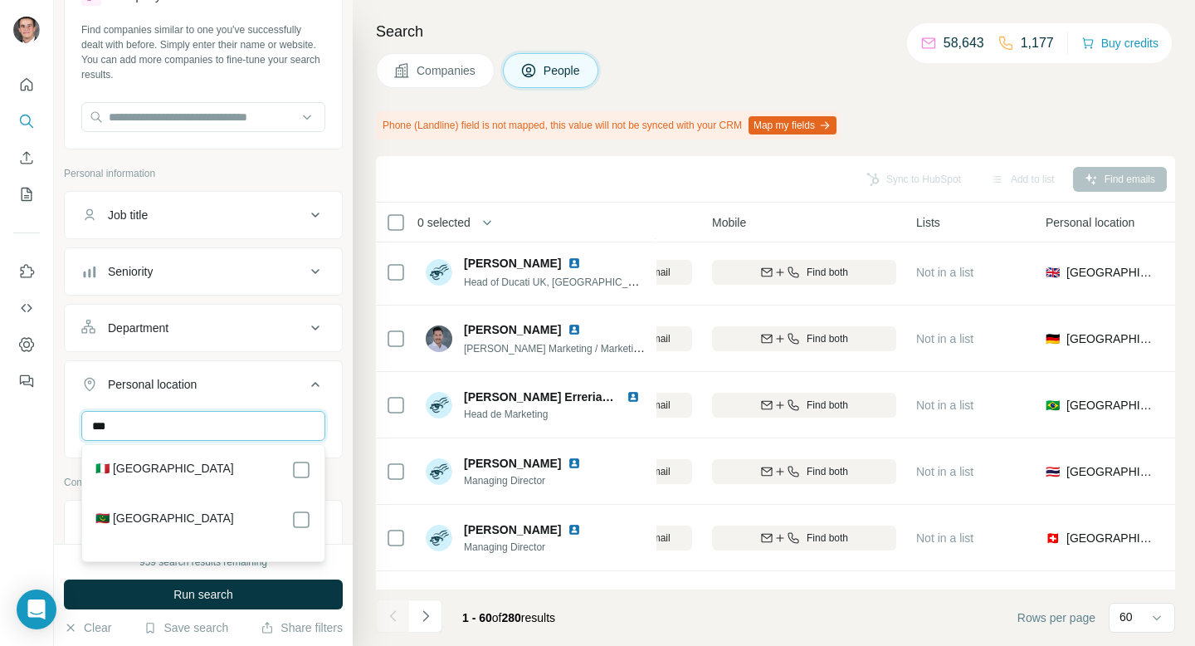
type input "***"
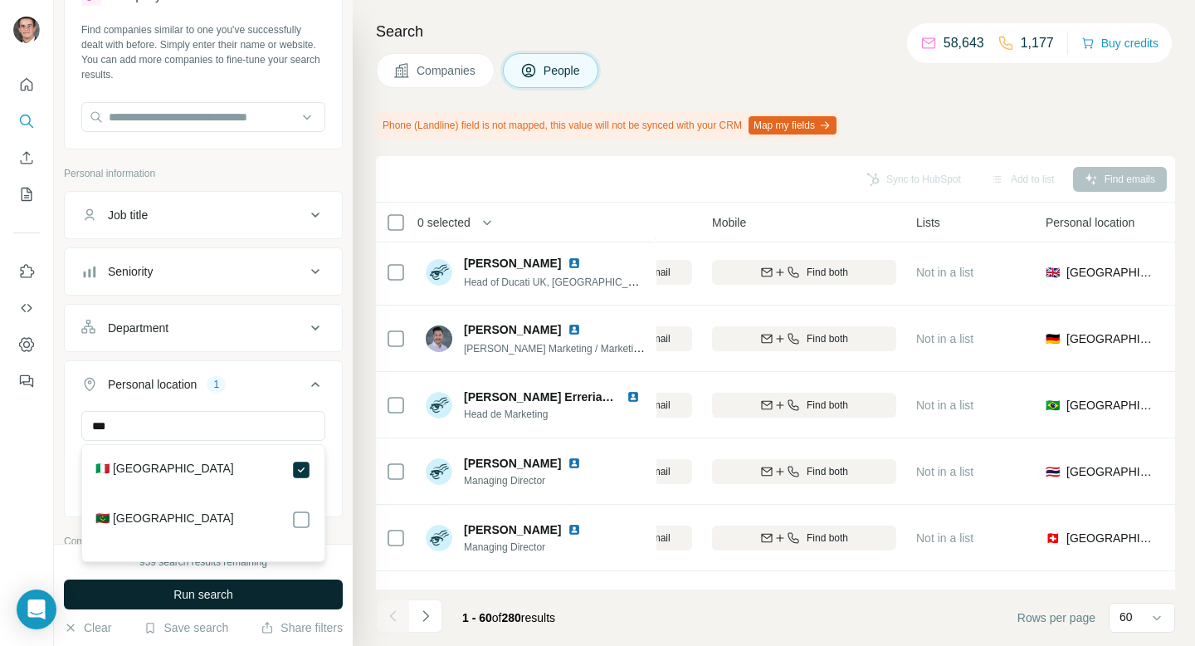
click at [261, 584] on button "Run search" at bounding box center [203, 594] width 279 height 30
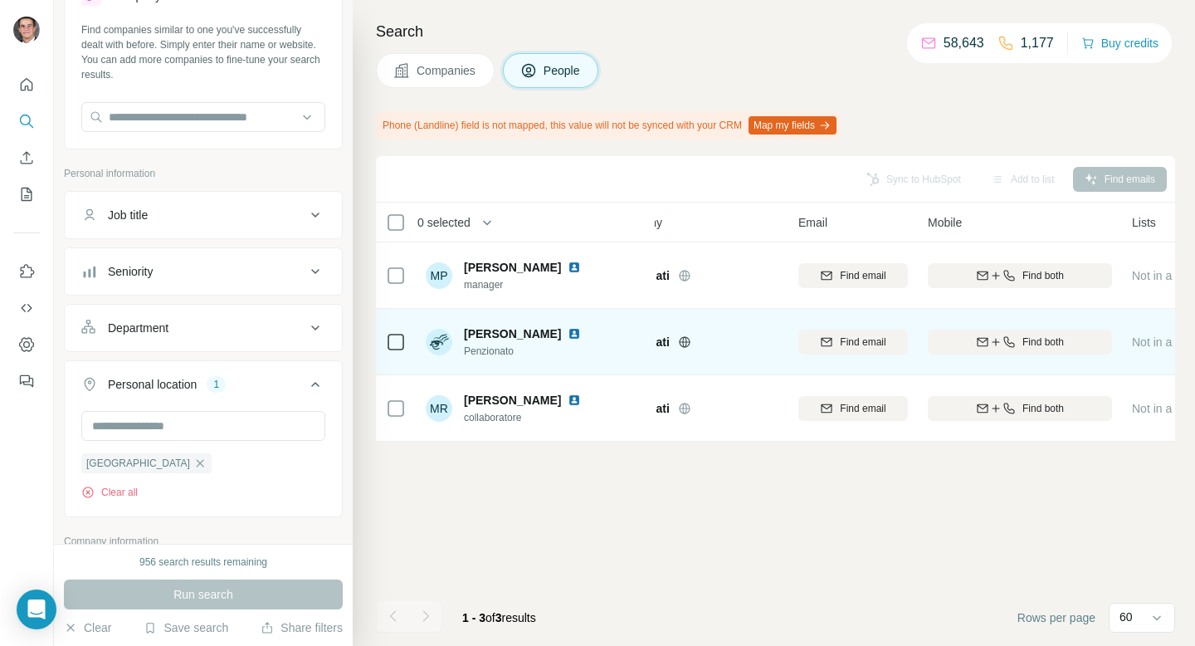
scroll to position [0, 34]
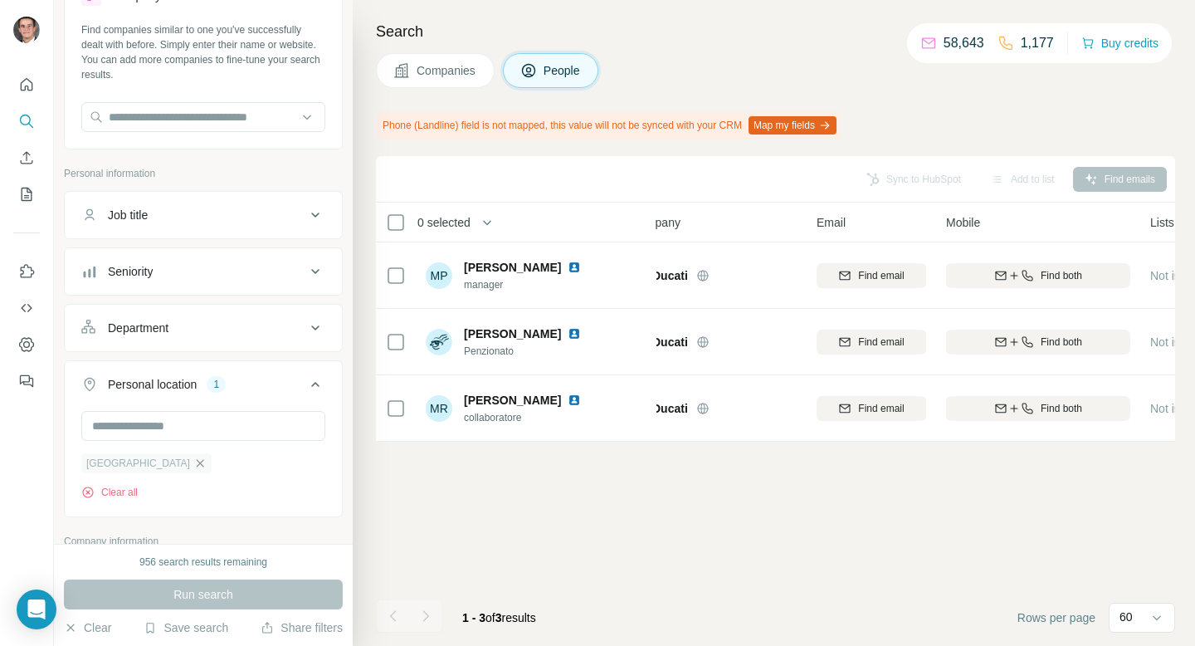
click at [193, 465] on icon "button" at bounding box center [199, 462] width 13 height 13
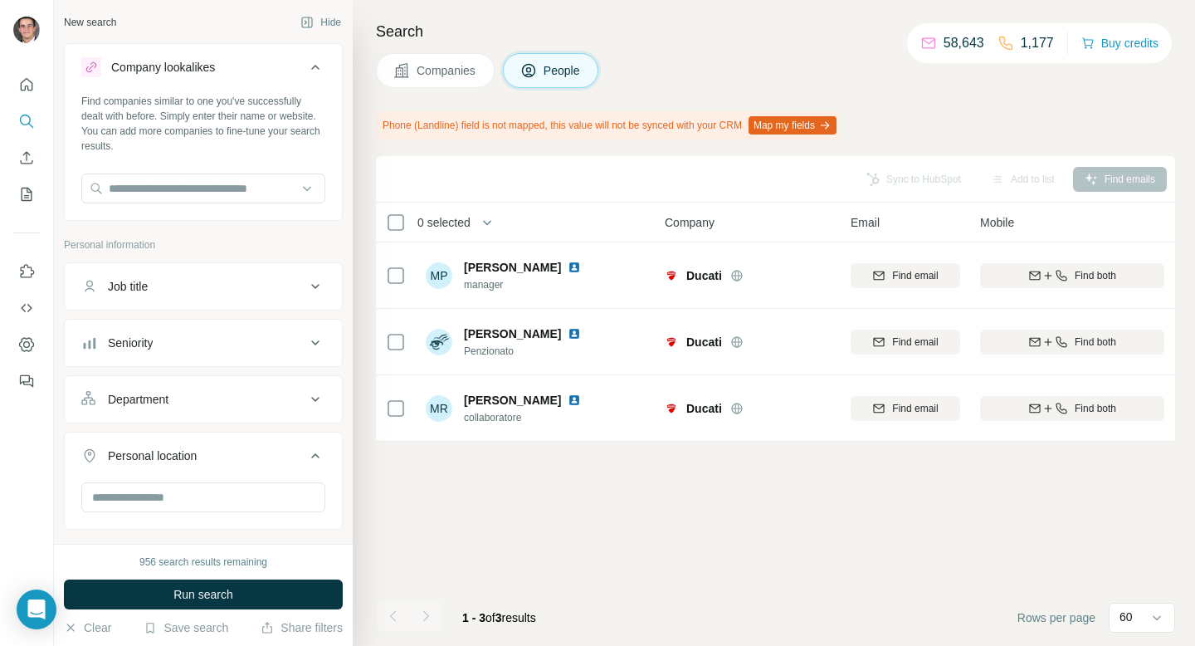
scroll to position [155, 0]
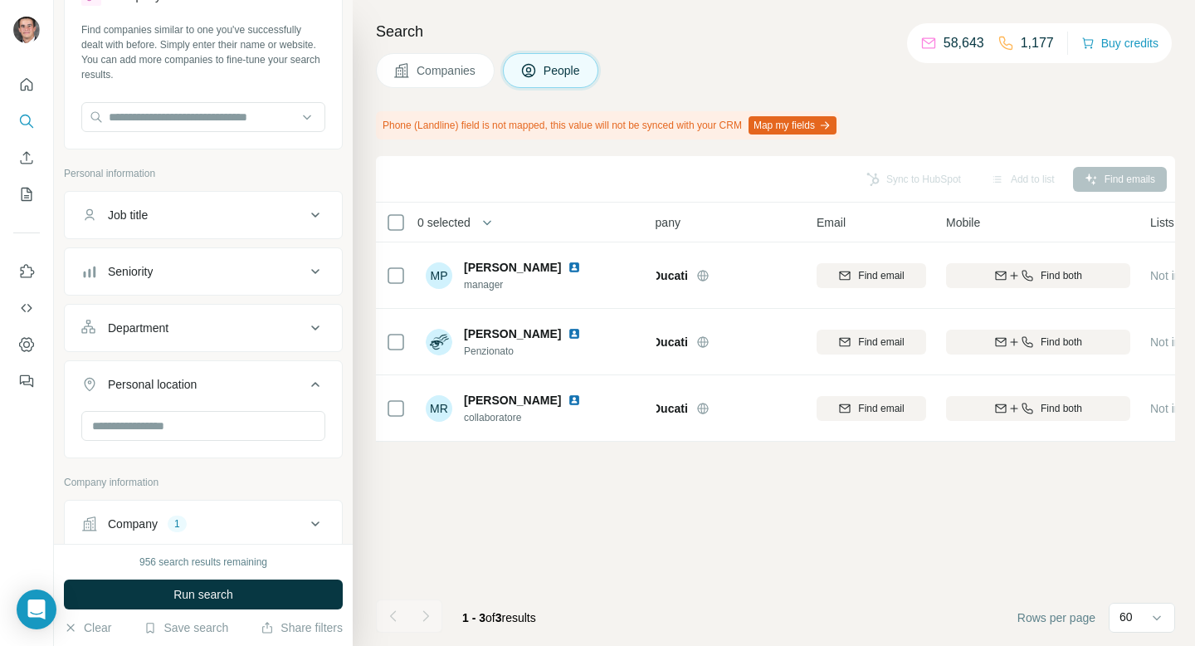
click at [475, 67] on span "Companies" at bounding box center [447, 70] width 61 height 17
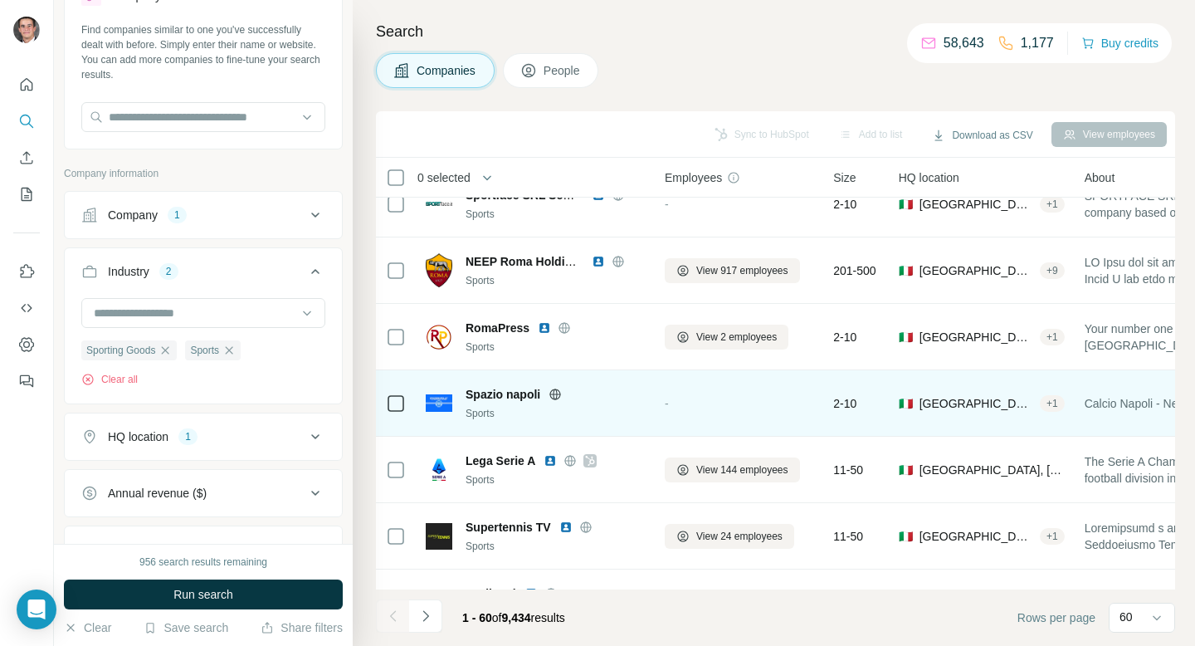
scroll to position [1952, 0]
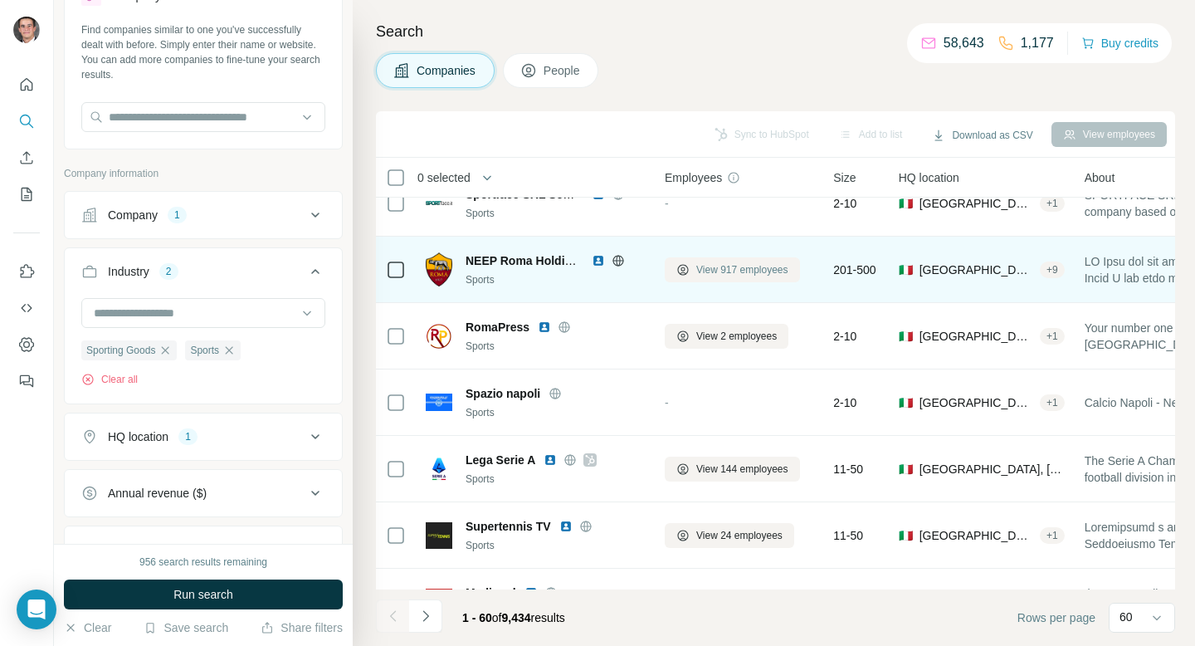
click at [741, 269] on span "View 917 employees" at bounding box center [742, 269] width 92 height 15
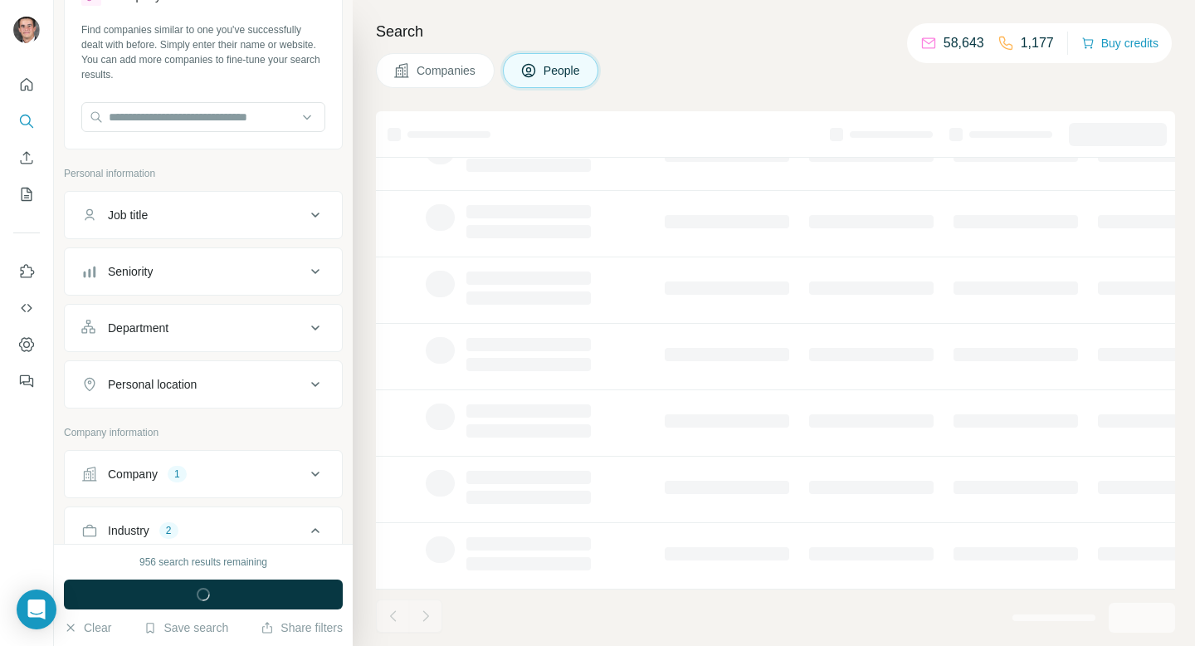
scroll to position [272, 0]
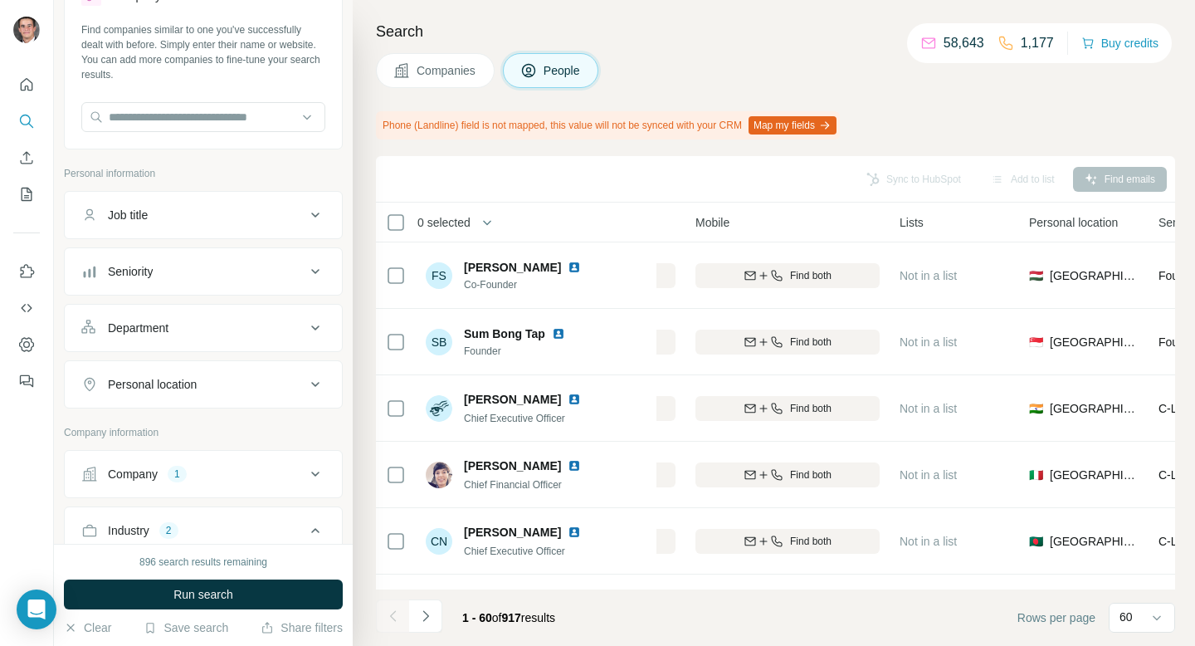
scroll to position [0, 259]
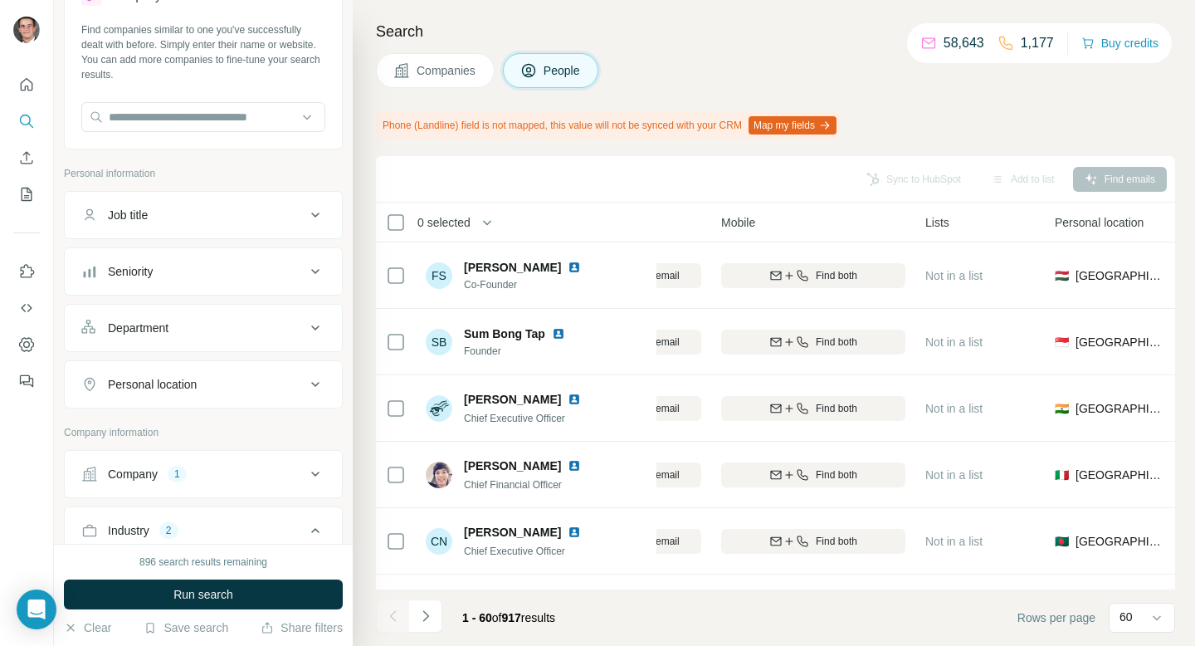
click at [165, 385] on div "Personal location" at bounding box center [152, 384] width 89 height 17
click at [158, 424] on input "text" at bounding box center [203, 426] width 244 height 30
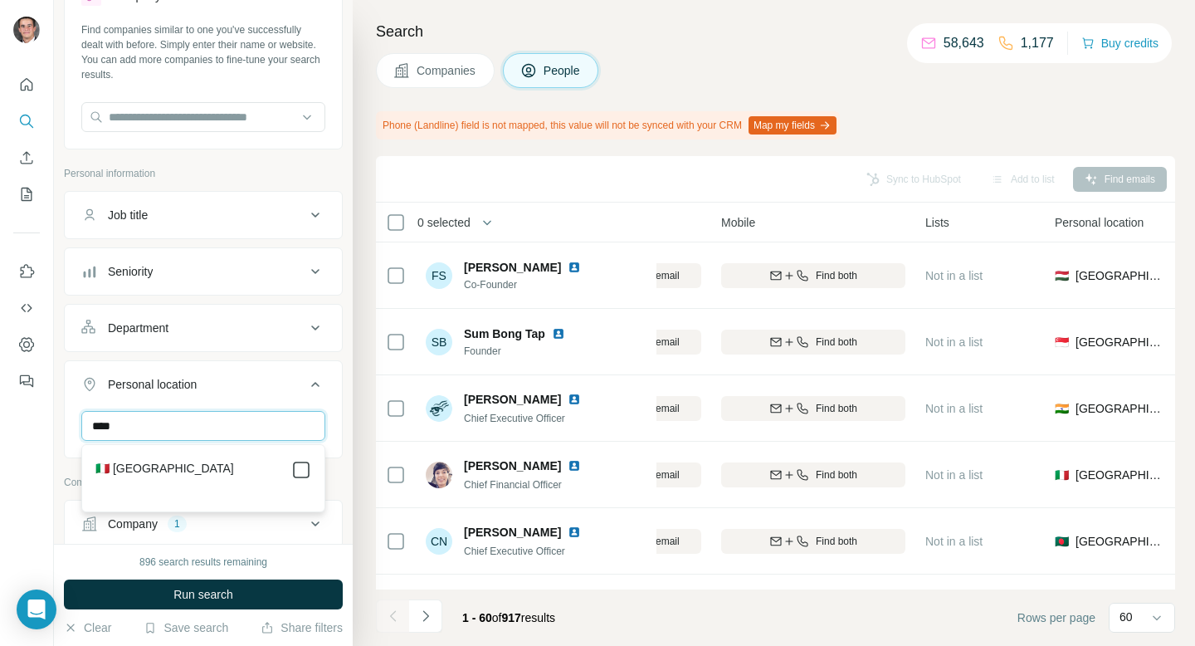
type input "****"
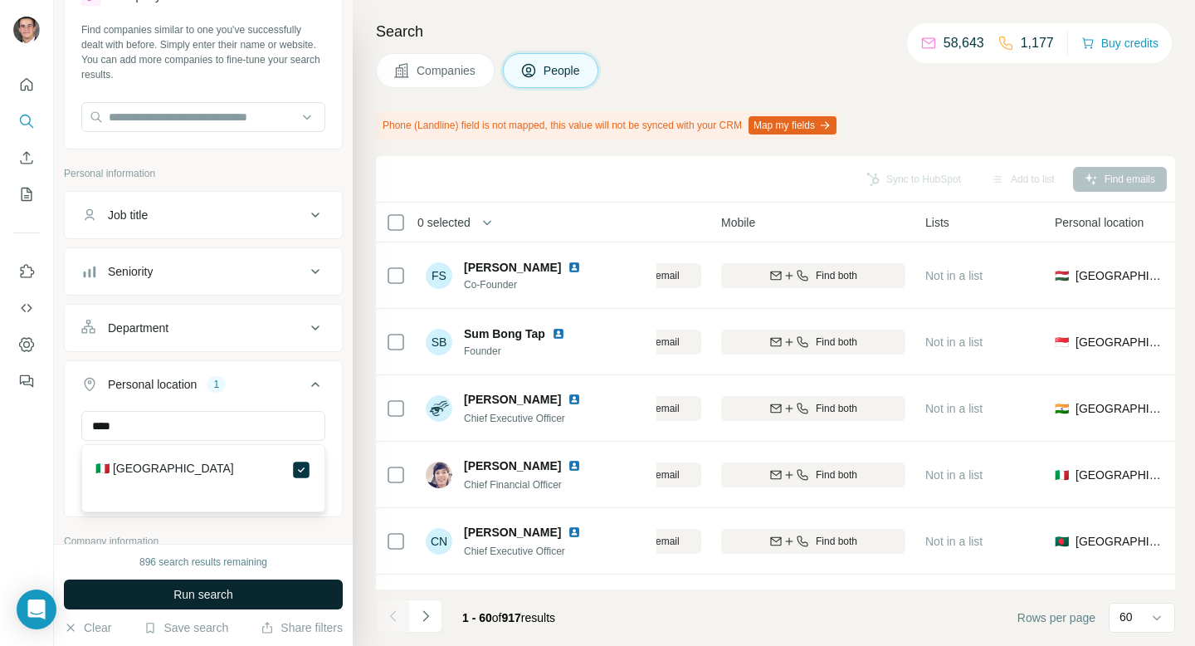
click at [257, 582] on button "Run search" at bounding box center [203, 594] width 279 height 30
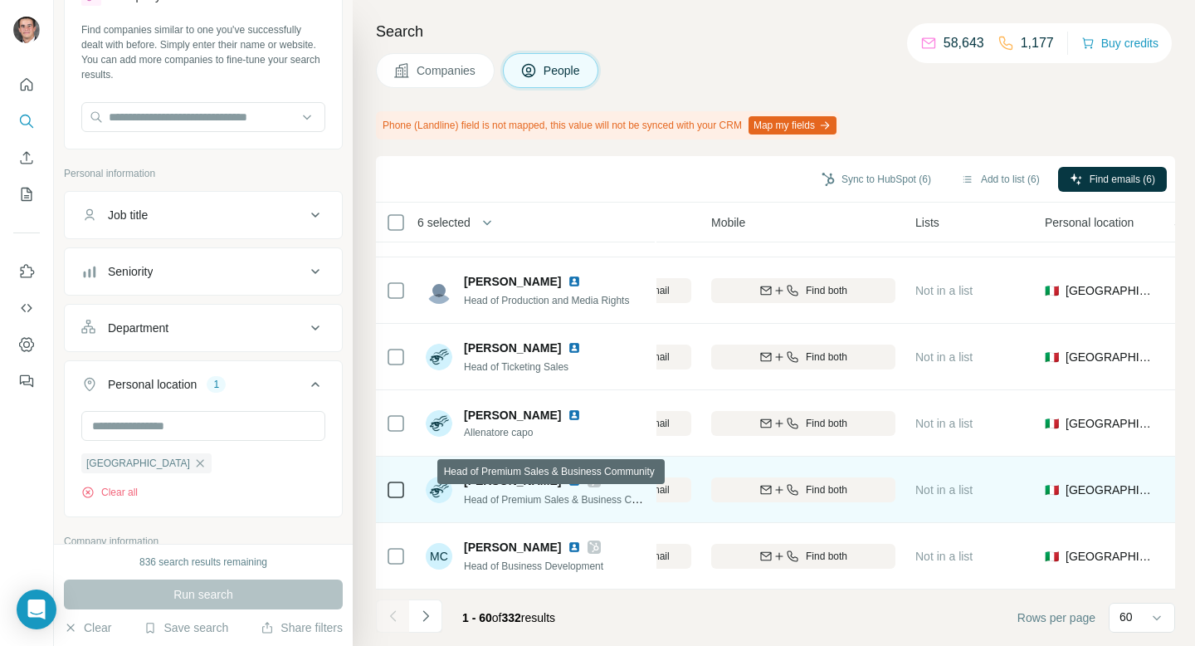
scroll to position [975, 269]
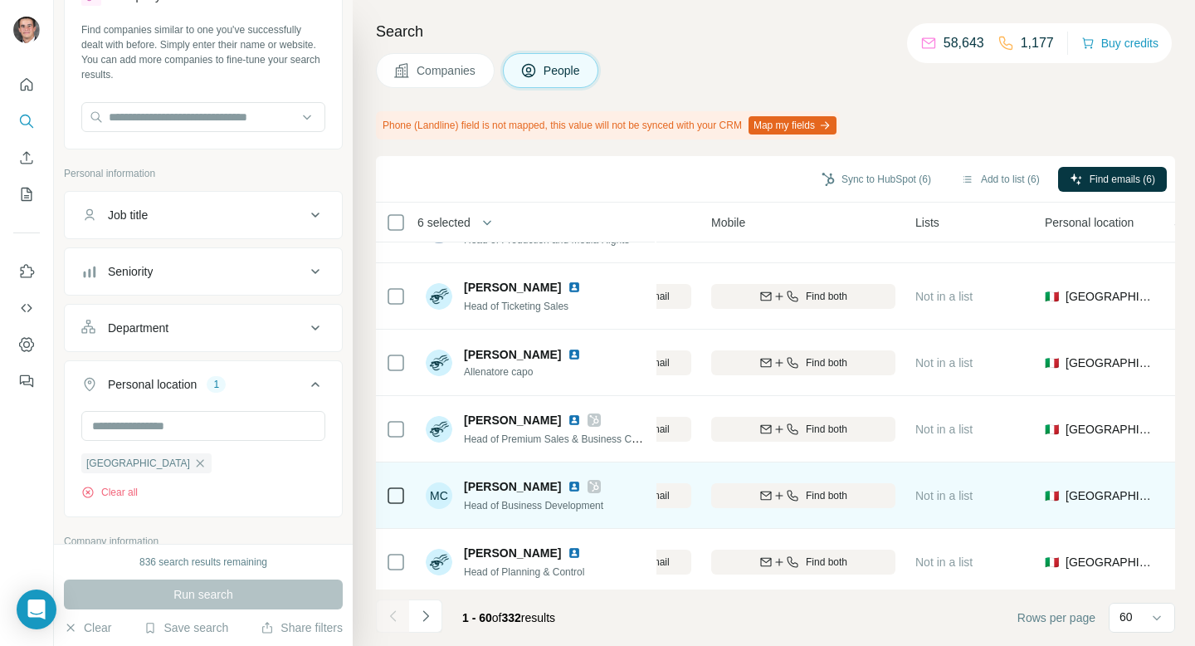
click at [381, 496] on td at bounding box center [396, 495] width 40 height 66
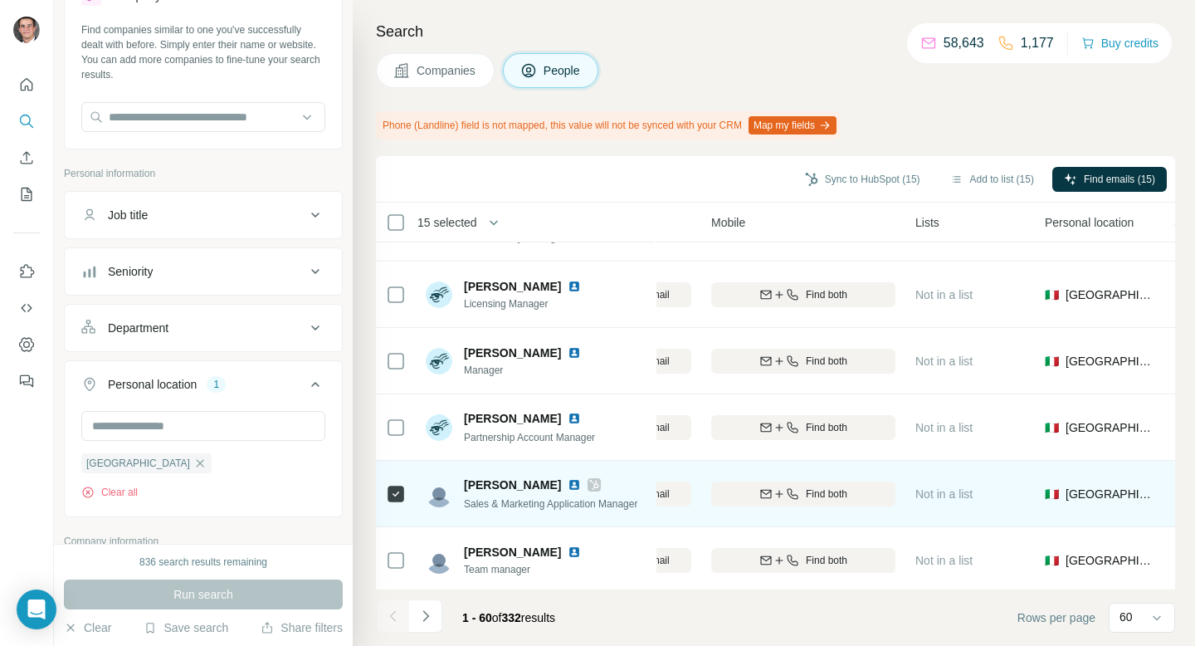
scroll to position [3636, 269]
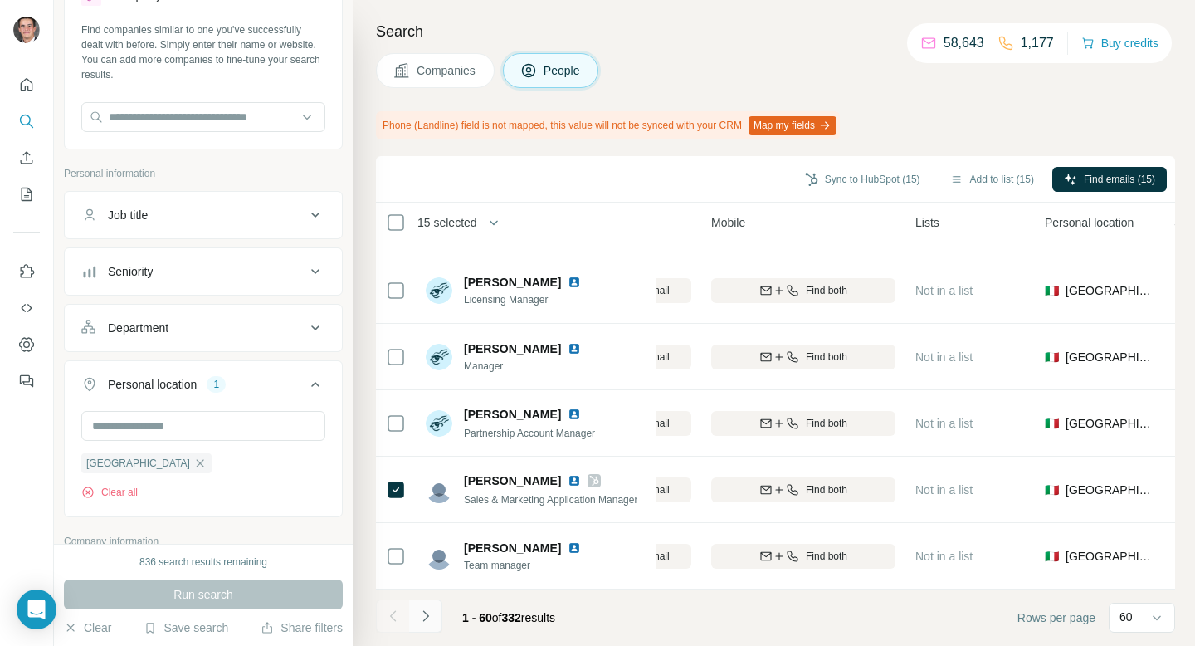
click at [431, 613] on icon "Navigate to next page" at bounding box center [425, 615] width 17 height 17
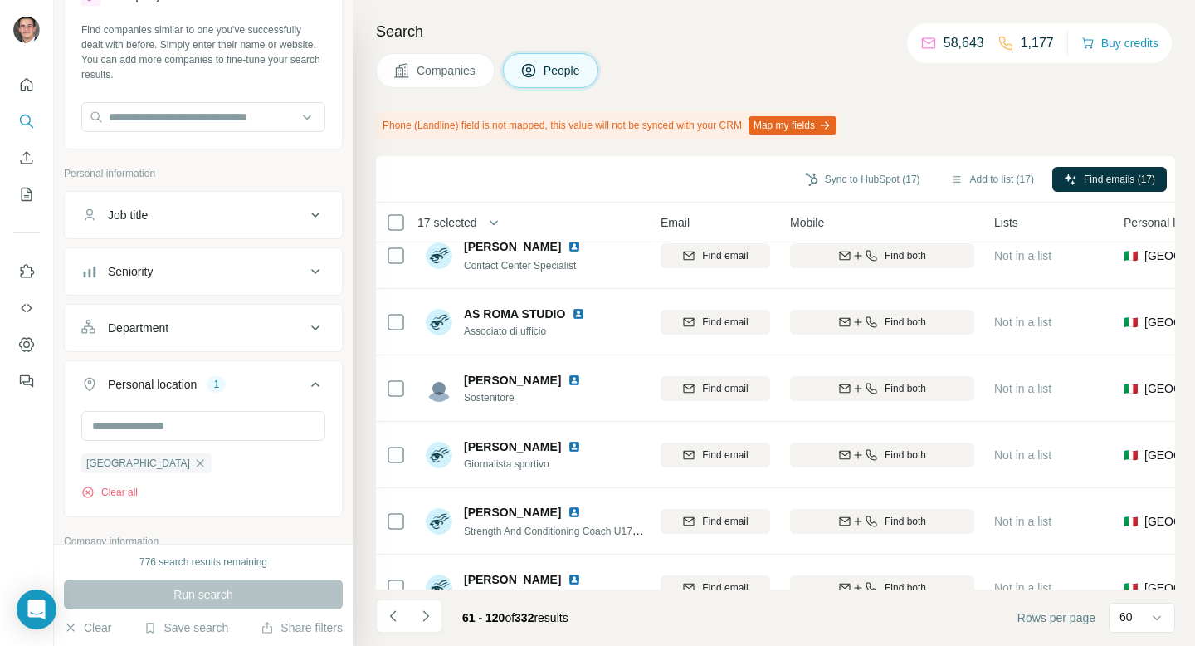
scroll to position [0, 190]
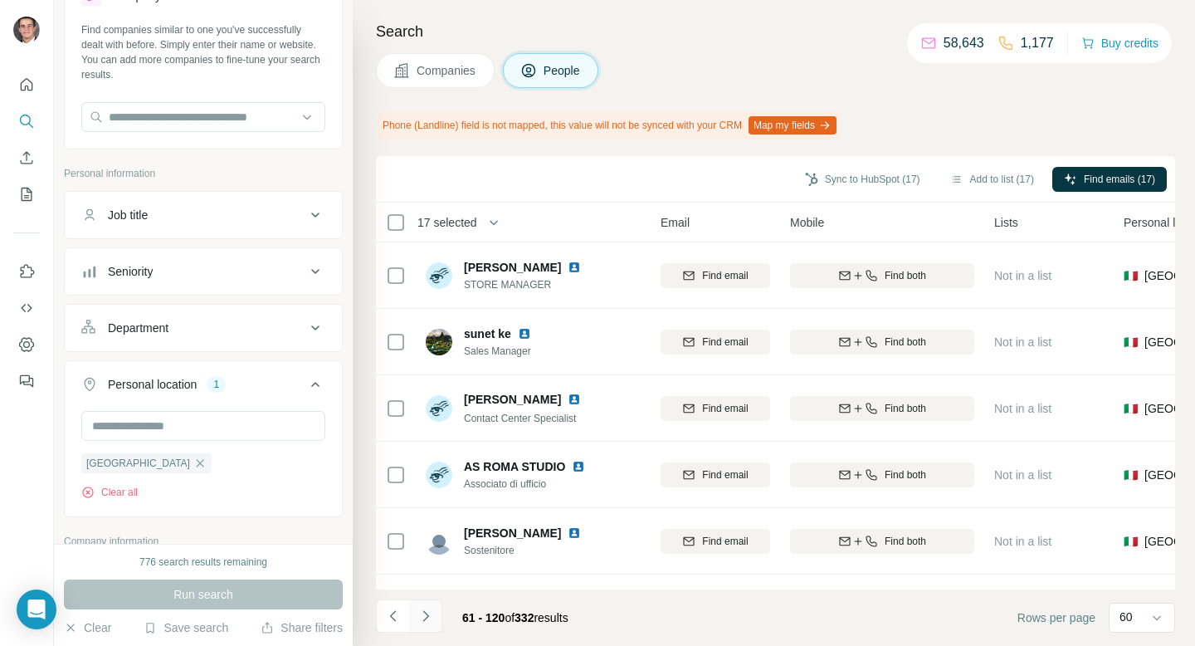
click at [430, 620] on icon "Navigate to next page" at bounding box center [425, 615] width 17 height 17
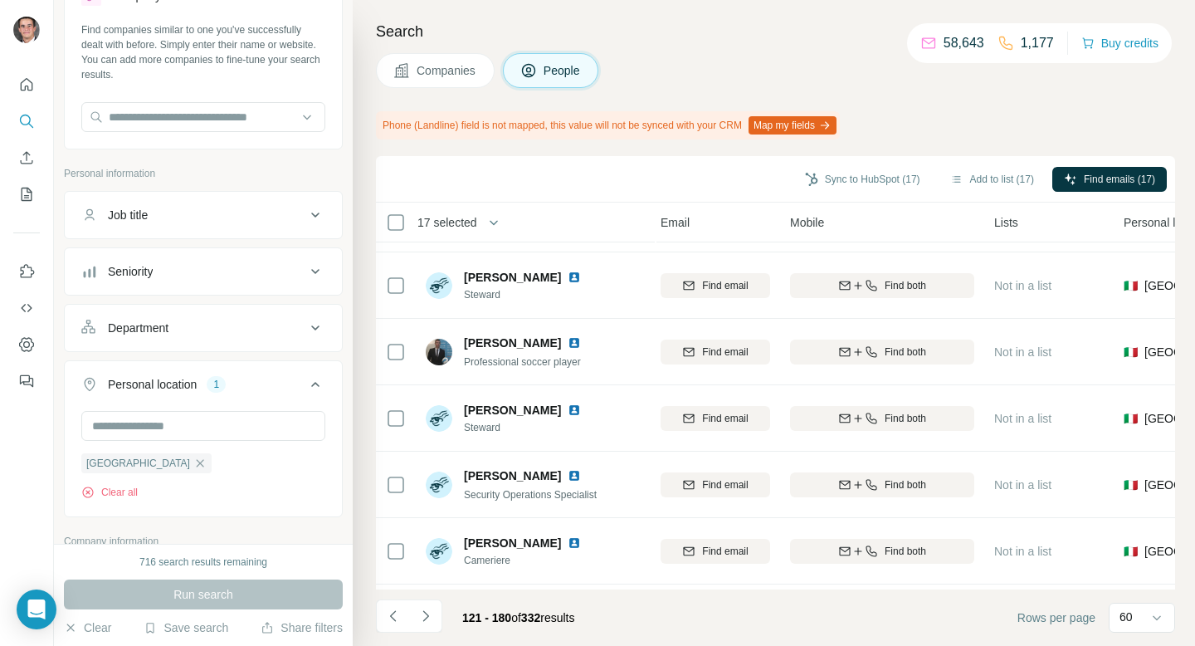
scroll to position [819, 190]
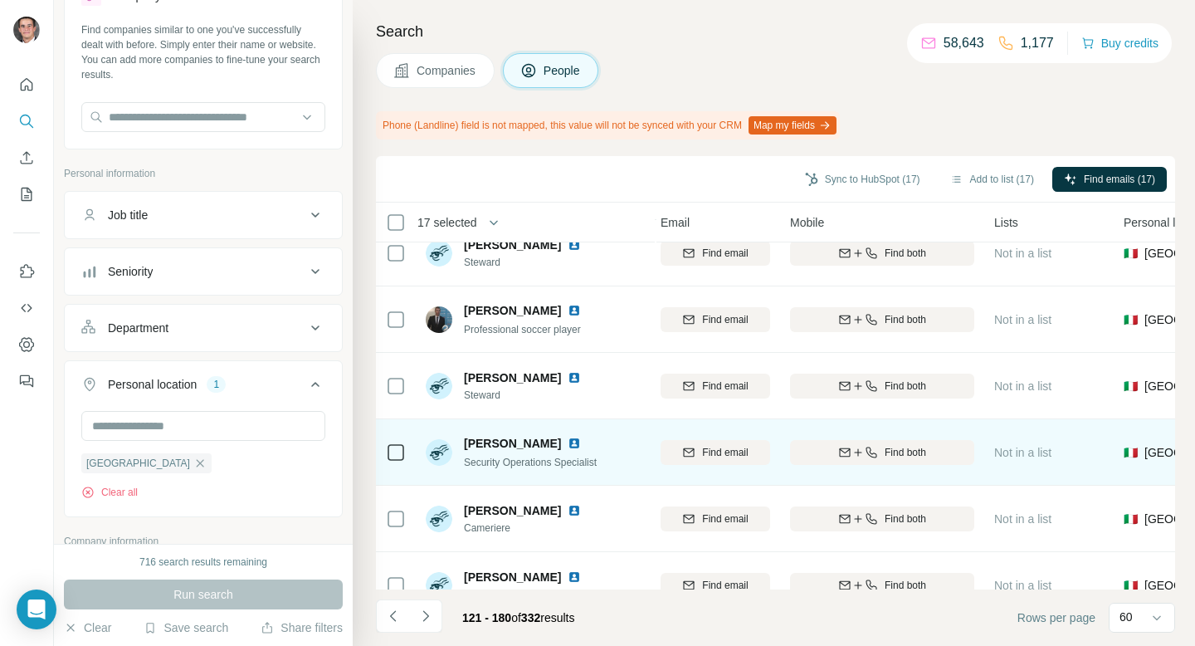
click at [404, 445] on icon at bounding box center [396, 452] width 20 height 20
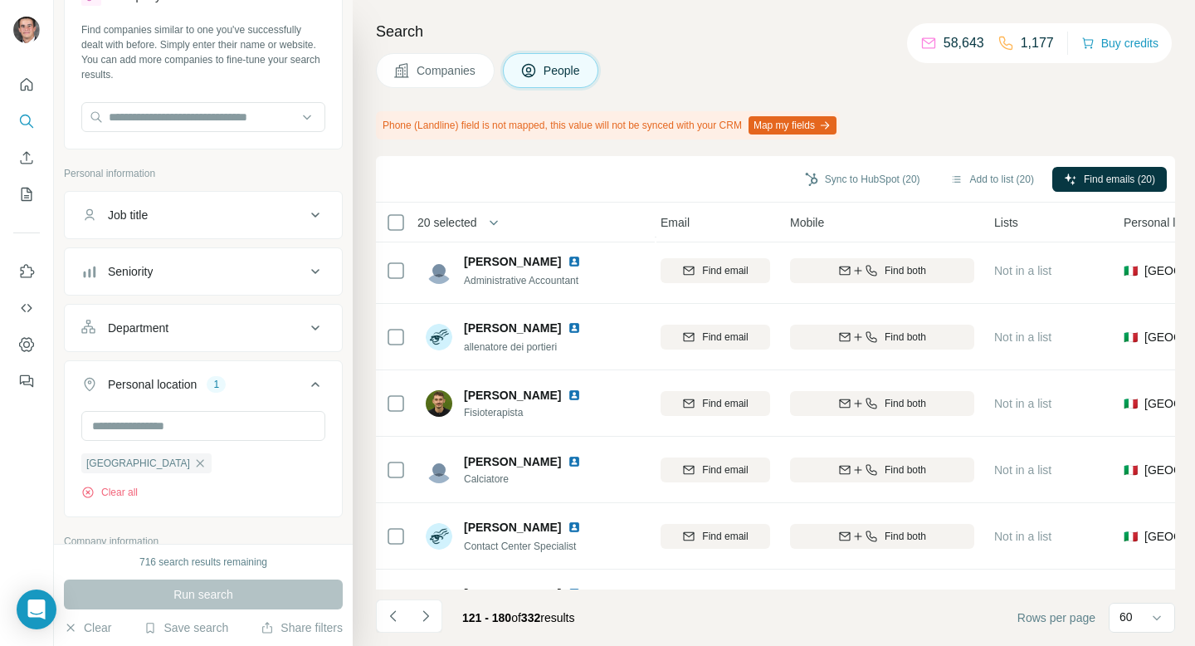
scroll to position [3636, 190]
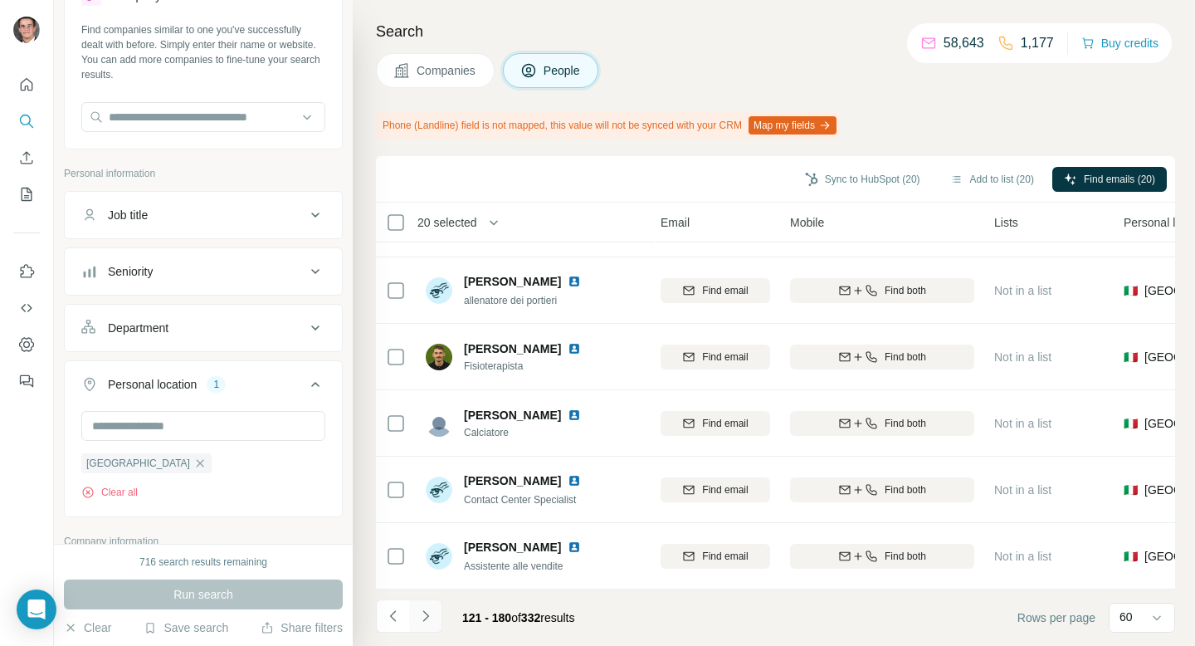
click at [418, 601] on button "Navigate to next page" at bounding box center [425, 615] width 33 height 33
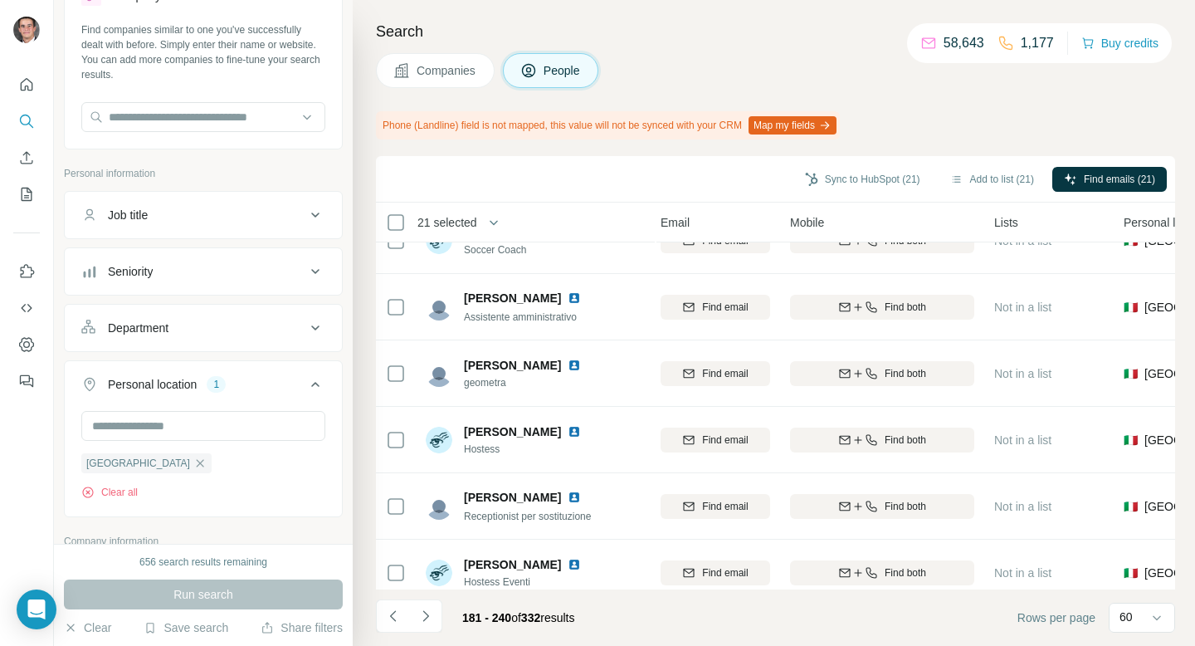
scroll to position [0, 190]
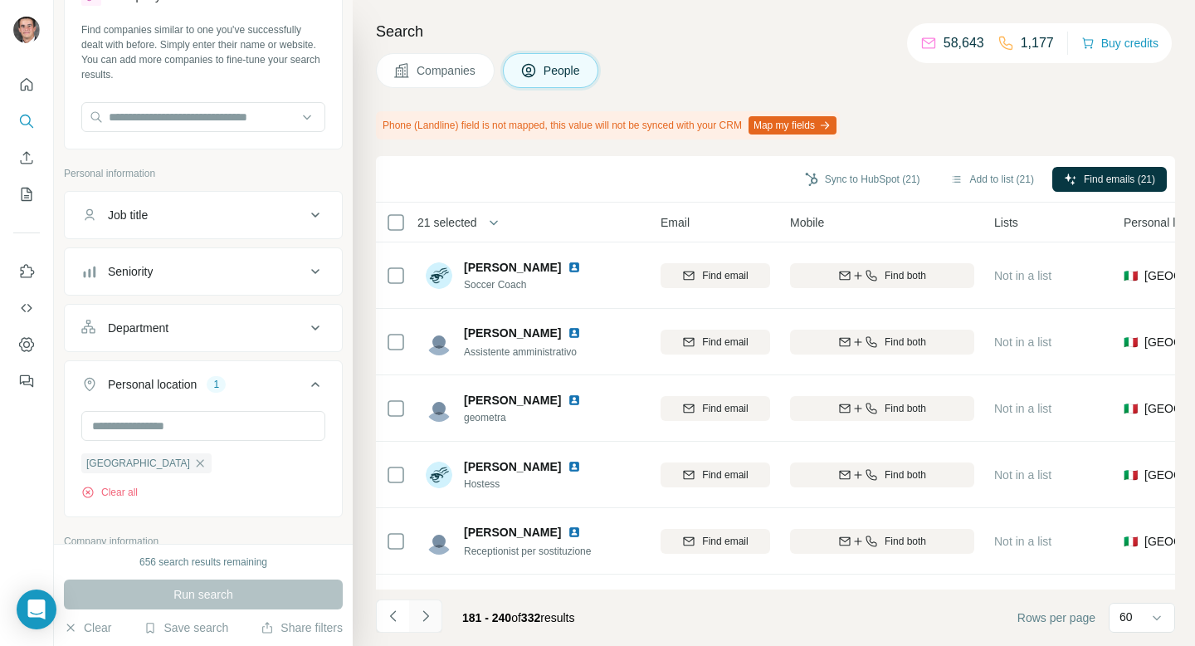
click at [422, 619] on icon "Navigate to next page" at bounding box center [425, 615] width 17 height 17
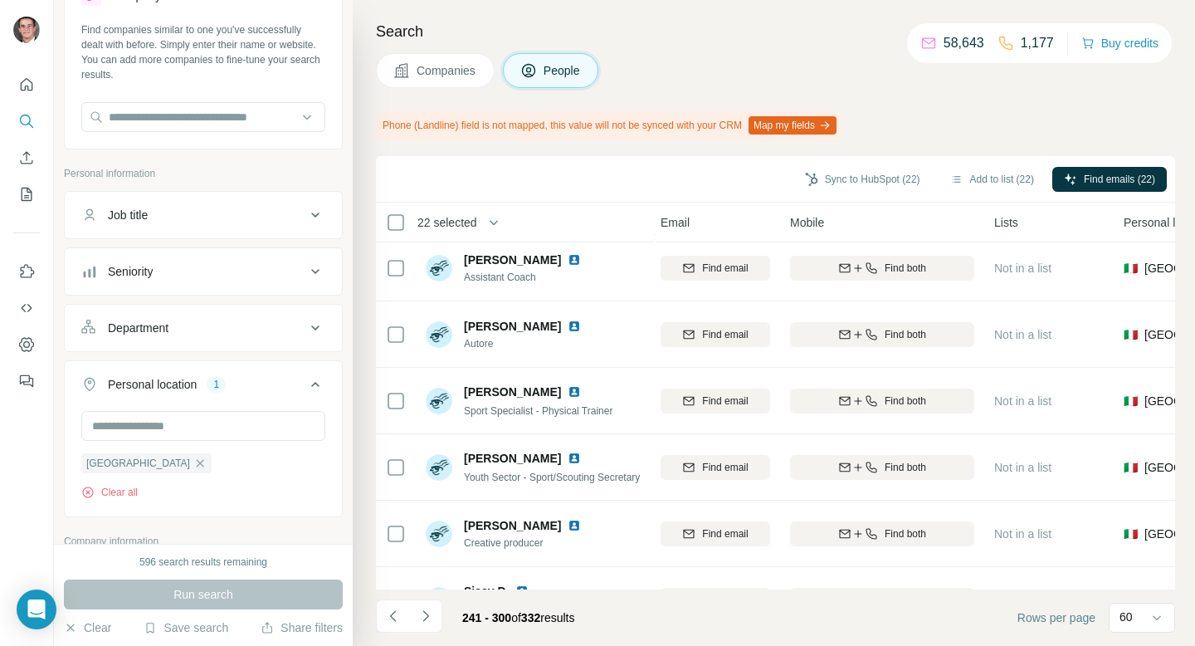
scroll to position [1664, 190]
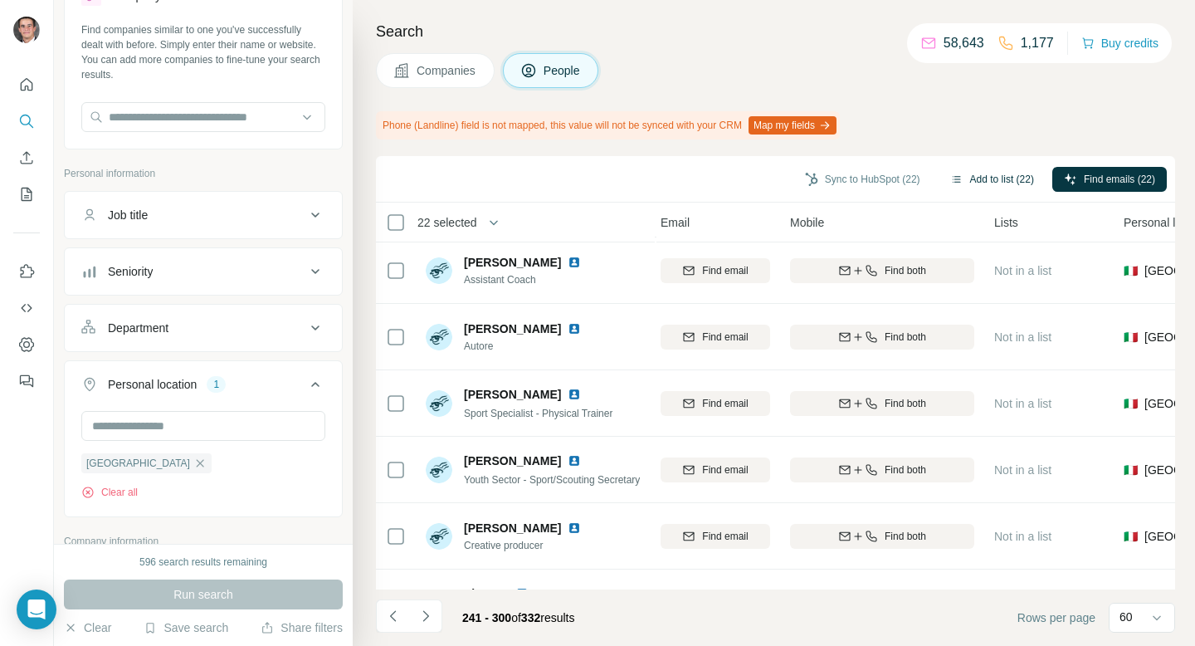
click at [992, 173] on button "Add to list (22)" at bounding box center [991, 179] width 107 height 25
click at [980, 183] on button "Add to list (22)" at bounding box center [991, 179] width 107 height 25
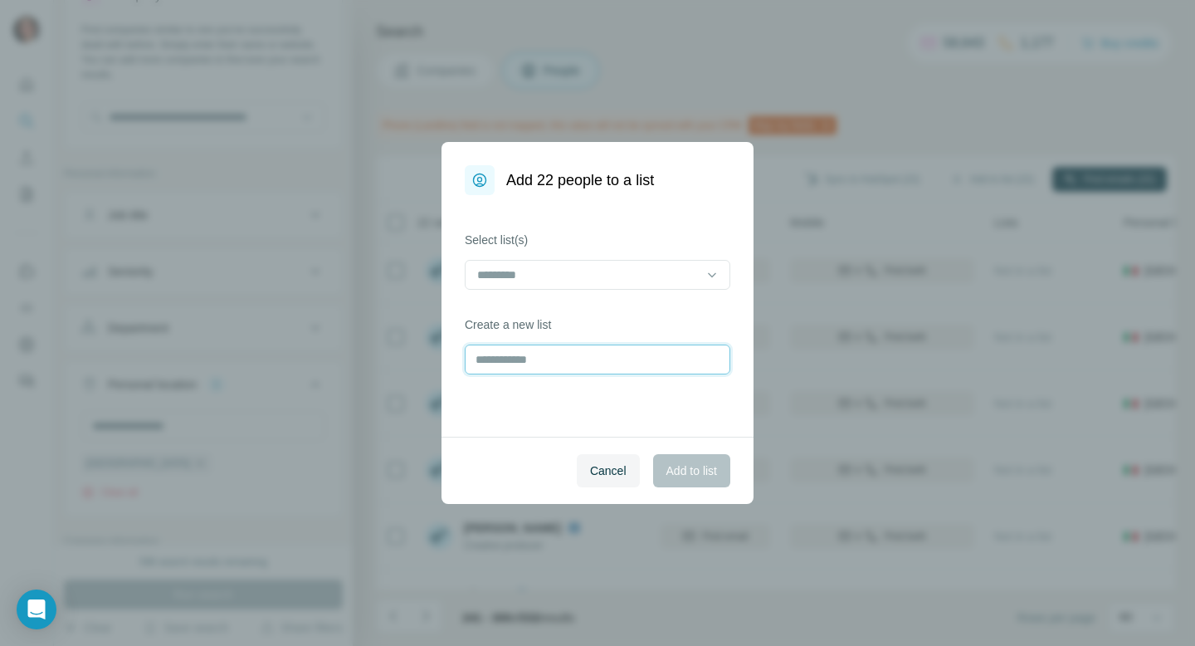
click at [621, 363] on input "text" at bounding box center [598, 359] width 266 height 30
type input "****"
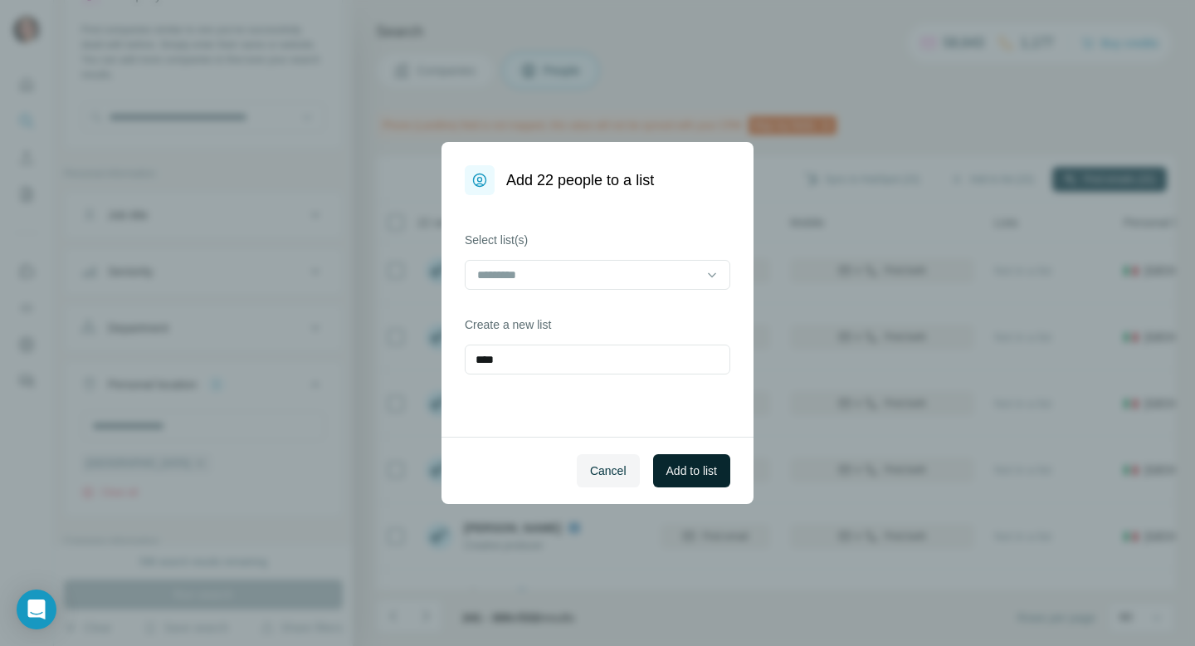
click at [700, 460] on button "Add to list" at bounding box center [691, 470] width 77 height 33
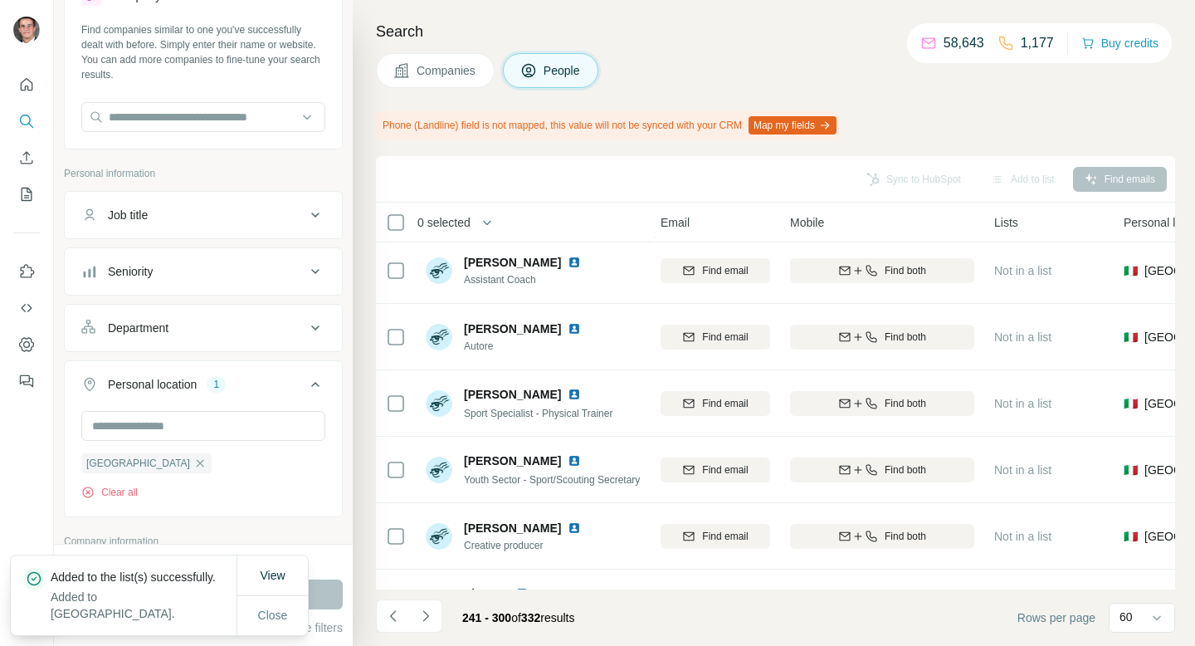
click at [444, 66] on span "Companies" at bounding box center [447, 70] width 61 height 17
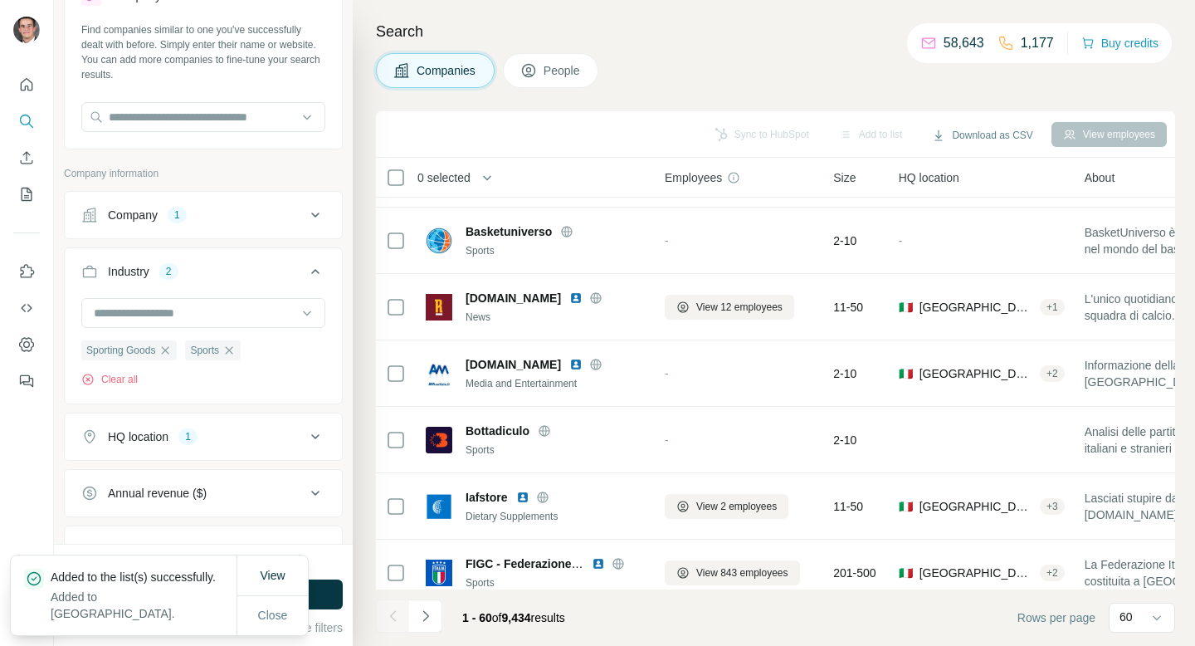
scroll to position [3591, 0]
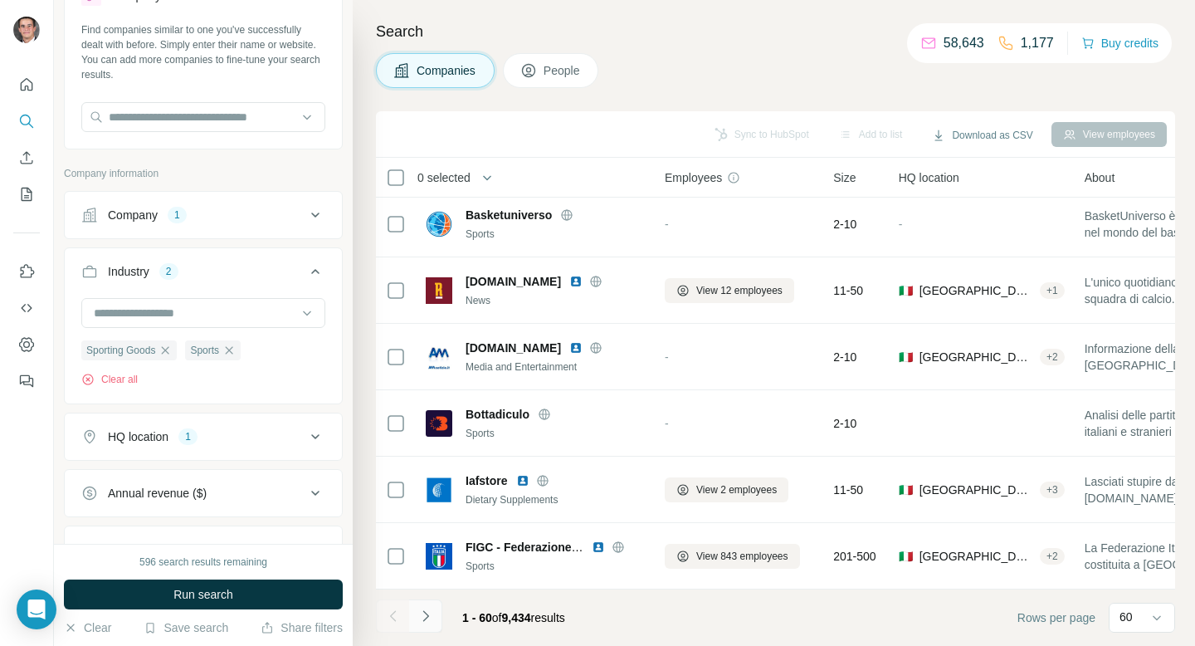
click at [422, 619] on icon "Navigate to next page" at bounding box center [425, 615] width 17 height 17
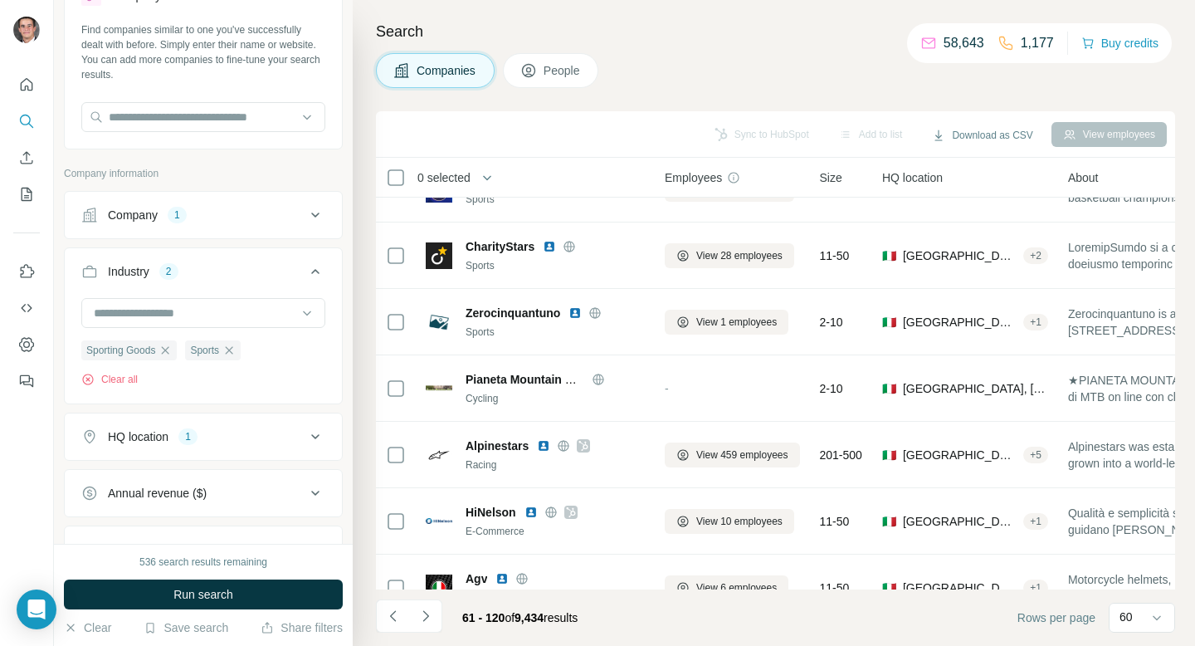
scroll to position [1632, 0]
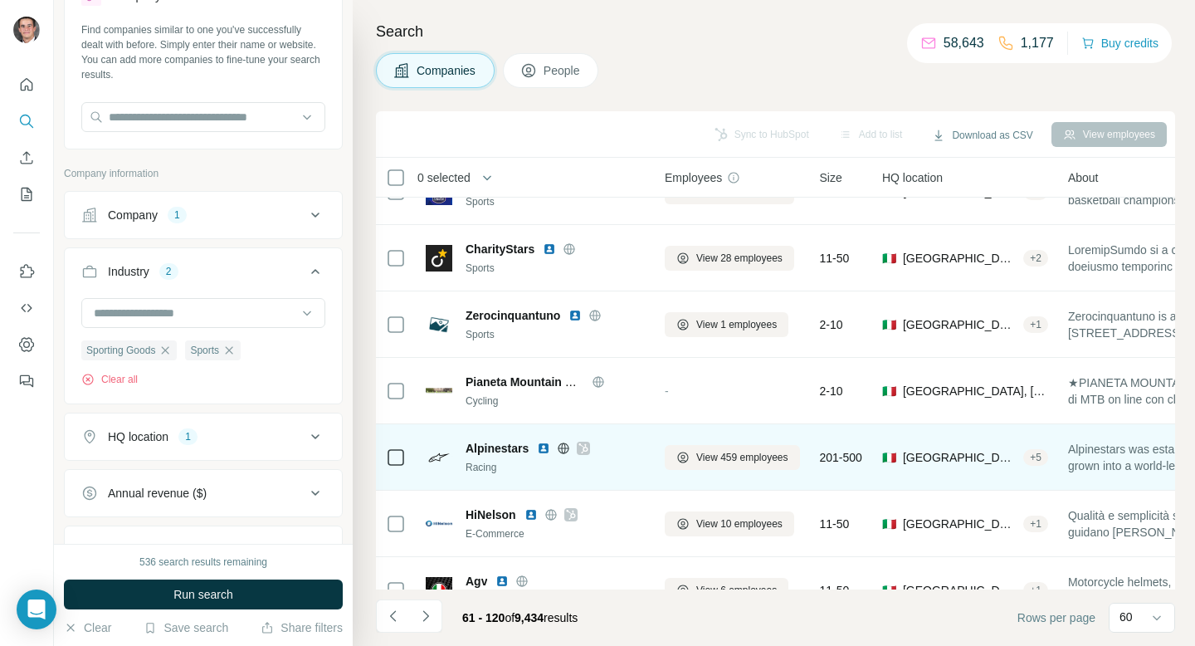
click at [587, 452] on icon at bounding box center [583, 447] width 10 height 13
click at [712, 460] on span "View 459 employees" at bounding box center [742, 457] width 92 height 15
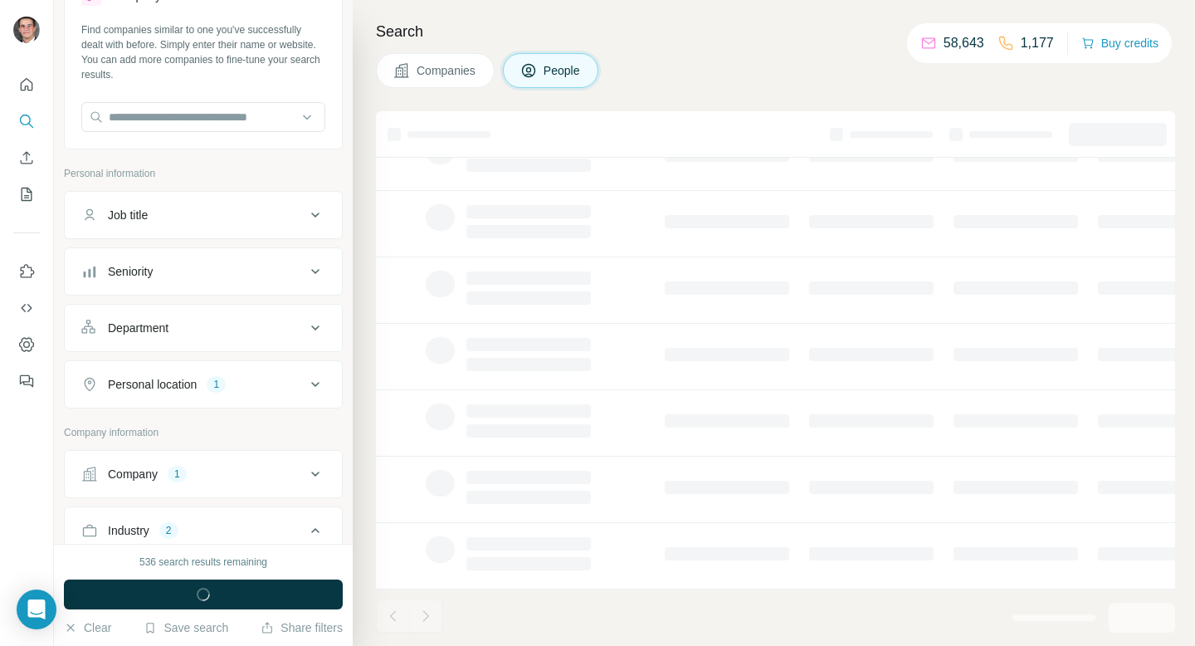
scroll to position [272, 0]
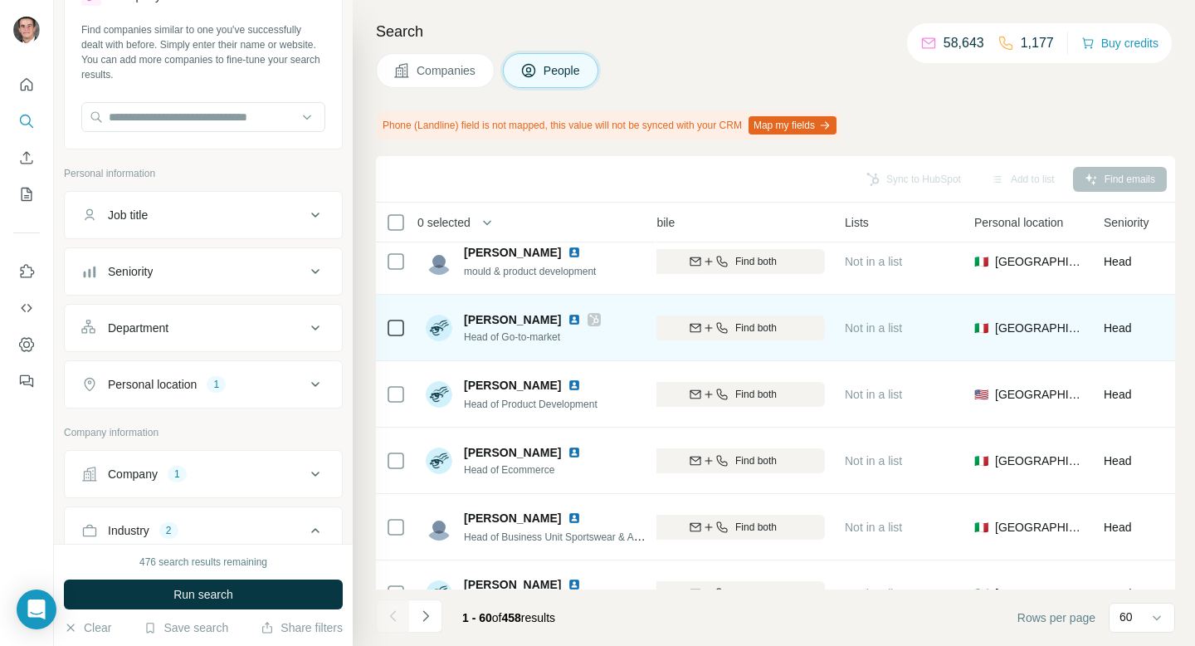
scroll to position [460, 339]
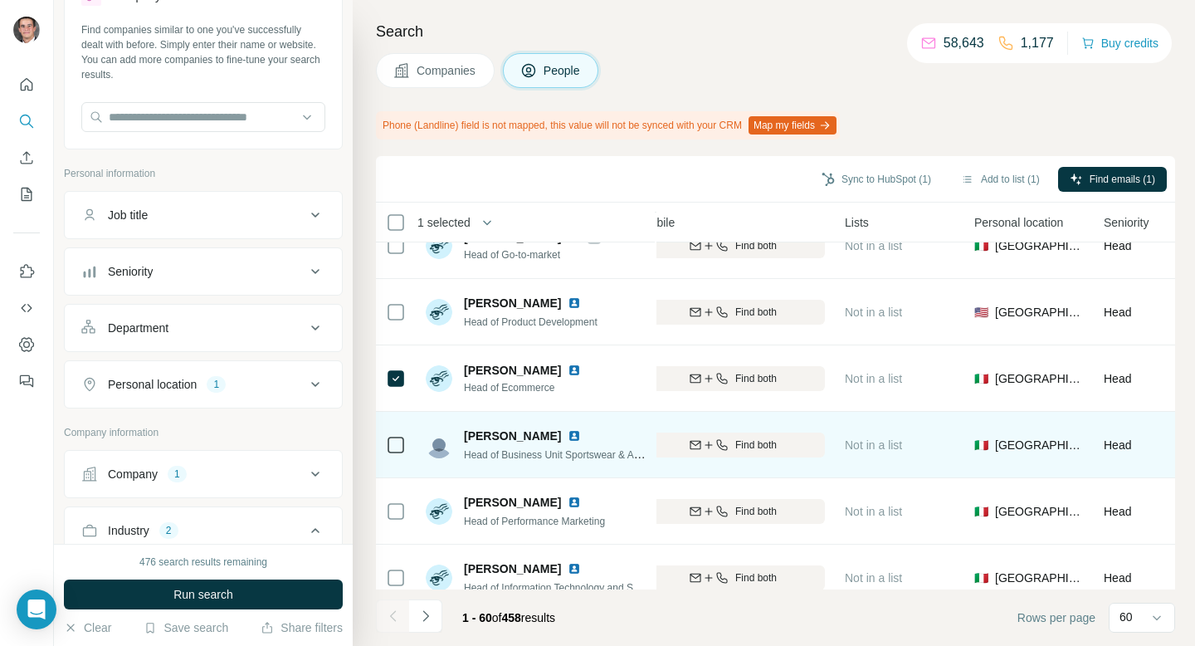
click at [413, 452] on td at bounding box center [396, 445] width 40 height 66
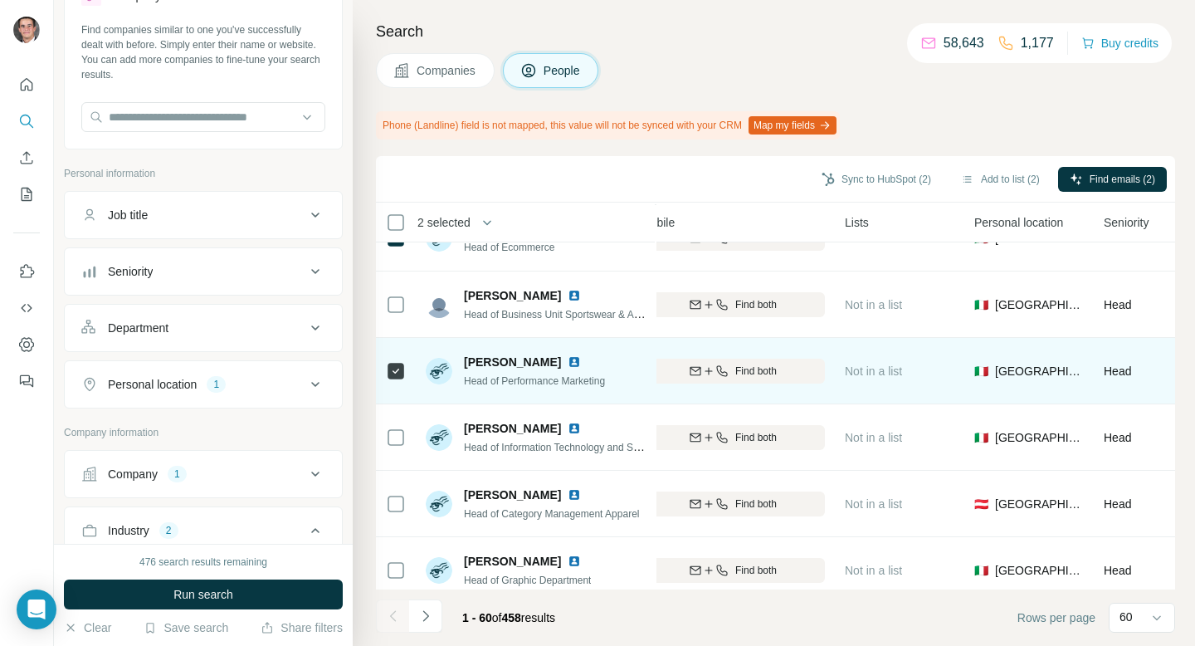
scroll to position [639, 339]
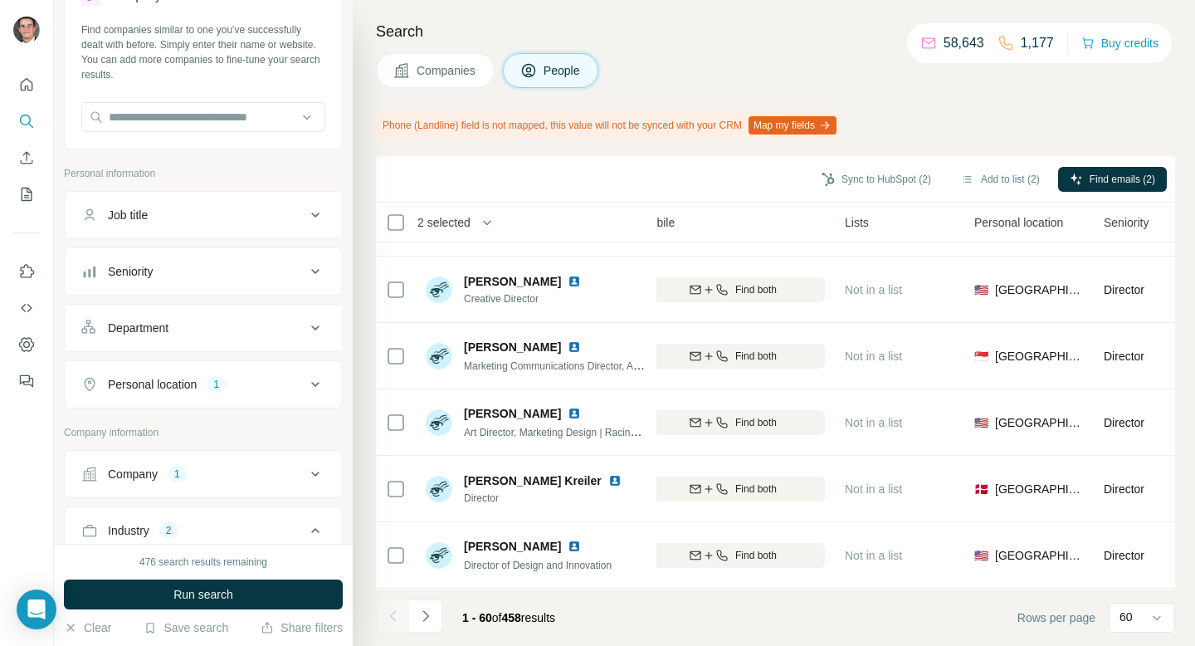
scroll to position [1223, 339]
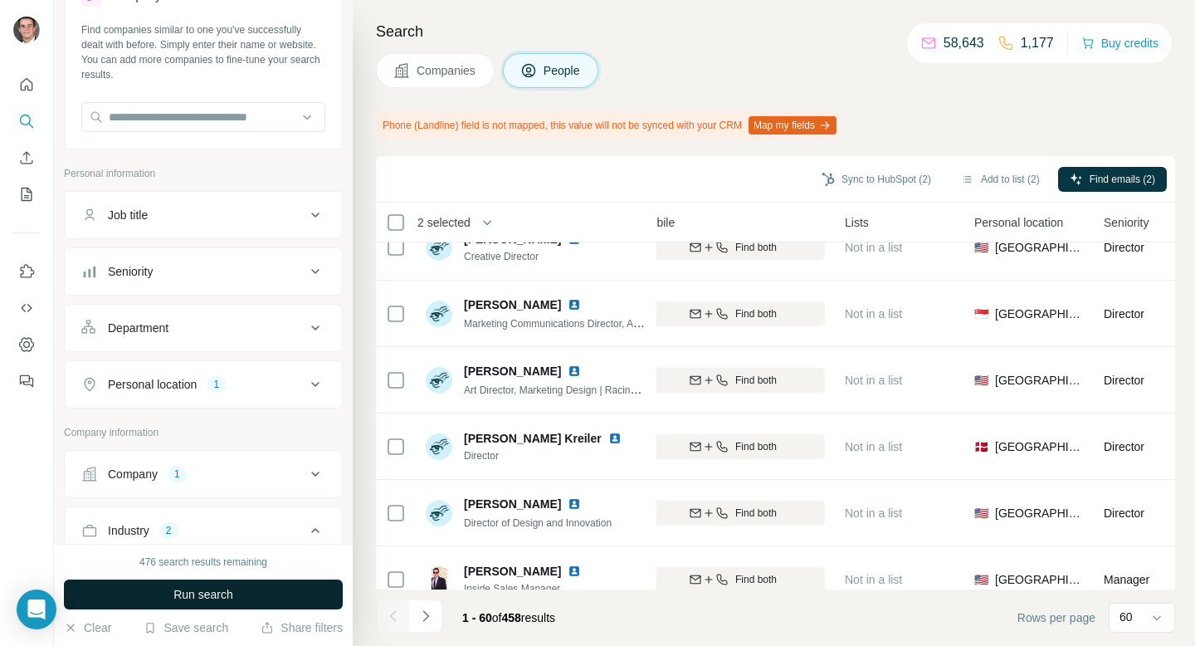
click at [244, 595] on button "Run search" at bounding box center [203, 594] width 279 height 30
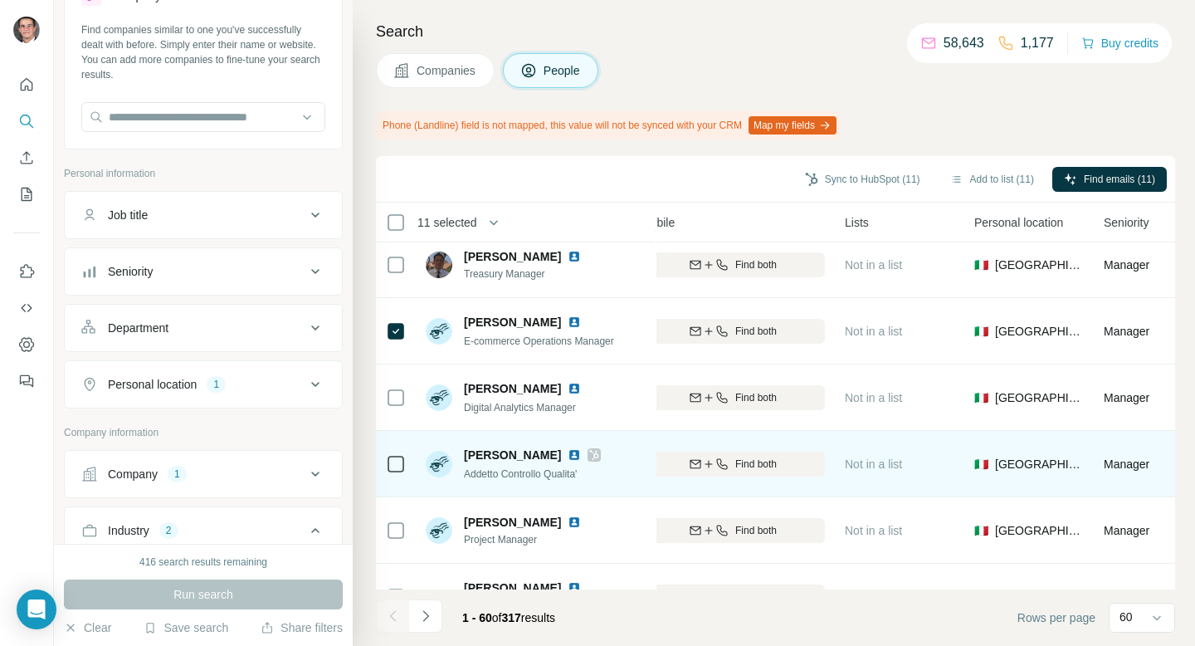
scroll to position [2468, 339]
click at [391, 473] on div at bounding box center [396, 462] width 20 height 46
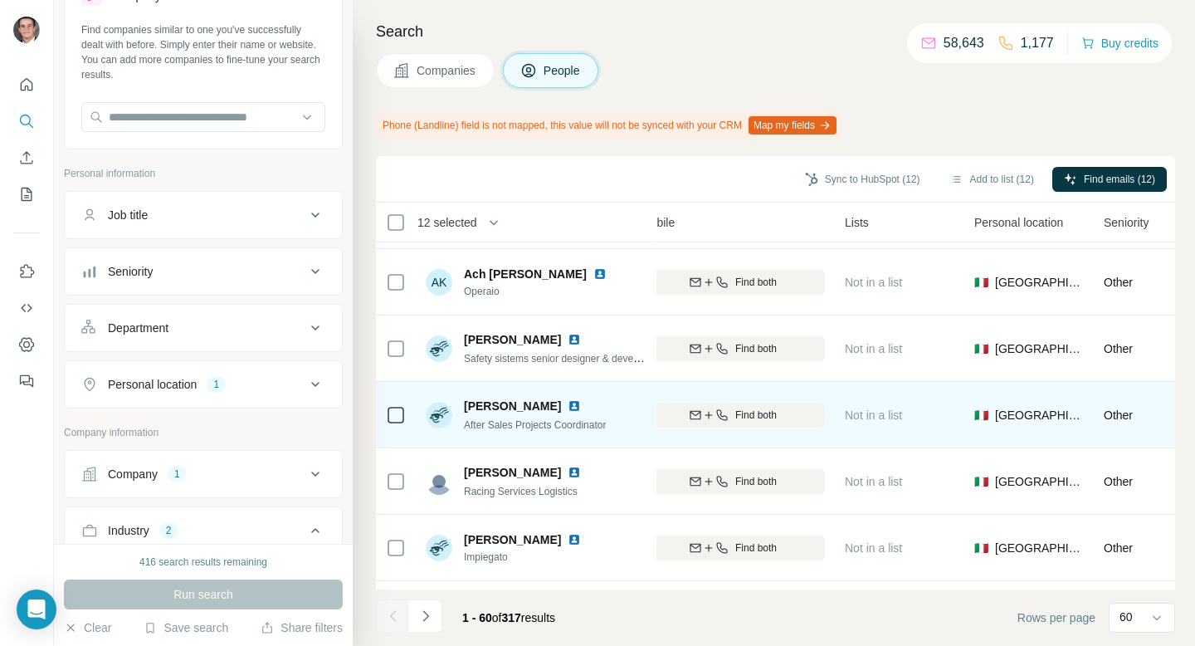
scroll to position [3636, 339]
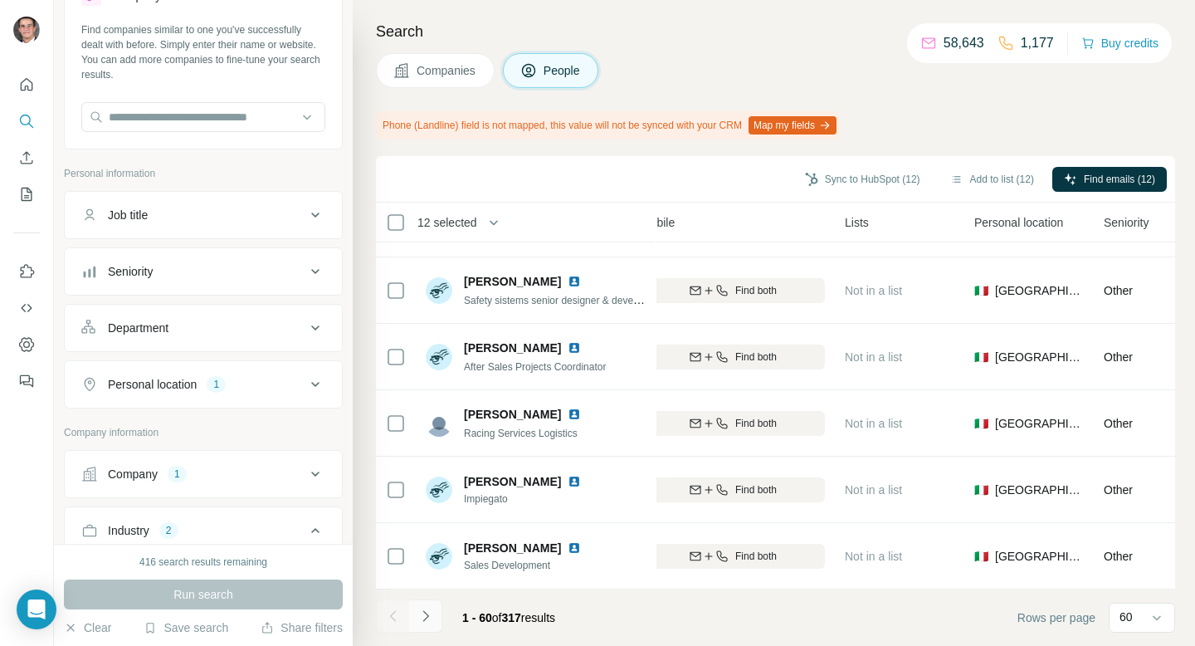
click at [426, 613] on icon "Navigate to next page" at bounding box center [425, 615] width 6 height 11
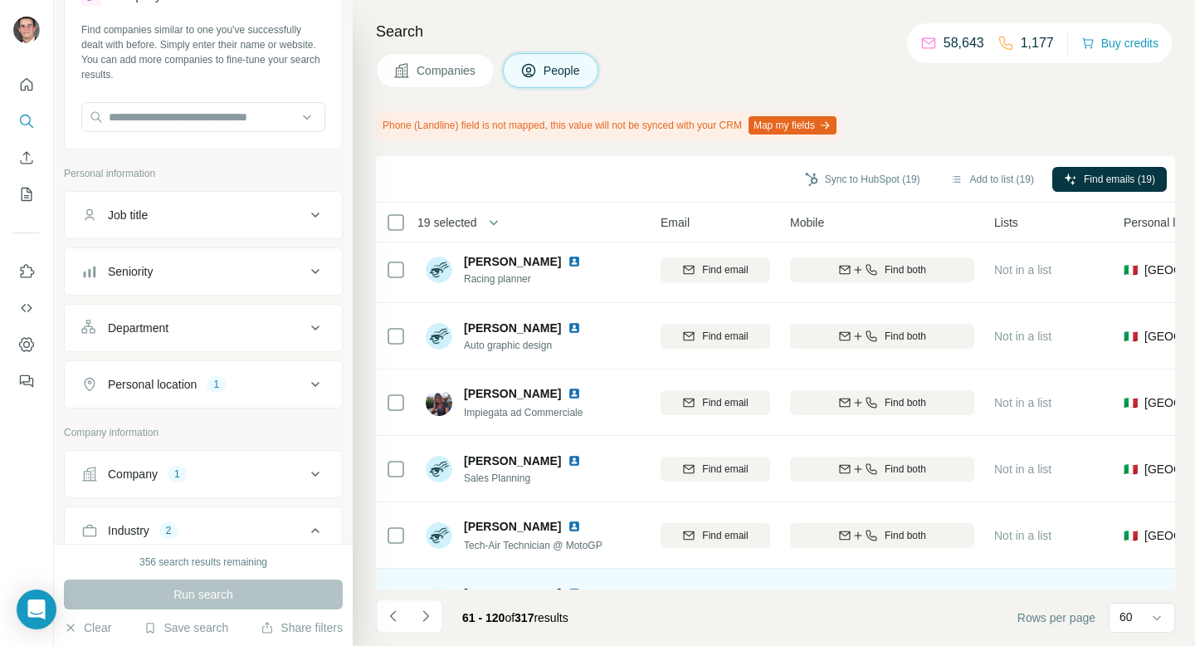
scroll to position [0, 190]
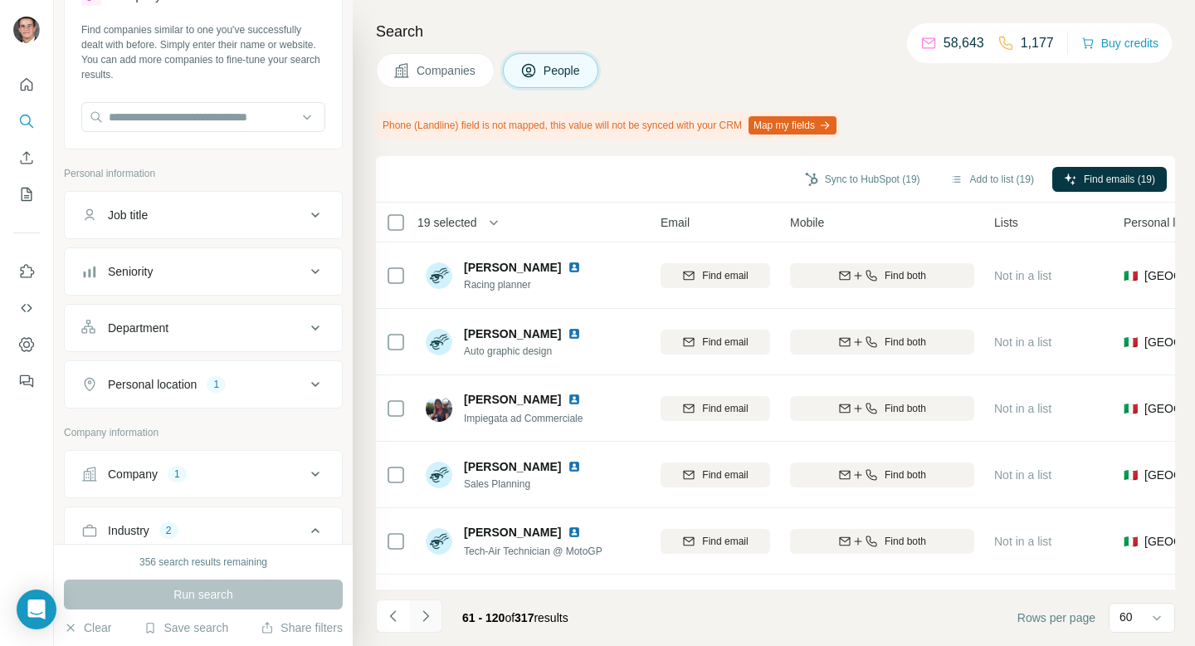
click at [425, 623] on icon "Navigate to next page" at bounding box center [425, 615] width 17 height 17
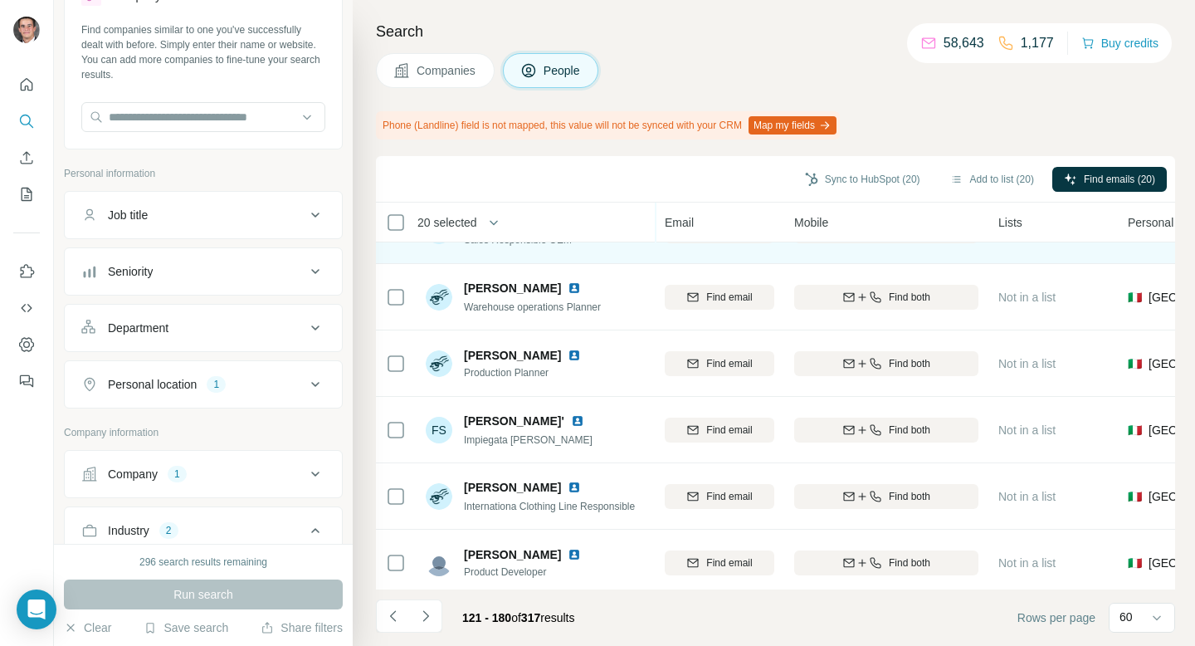
scroll to position [577, 186]
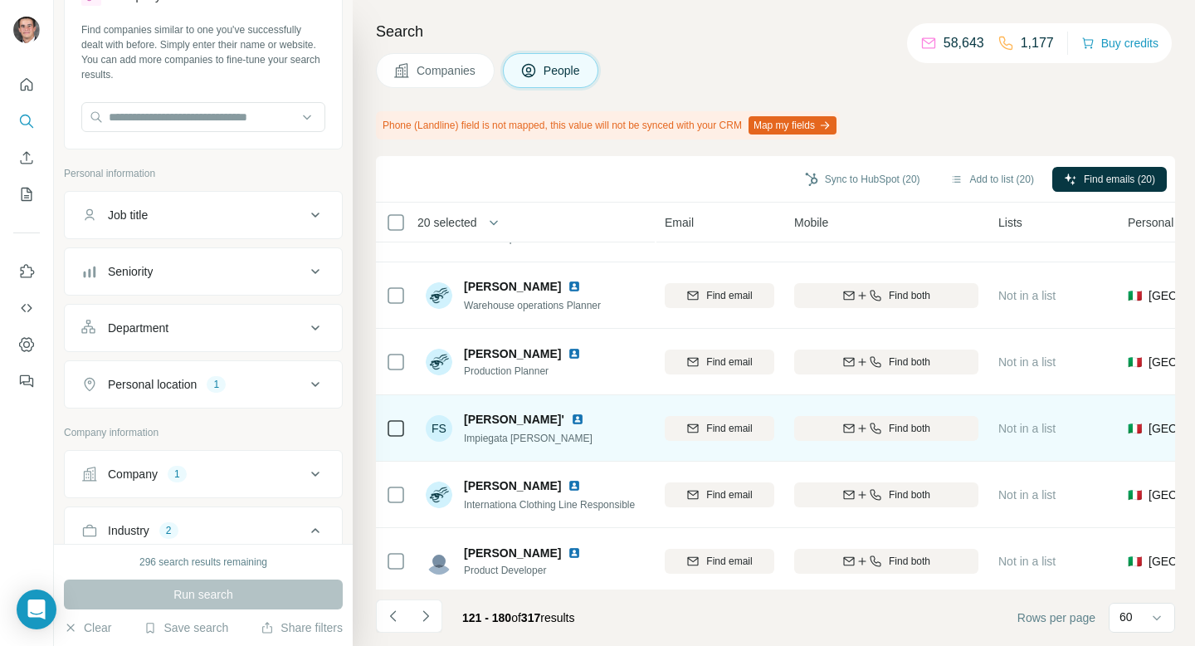
click at [402, 442] on div at bounding box center [396, 428] width 20 height 46
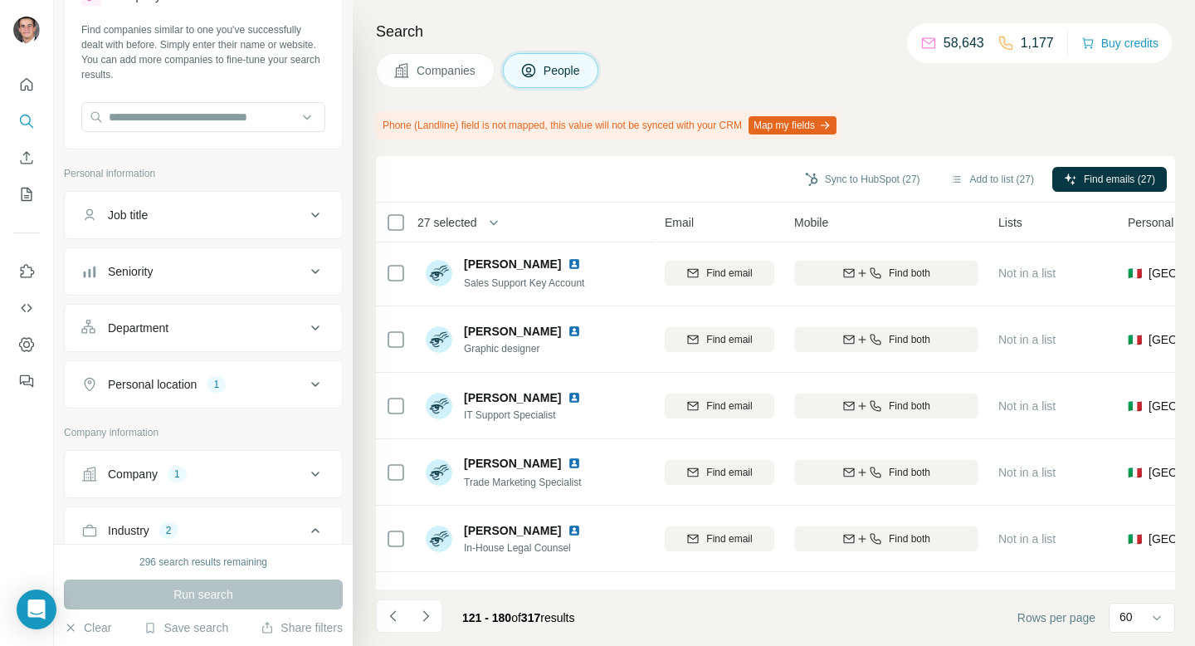
scroll to position [3636, 186]
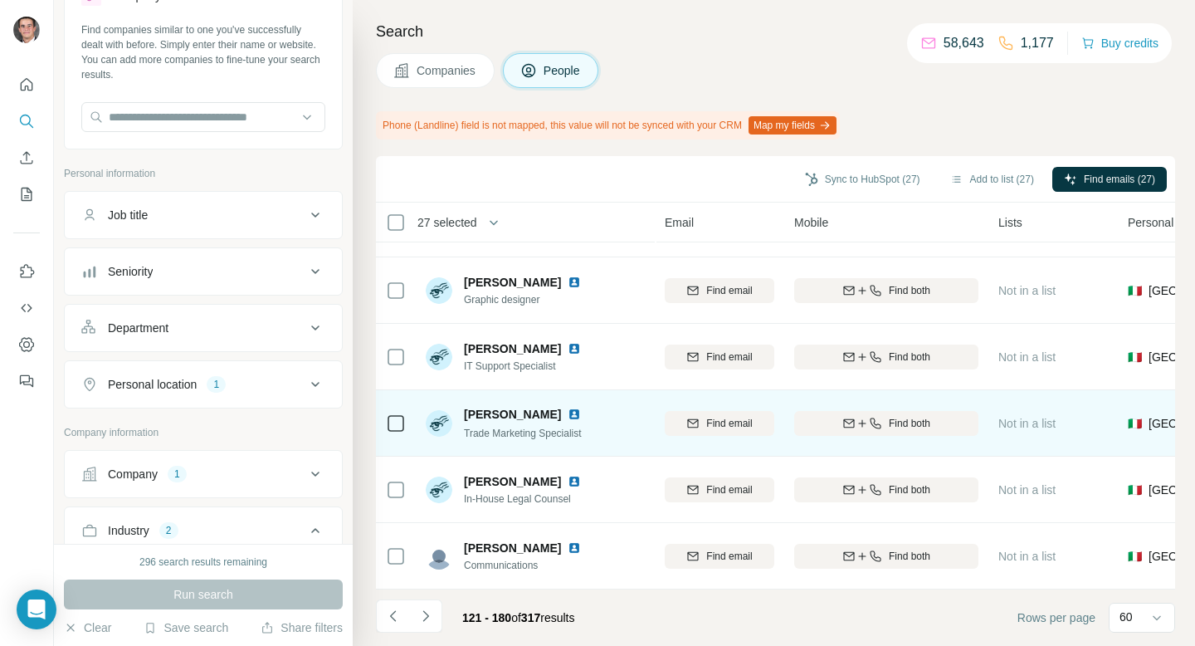
click at [397, 431] on icon at bounding box center [396, 423] width 20 height 20
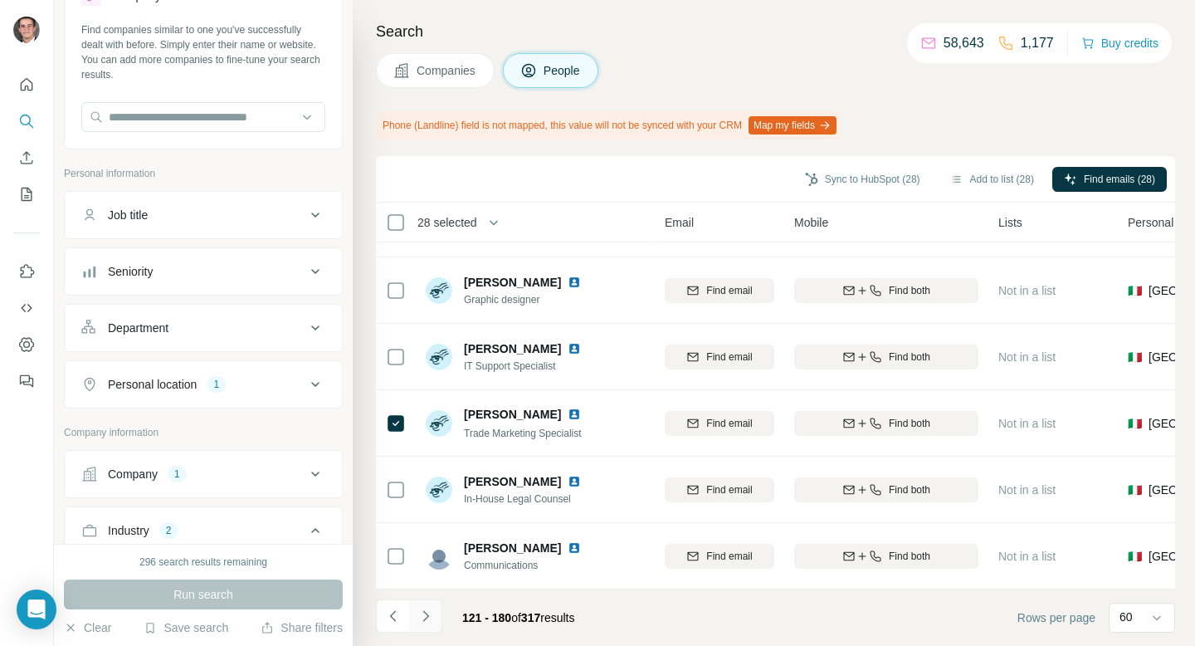
click at [425, 609] on icon "Navigate to next page" at bounding box center [425, 615] width 17 height 17
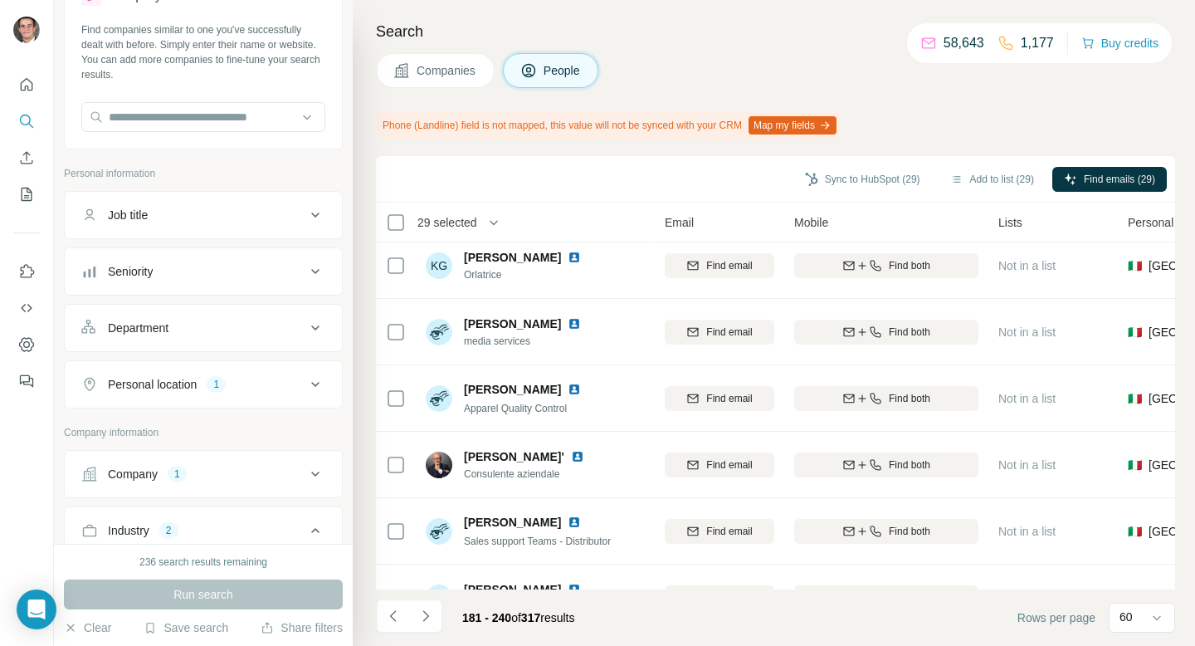
scroll to position [0, 186]
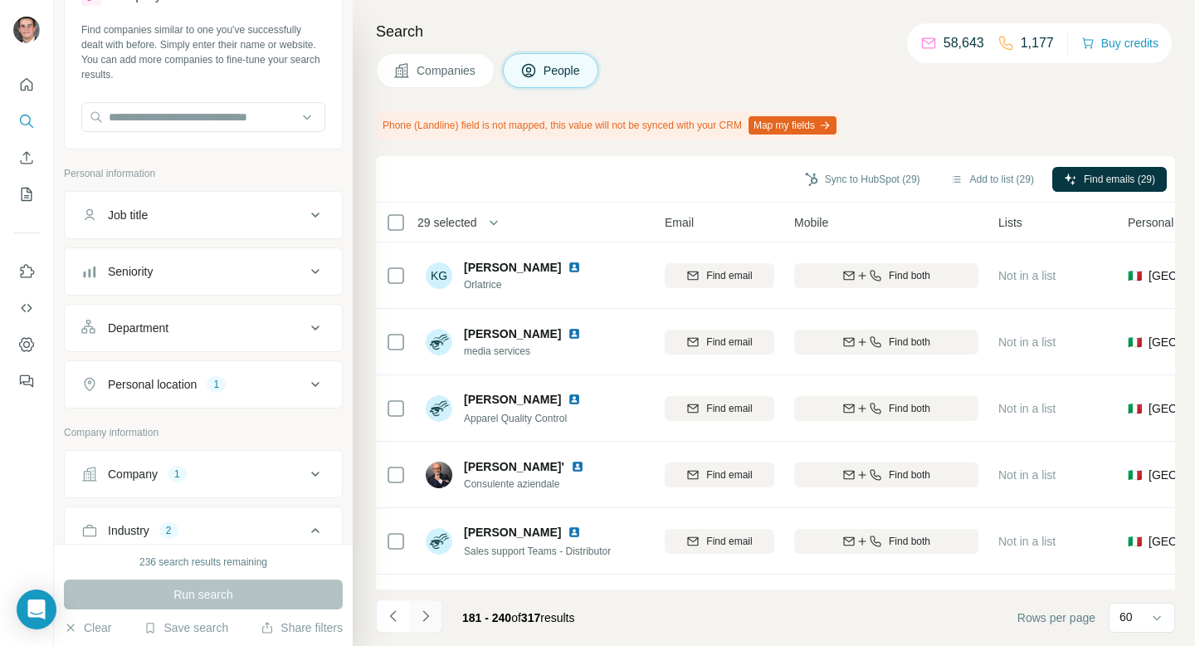
click at [426, 603] on button "Navigate to next page" at bounding box center [425, 615] width 33 height 33
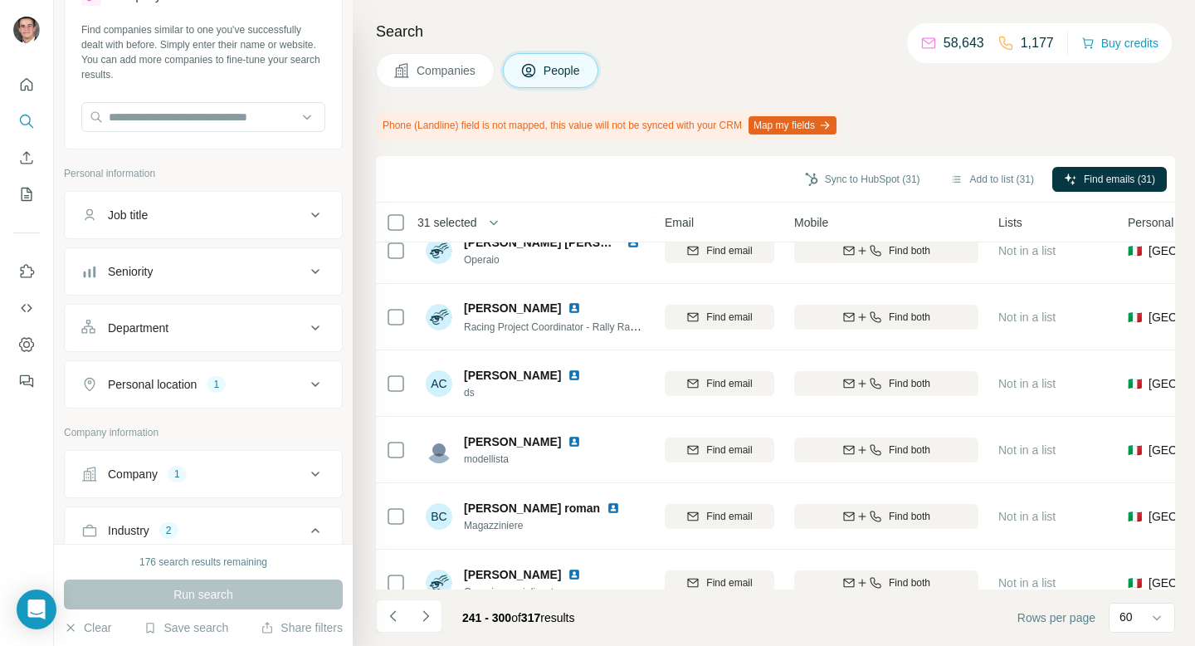
scroll to position [3636, 186]
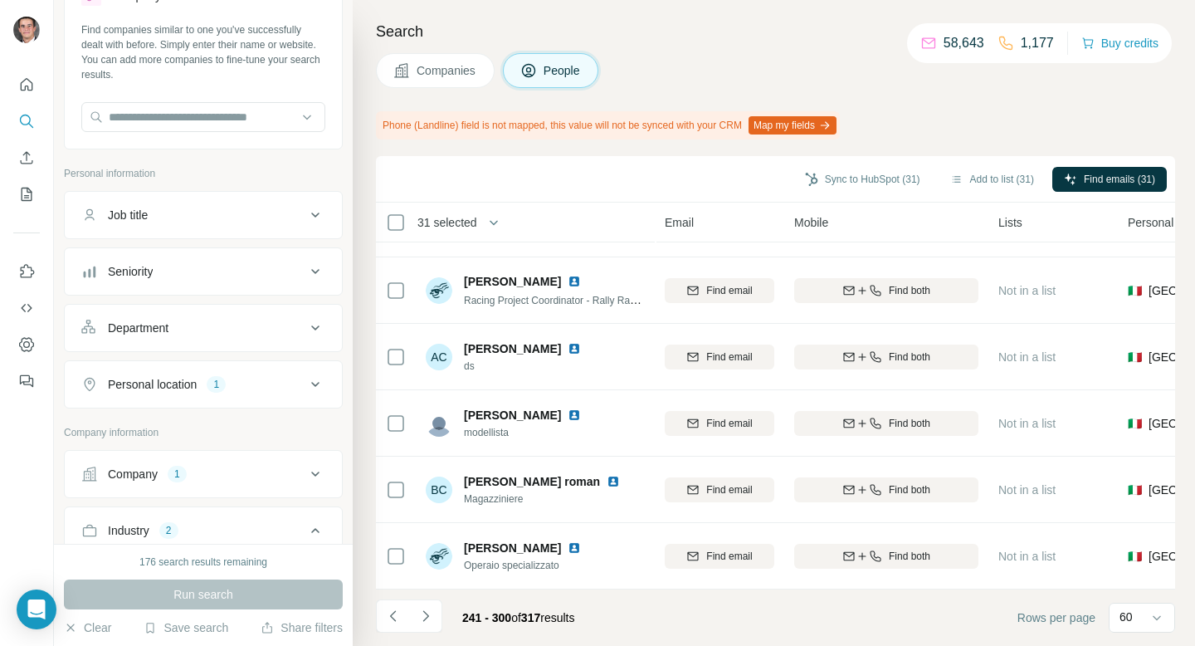
click at [405, 592] on footer "241 - 300 of 317 results Rows per page 60" at bounding box center [775, 617] width 799 height 56
click at [410, 609] on button "Navigate to next page" at bounding box center [425, 615] width 33 height 33
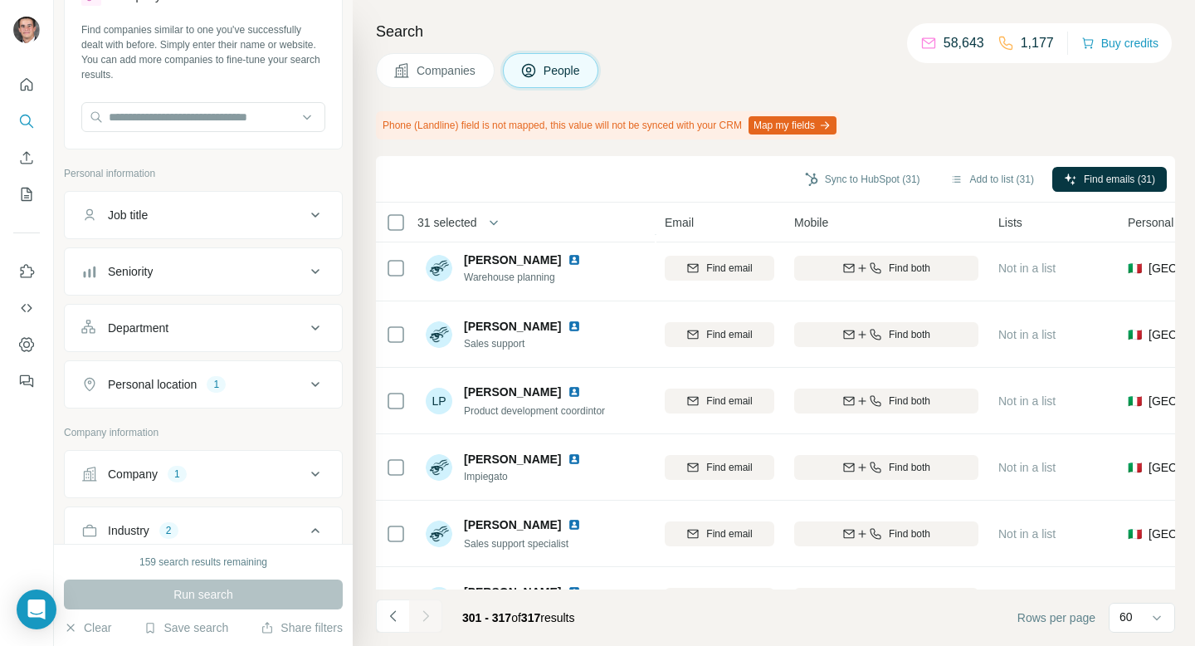
scroll to position [212, 186]
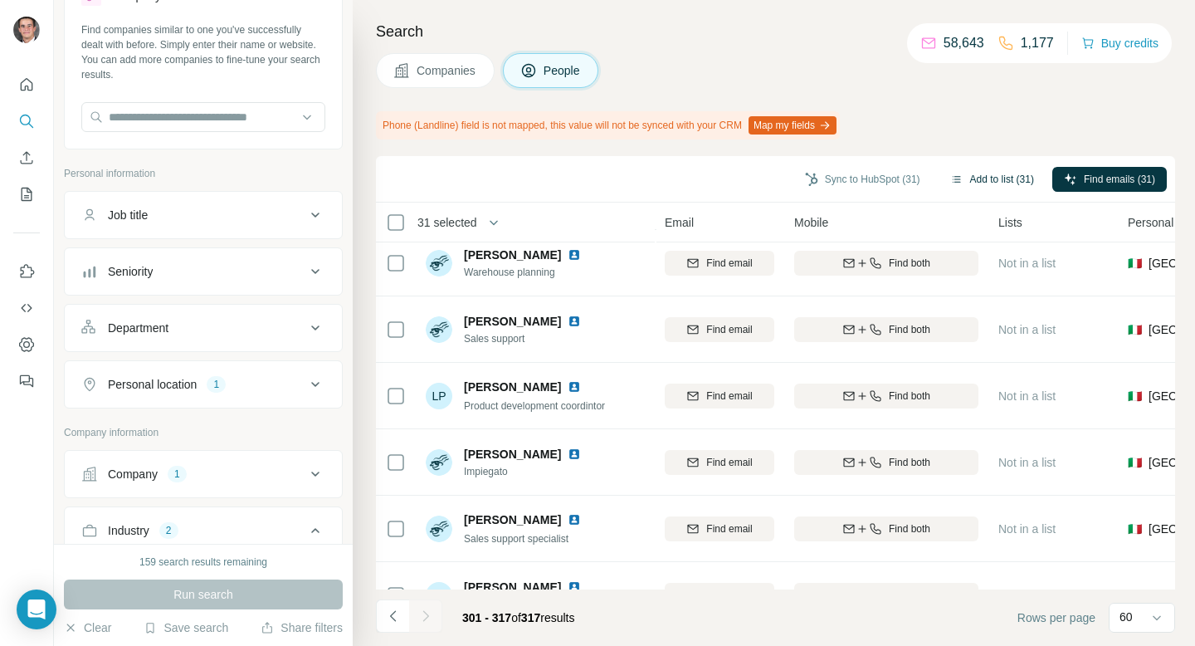
click at [999, 177] on button "Add to list (31)" at bounding box center [991, 179] width 107 height 25
click at [985, 181] on button "Add to list (31)" at bounding box center [991, 179] width 107 height 25
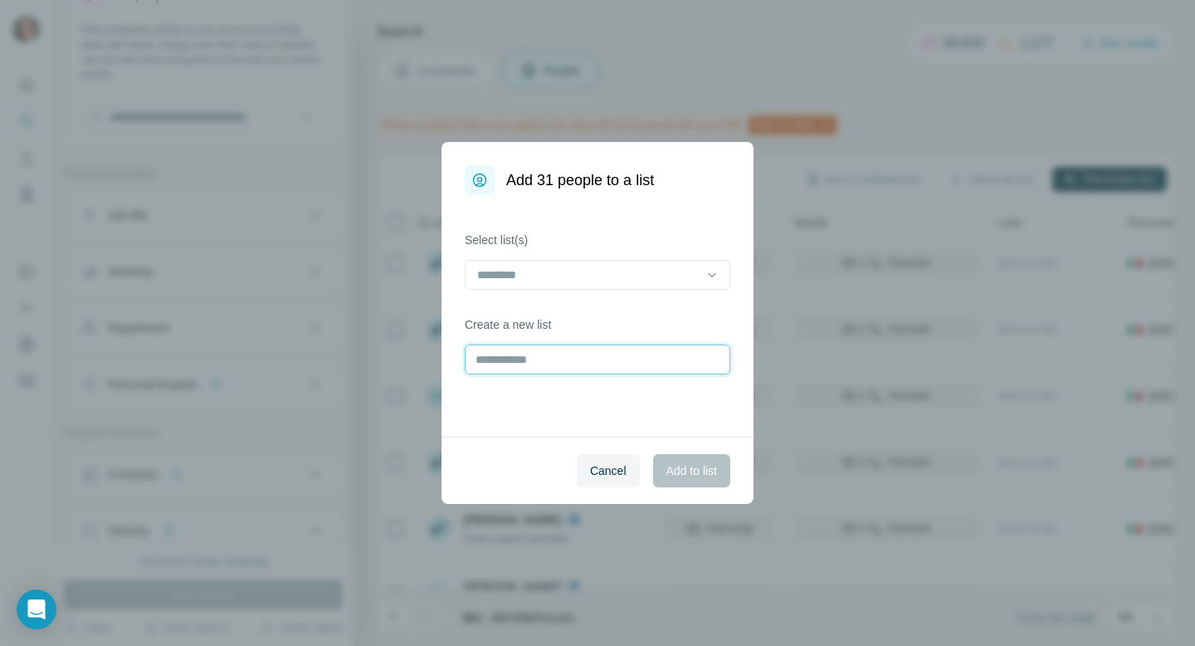
click at [660, 354] on input "text" at bounding box center [598, 359] width 266 height 30
type input "**********"
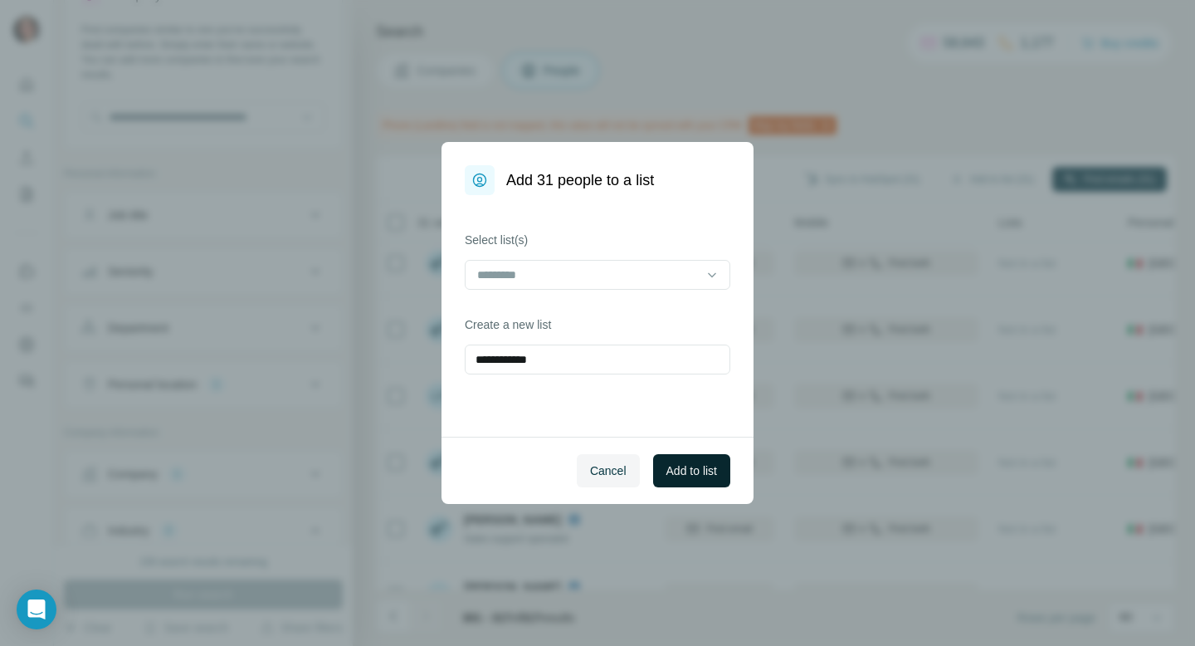
click at [714, 475] on span "Add to list" at bounding box center [691, 470] width 51 height 17
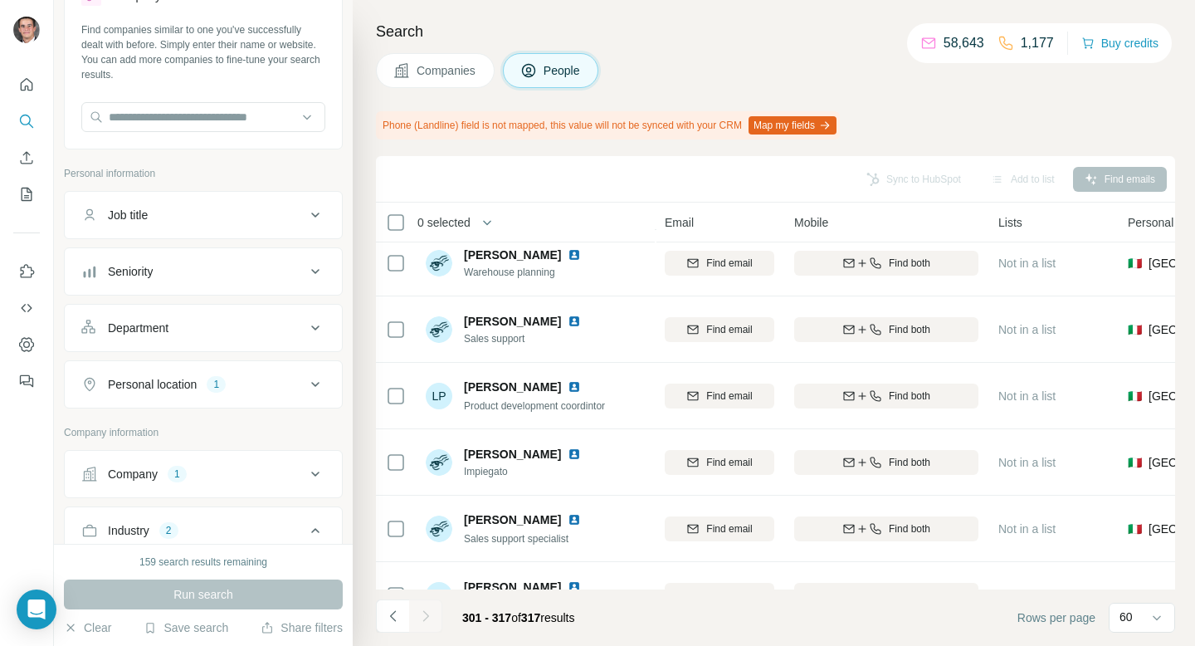
click at [477, 75] on span "Companies" at bounding box center [447, 70] width 61 height 17
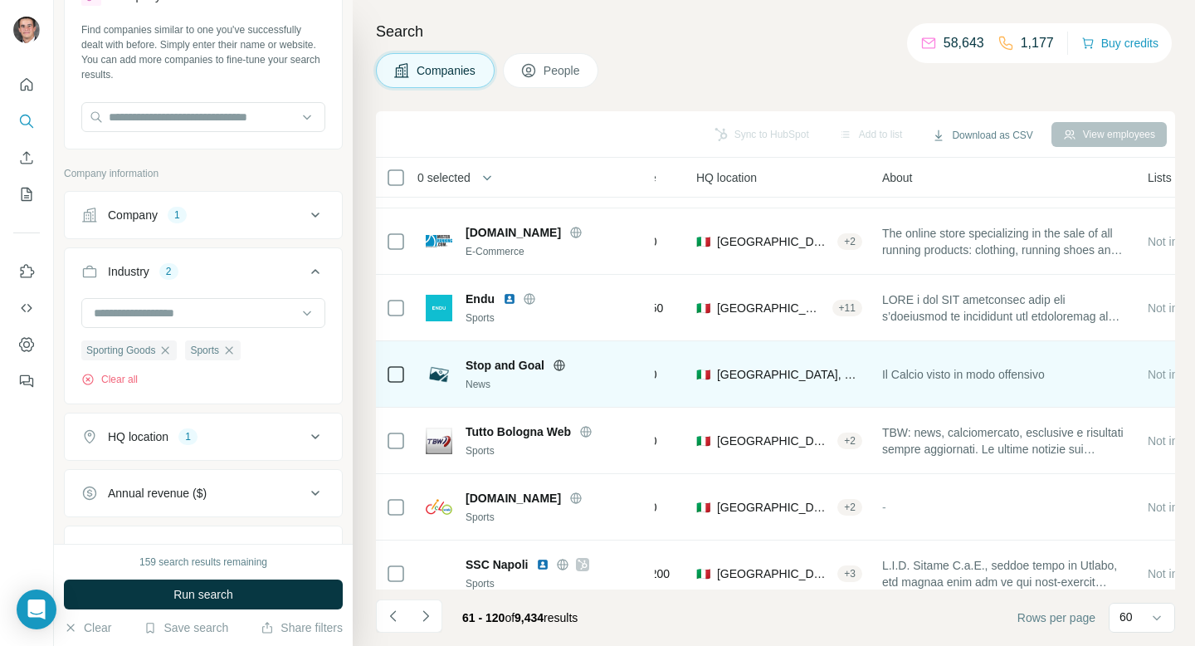
scroll to position [831, 186]
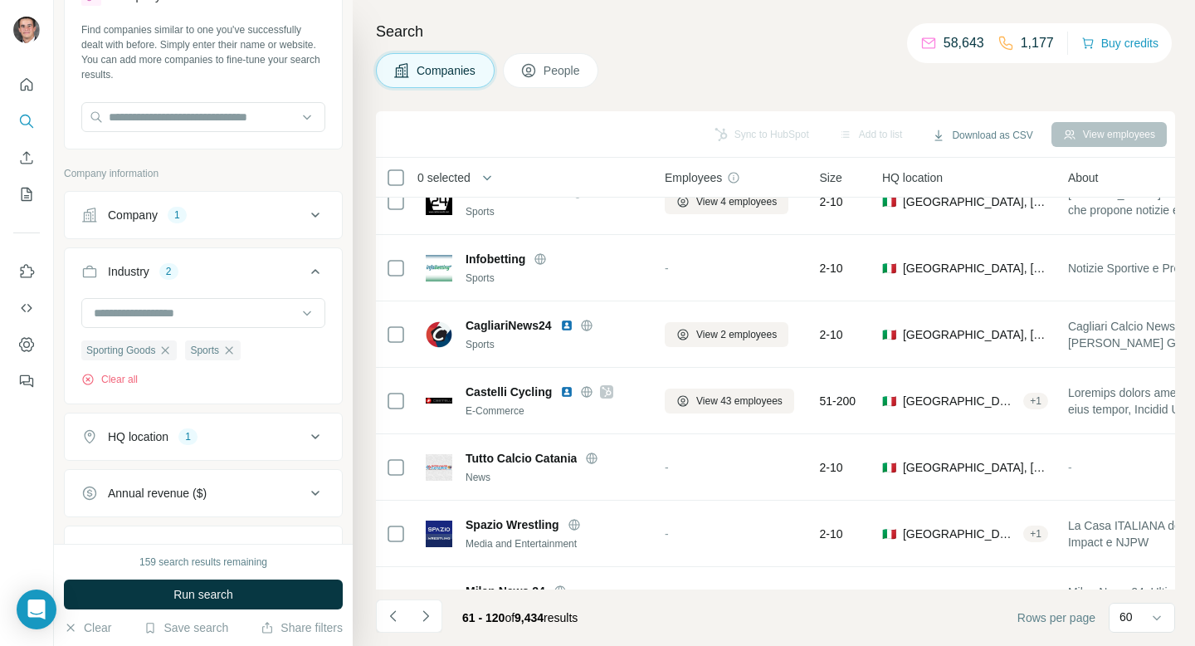
scroll to position [894, 0]
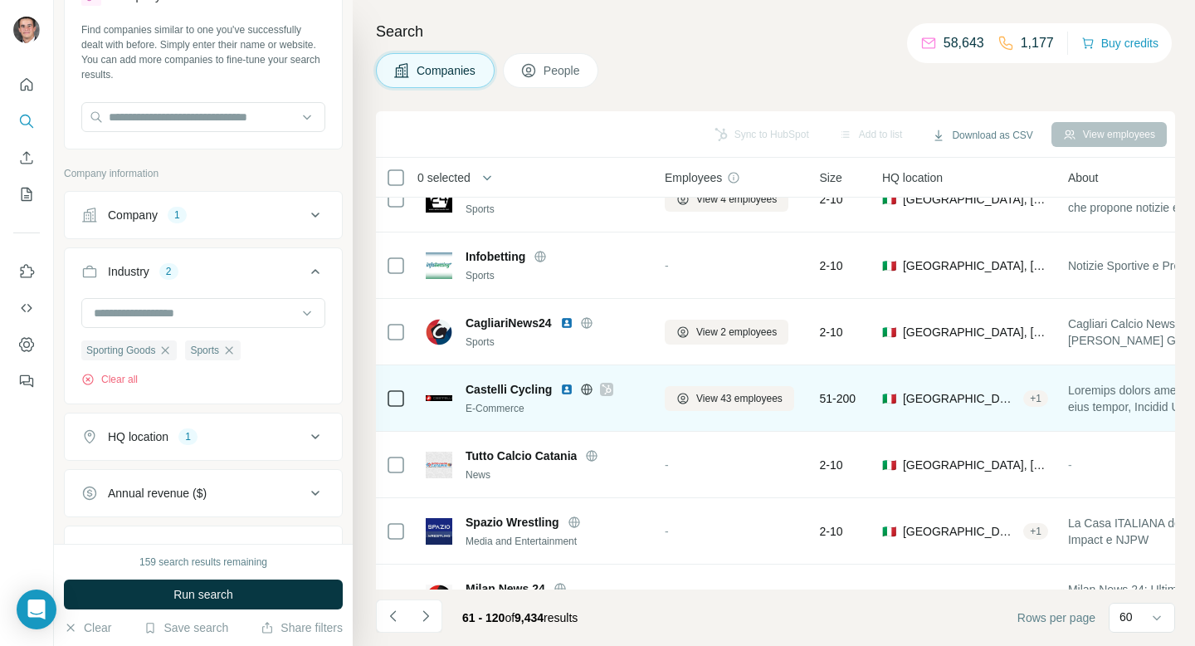
click at [608, 388] on icon at bounding box center [606, 389] width 9 height 10
click at [728, 400] on span "View 43 employees" at bounding box center [739, 398] width 86 height 15
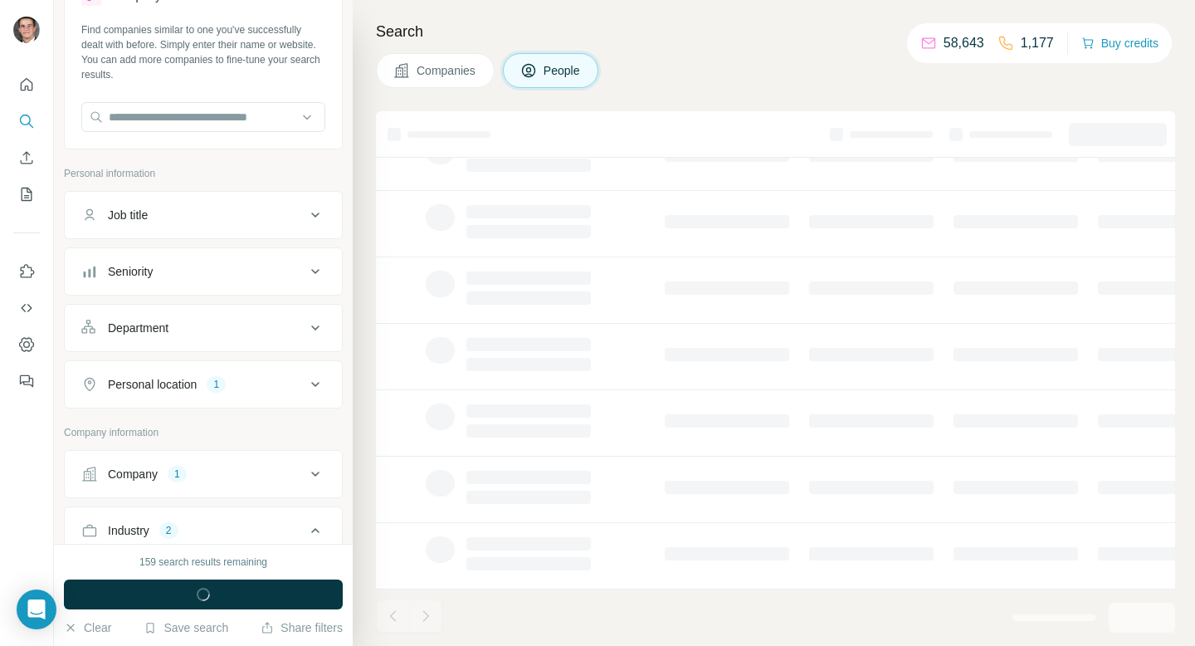
scroll to position [272, 0]
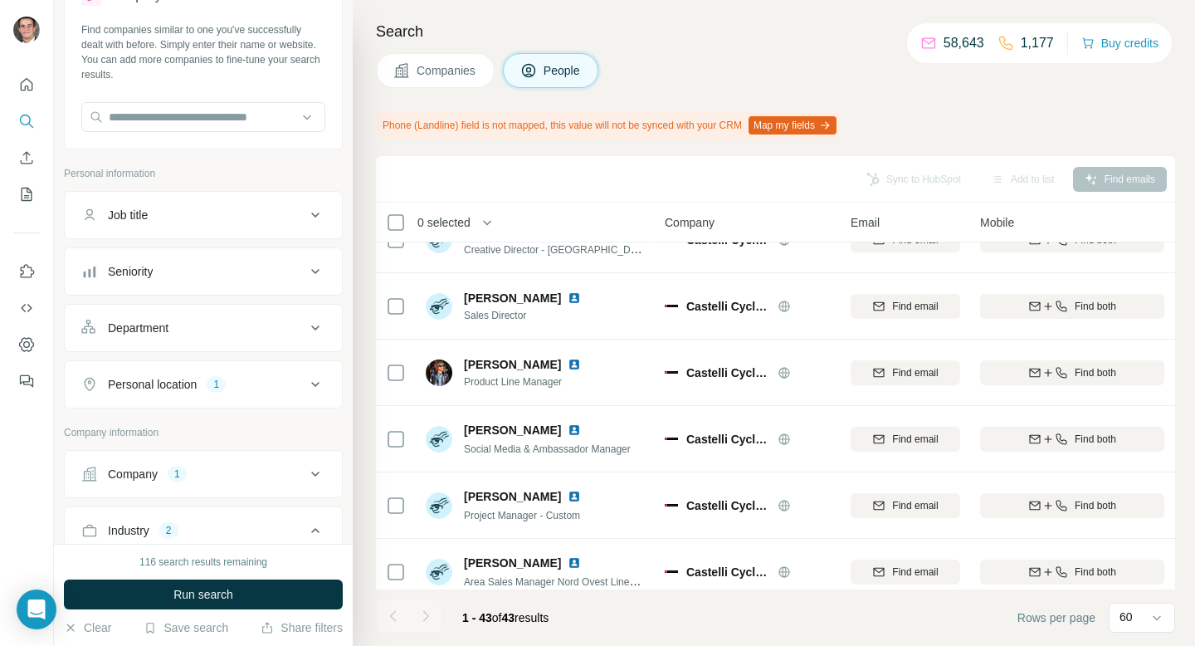
scroll to position [43, 0]
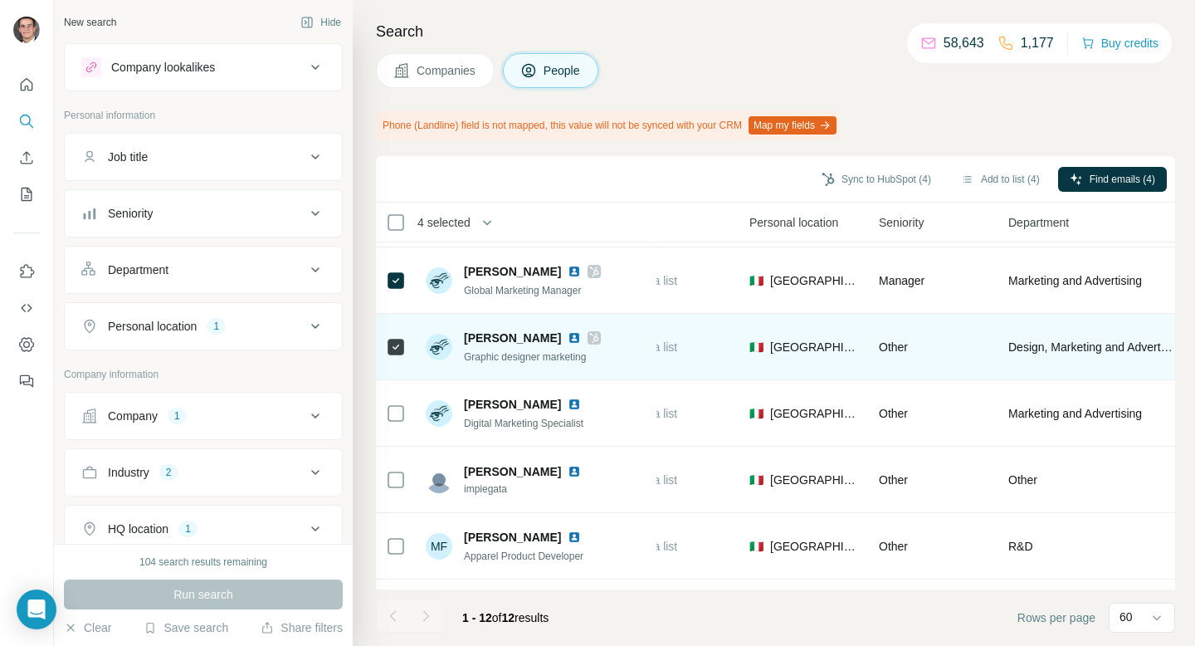
scroll to position [283, 564]
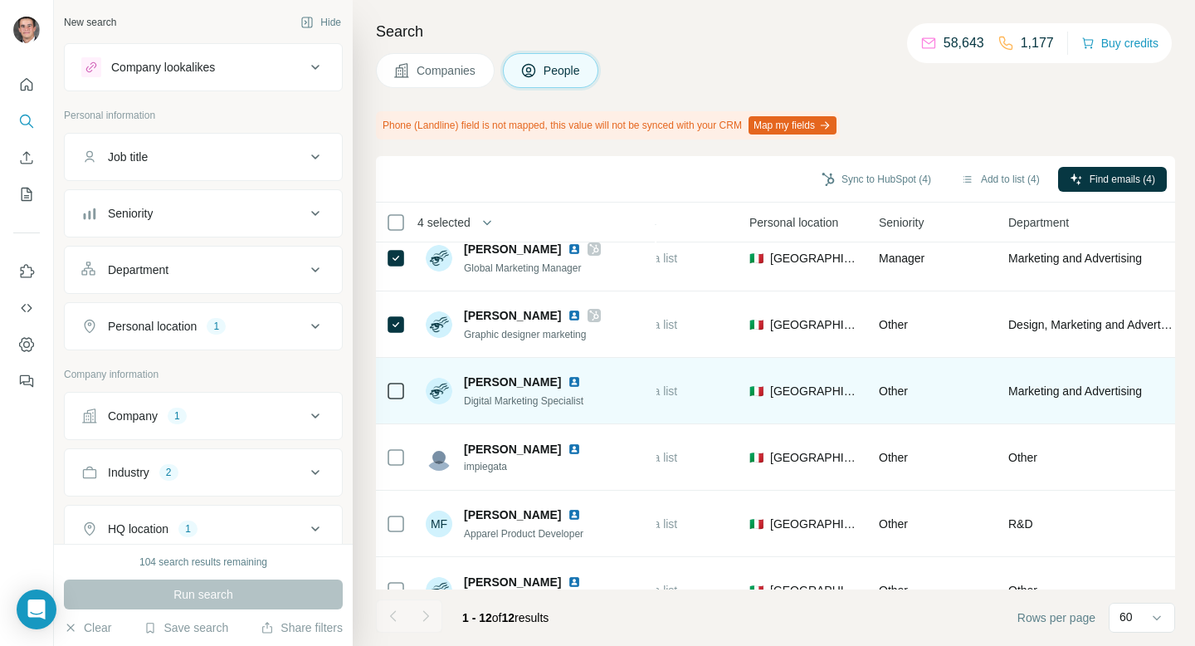
click at [396, 407] on div at bounding box center [396, 391] width 20 height 46
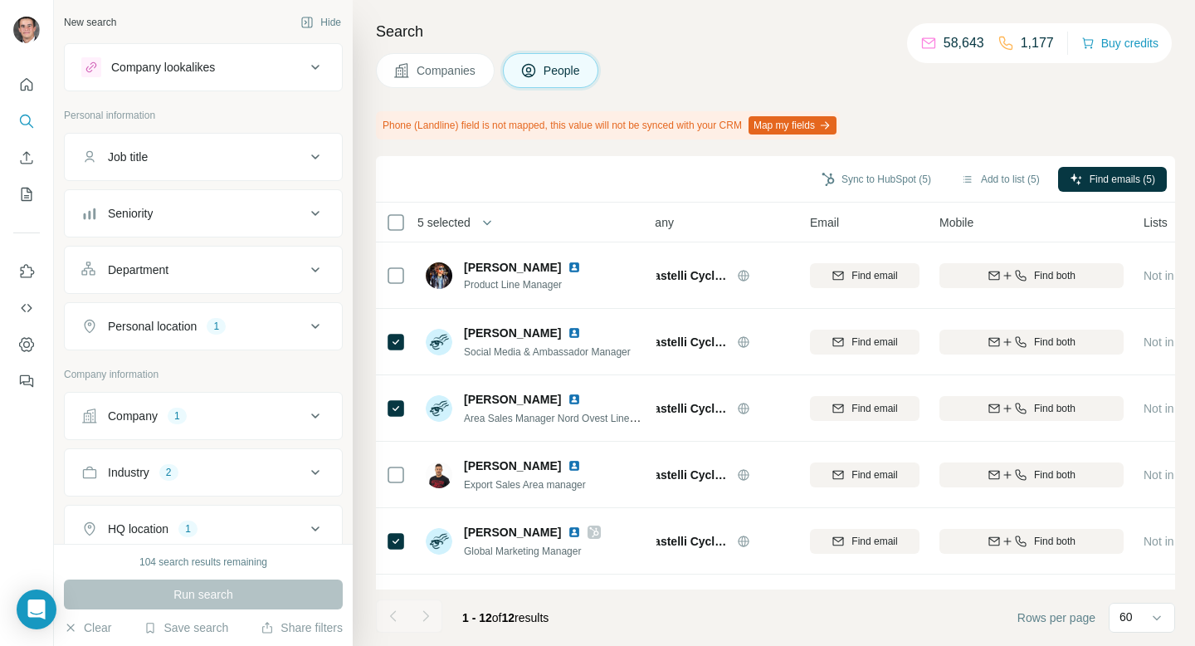
scroll to position [0, 0]
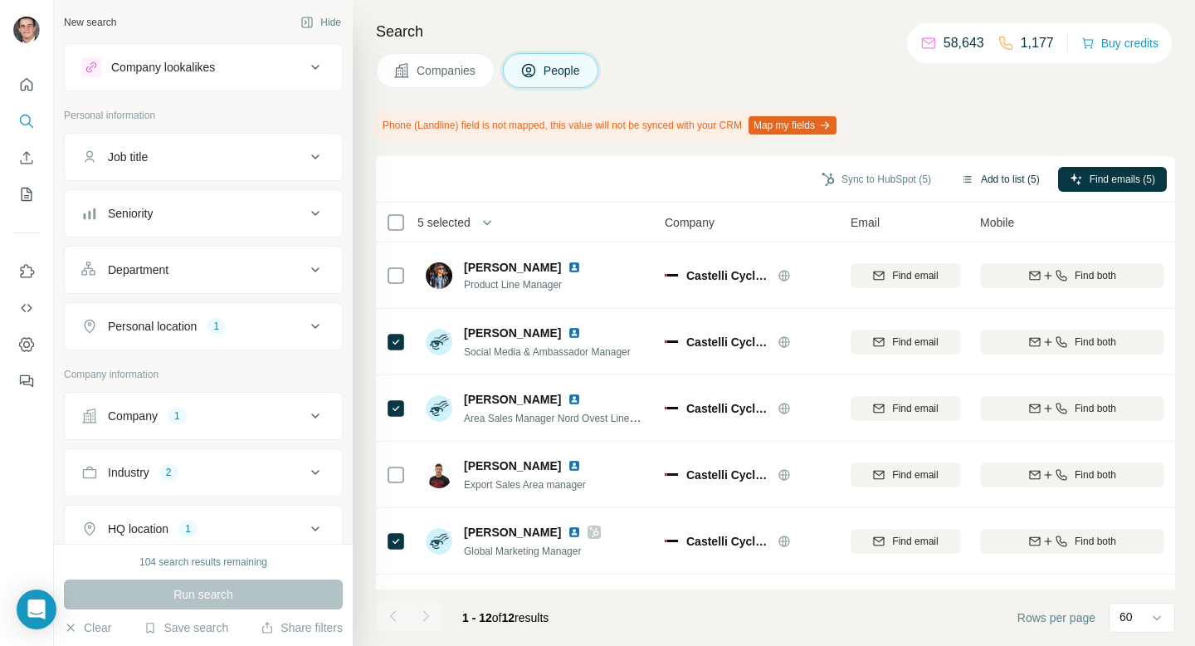
click at [981, 173] on button "Add to list (5)" at bounding box center [1000, 179] width 102 height 25
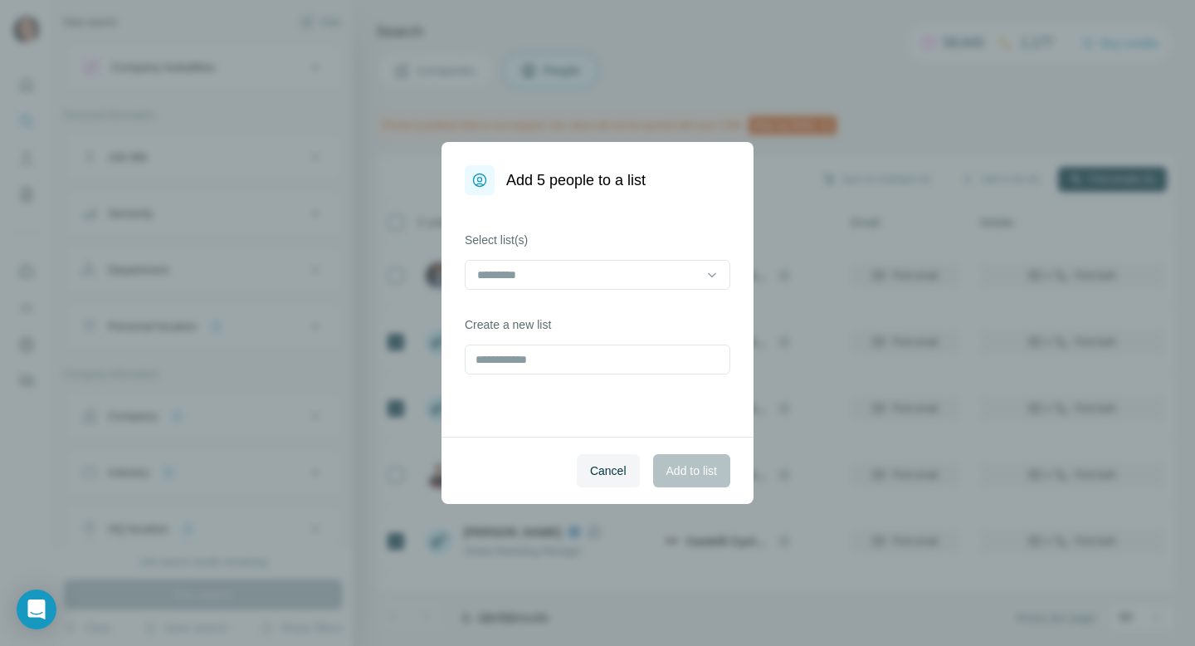
click at [569, 377] on div "Select list(s) Create a new list" at bounding box center [597, 315] width 312 height 241
click at [569, 367] on input "text" at bounding box center [598, 359] width 266 height 30
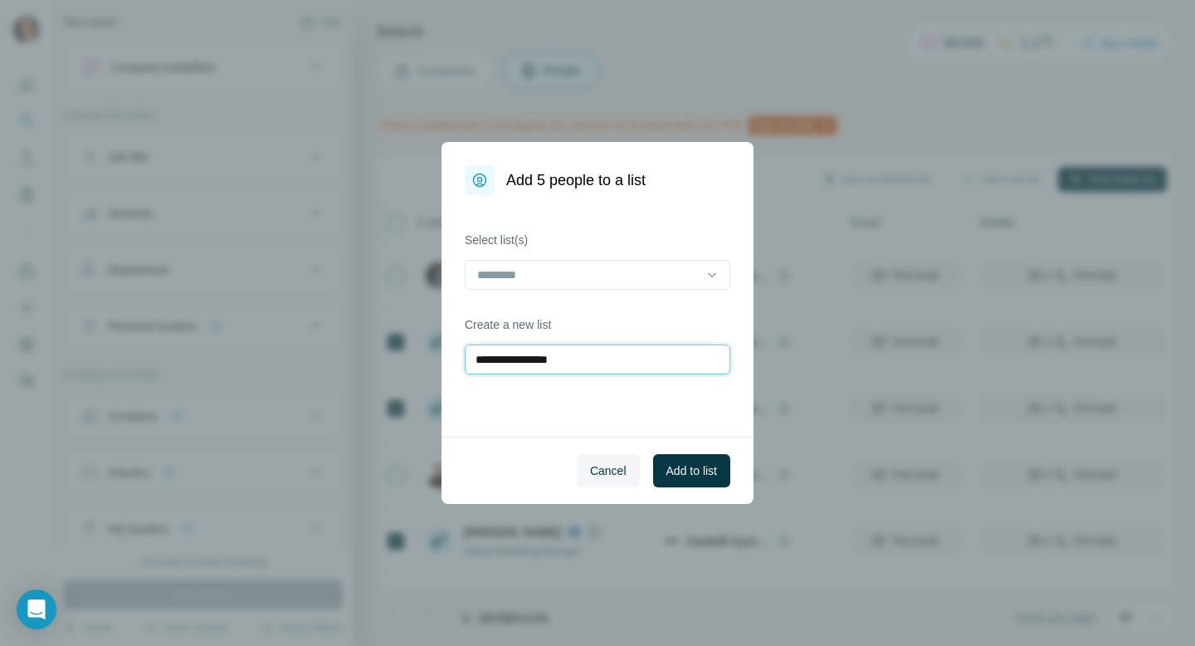
type input "**********"
click at [677, 471] on span "Add to list" at bounding box center [691, 470] width 51 height 17
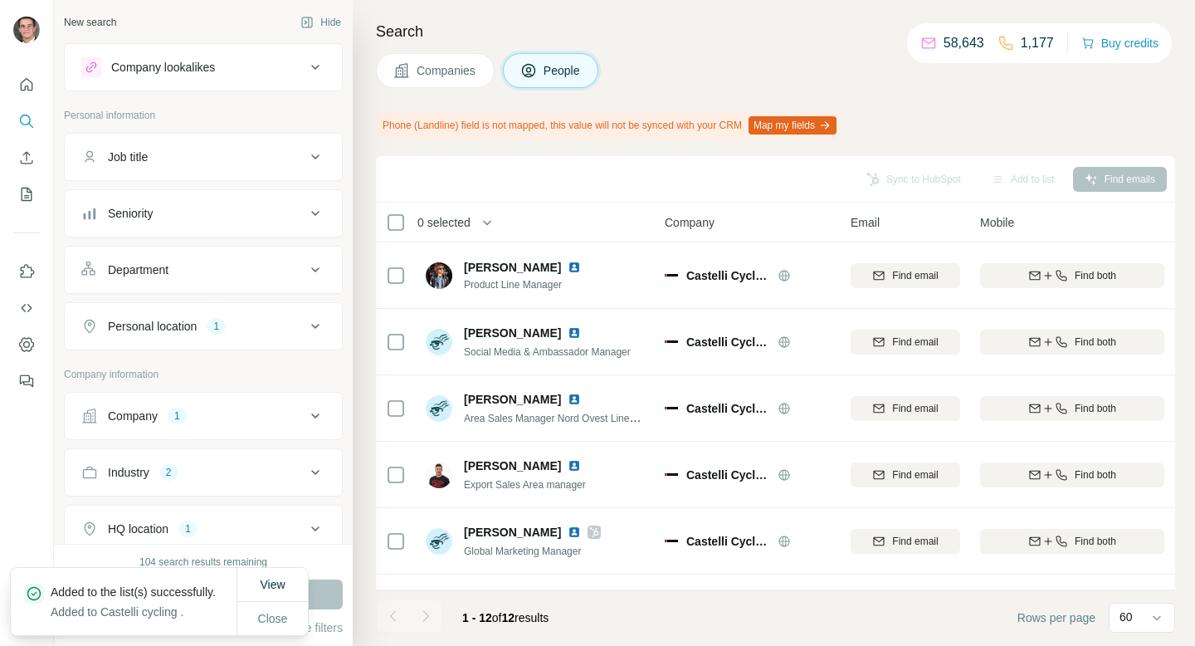
click at [430, 71] on span "Companies" at bounding box center [447, 70] width 61 height 17
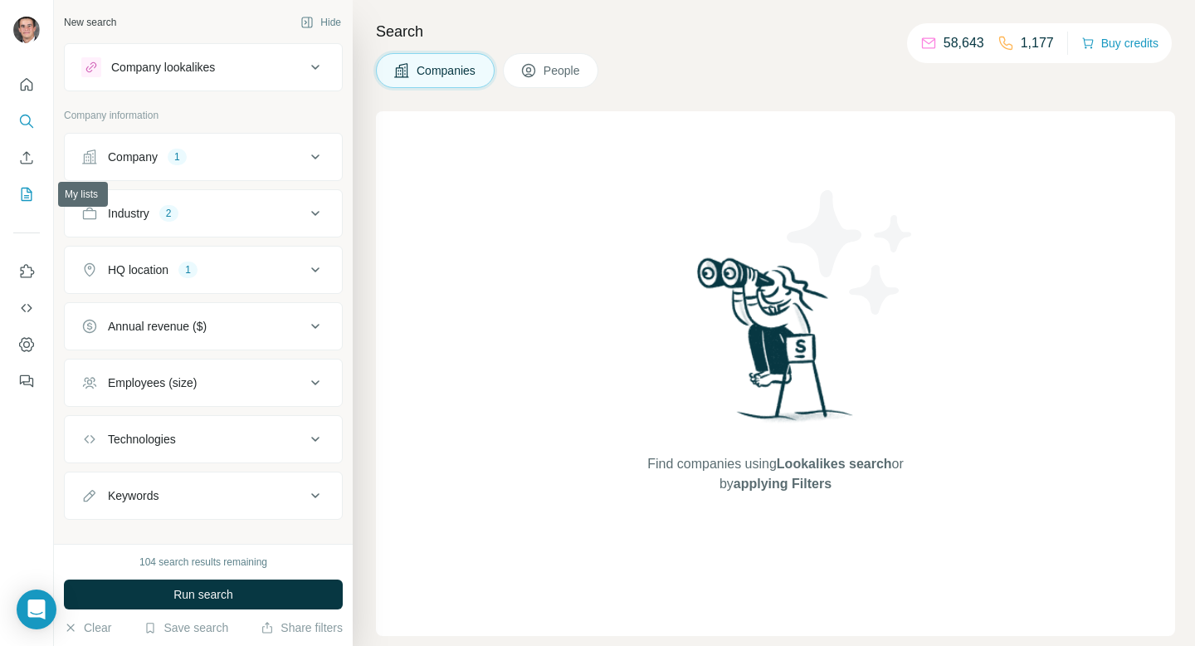
click at [25, 187] on icon "My lists" at bounding box center [26, 194] width 17 height 17
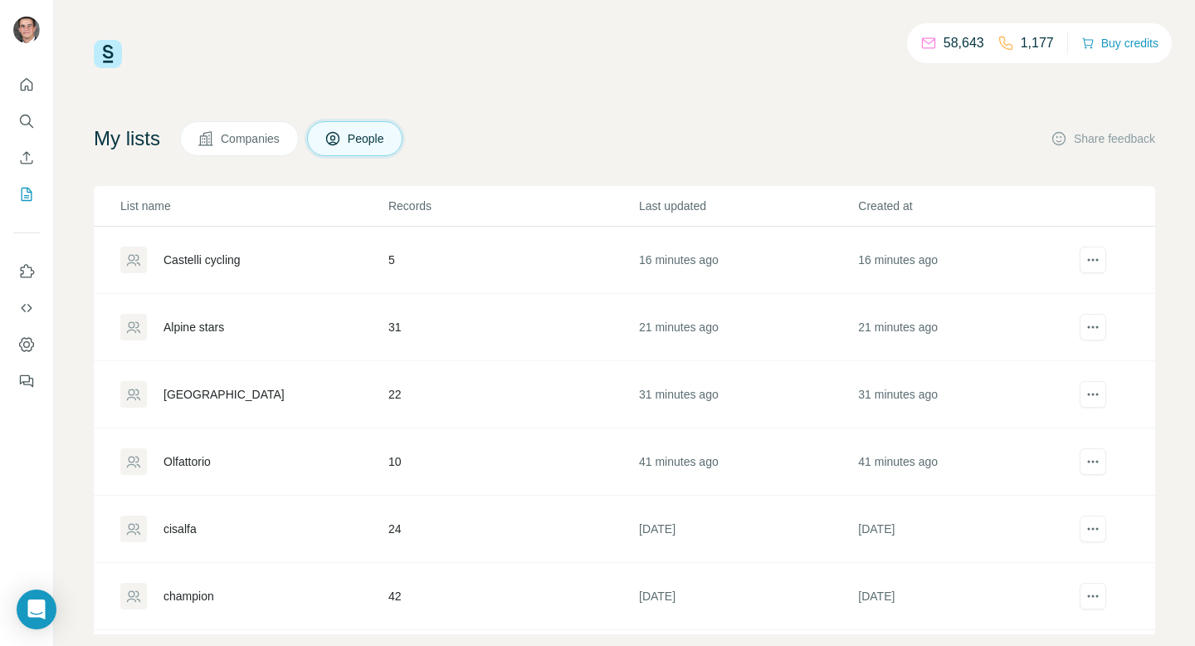
click at [207, 381] on div "[GEOGRAPHIC_DATA]" at bounding box center [253, 394] width 266 height 27
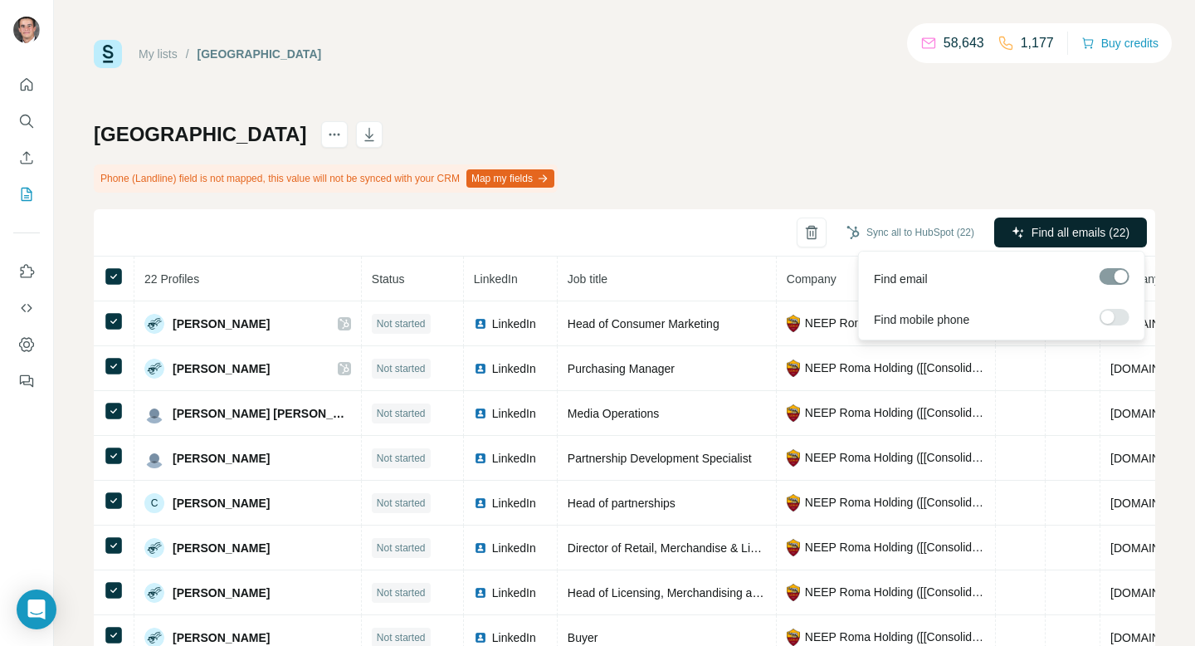
click at [1062, 226] on span "Find all emails (22)" at bounding box center [1080, 232] width 98 height 17
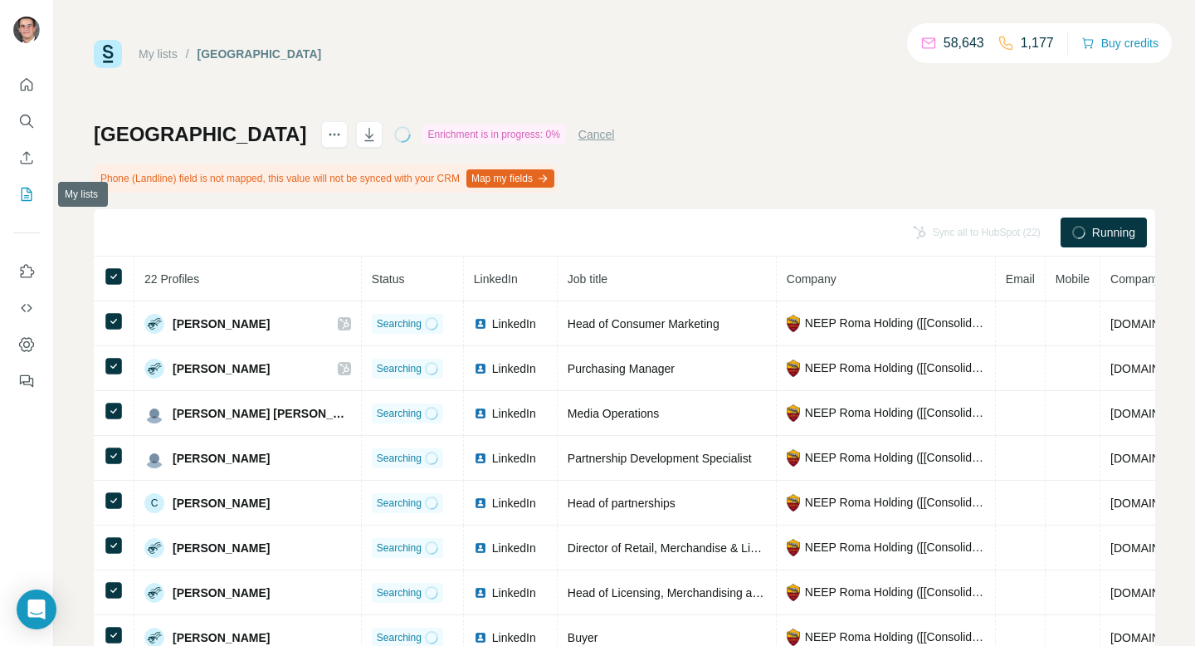
click at [23, 201] on icon "My lists" at bounding box center [26, 194] width 17 height 17
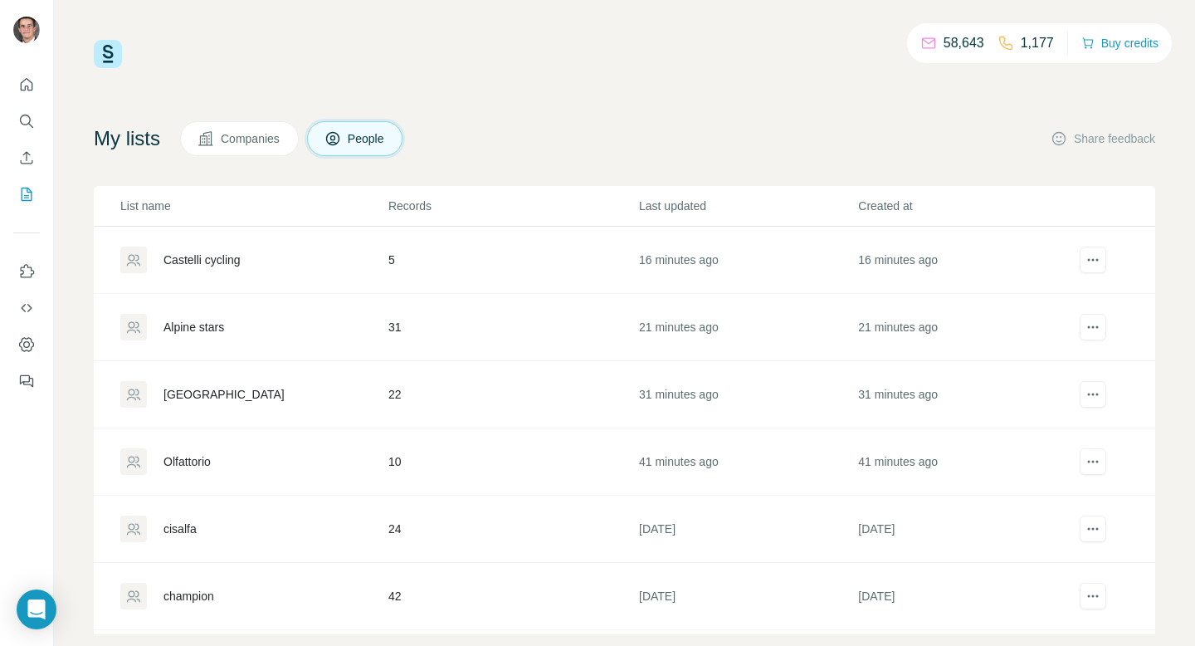
click at [211, 310] on td "Alpine stars" at bounding box center [241, 327] width 294 height 67
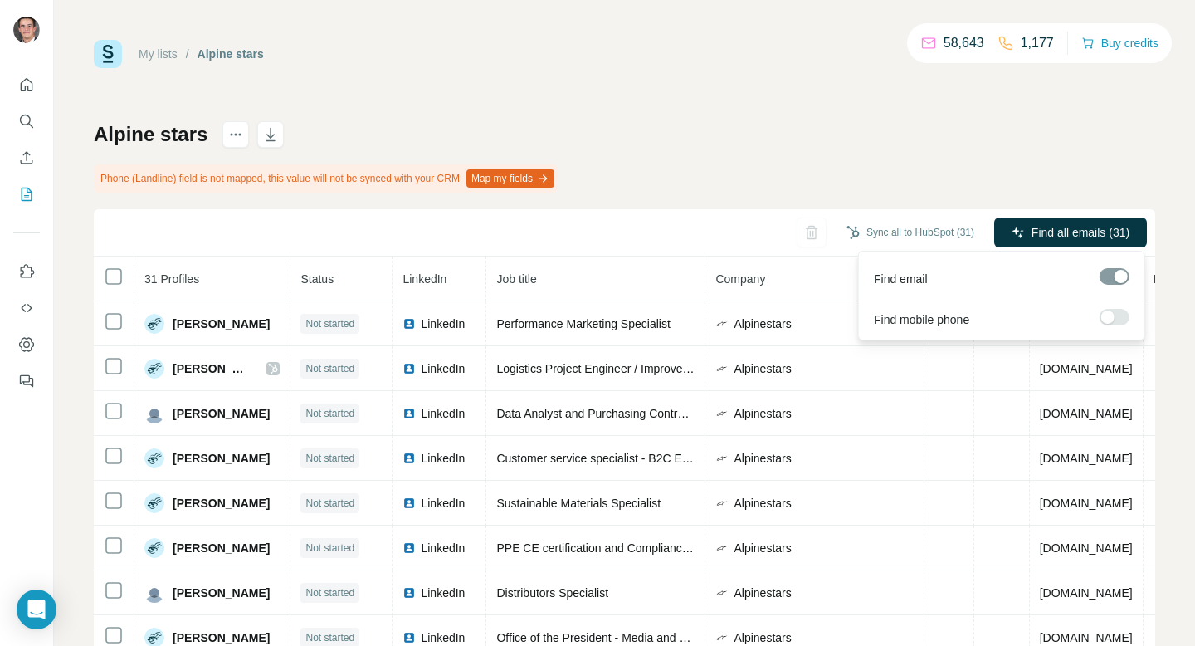
click at [1049, 236] on span "Find all emails (31)" at bounding box center [1080, 232] width 98 height 17
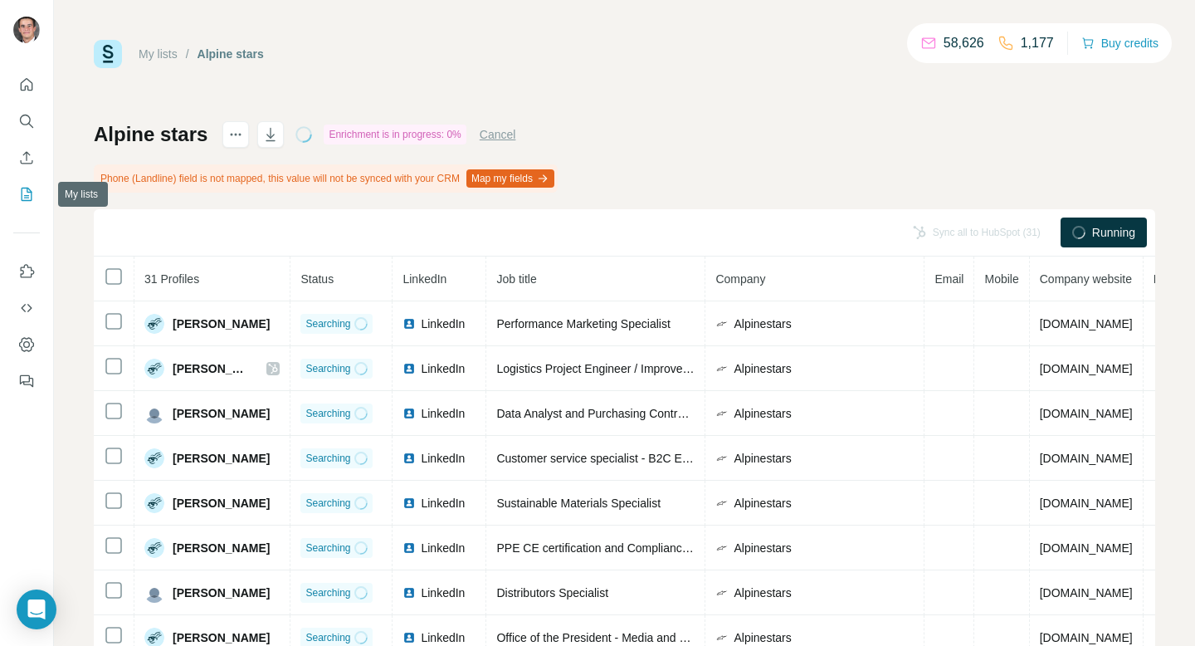
click at [32, 197] on icon "My lists" at bounding box center [26, 194] width 17 height 17
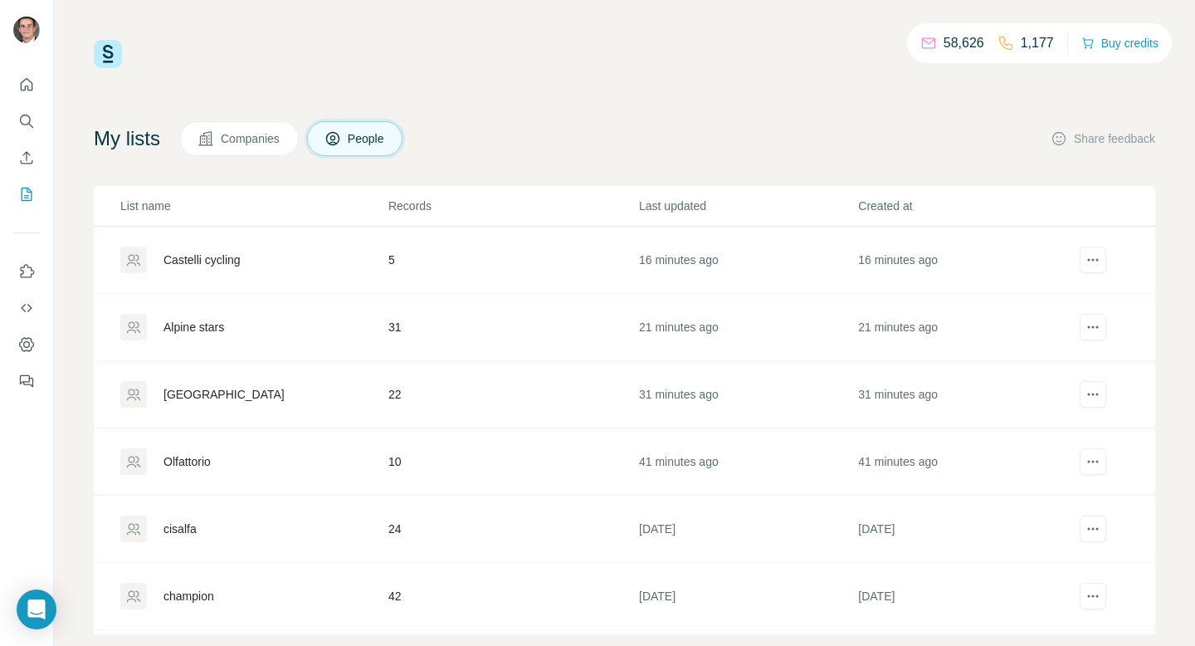
click at [313, 245] on td "Castelli cycling" at bounding box center [241, 260] width 294 height 67
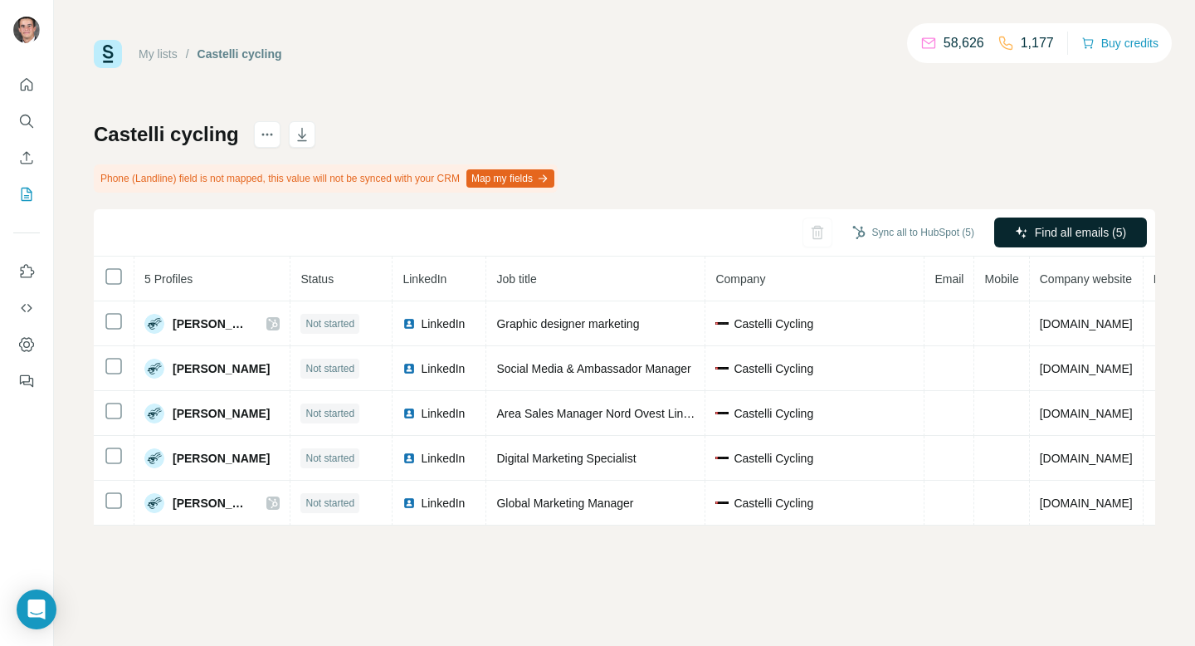
click at [1087, 236] on span "Find all emails (5)" at bounding box center [1080, 232] width 91 height 17
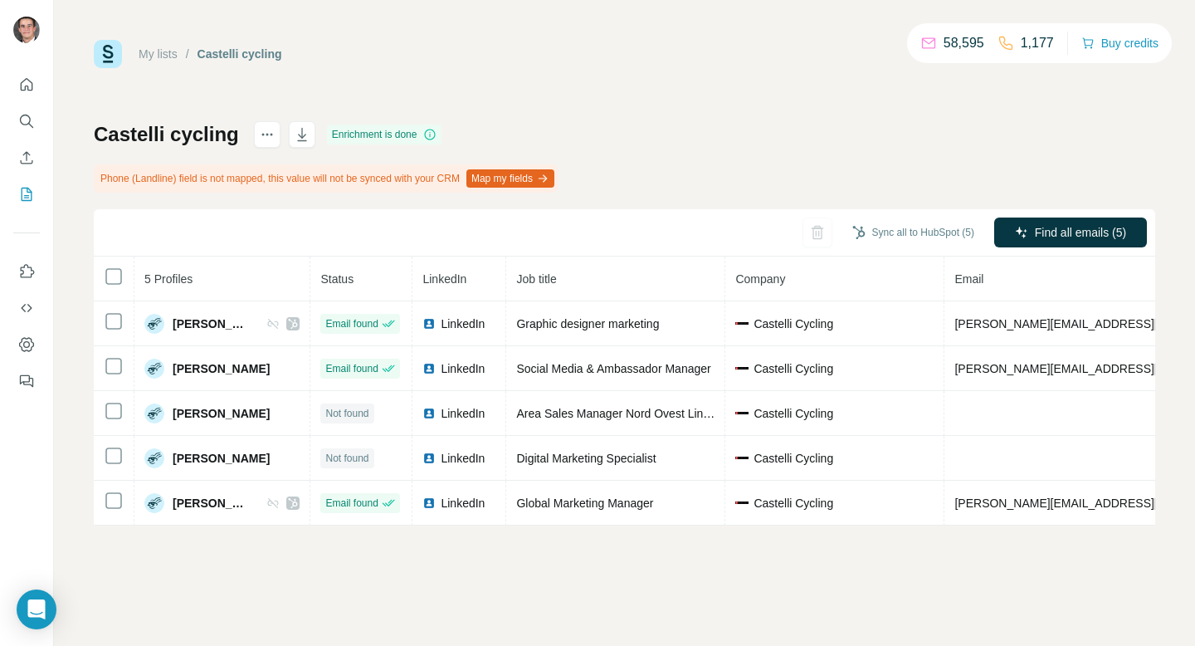
click at [178, 56] on link "My lists" at bounding box center [158, 53] width 39 height 13
click at [148, 45] on div "My lists / Castelli cycling" at bounding box center [188, 54] width 188 height 28
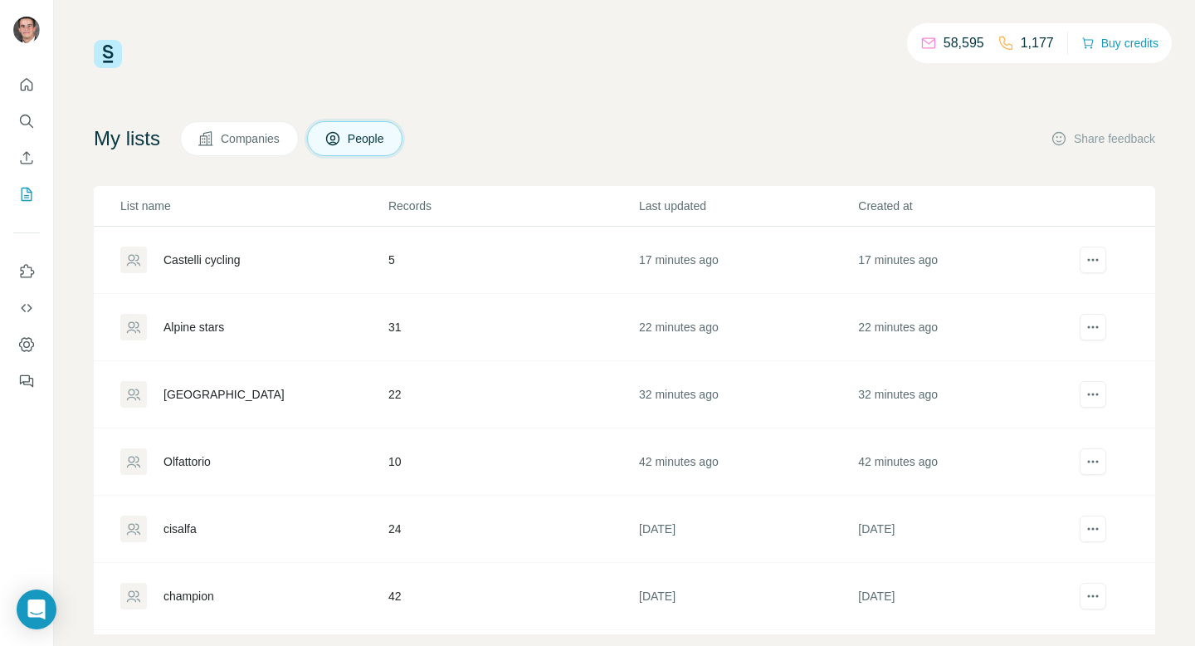
click at [313, 328] on div "Alpine stars" at bounding box center [253, 327] width 266 height 27
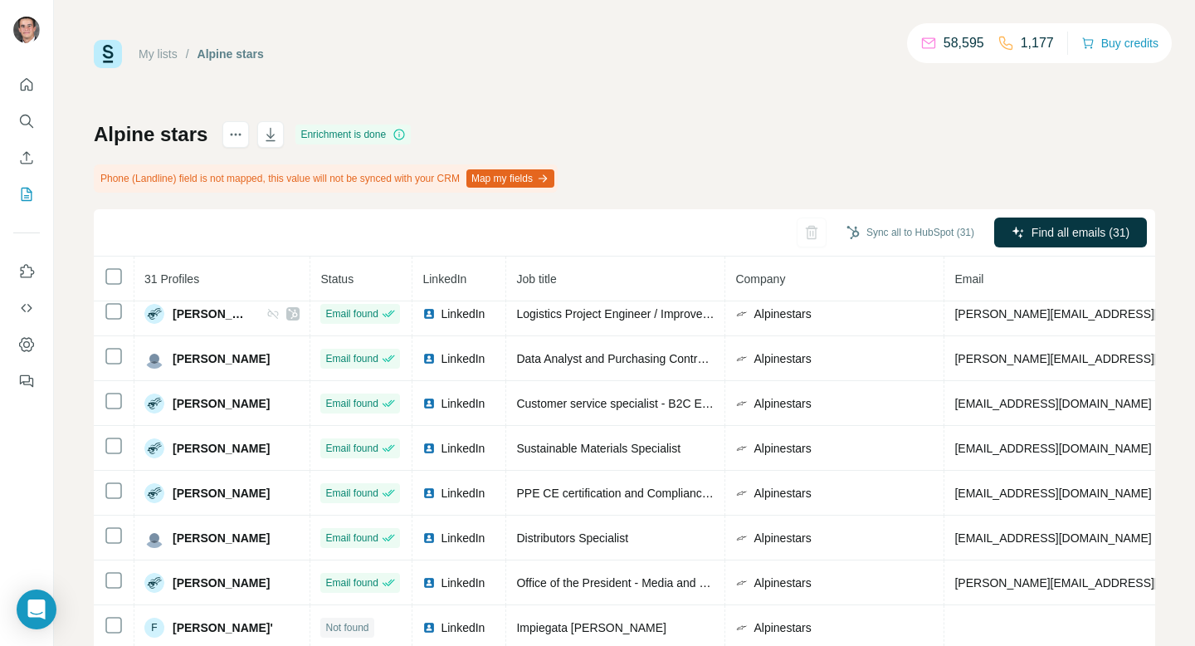
click at [151, 54] on link "My lists" at bounding box center [158, 53] width 39 height 13
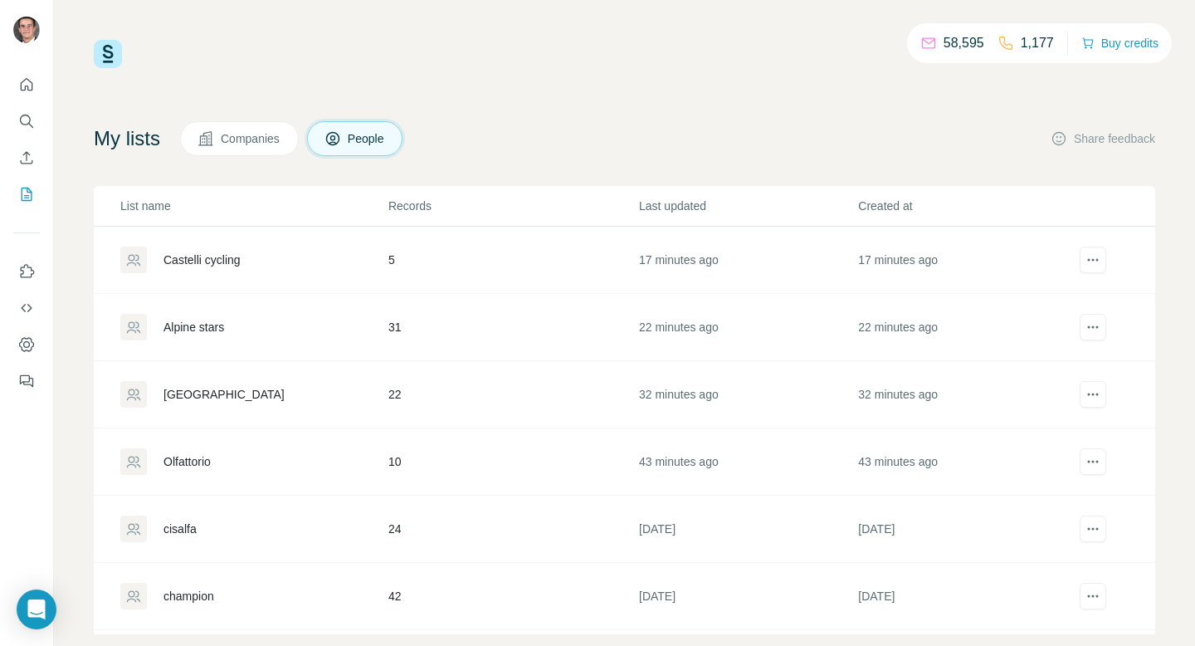
click at [247, 396] on div "[GEOGRAPHIC_DATA]" at bounding box center [253, 394] width 266 height 27
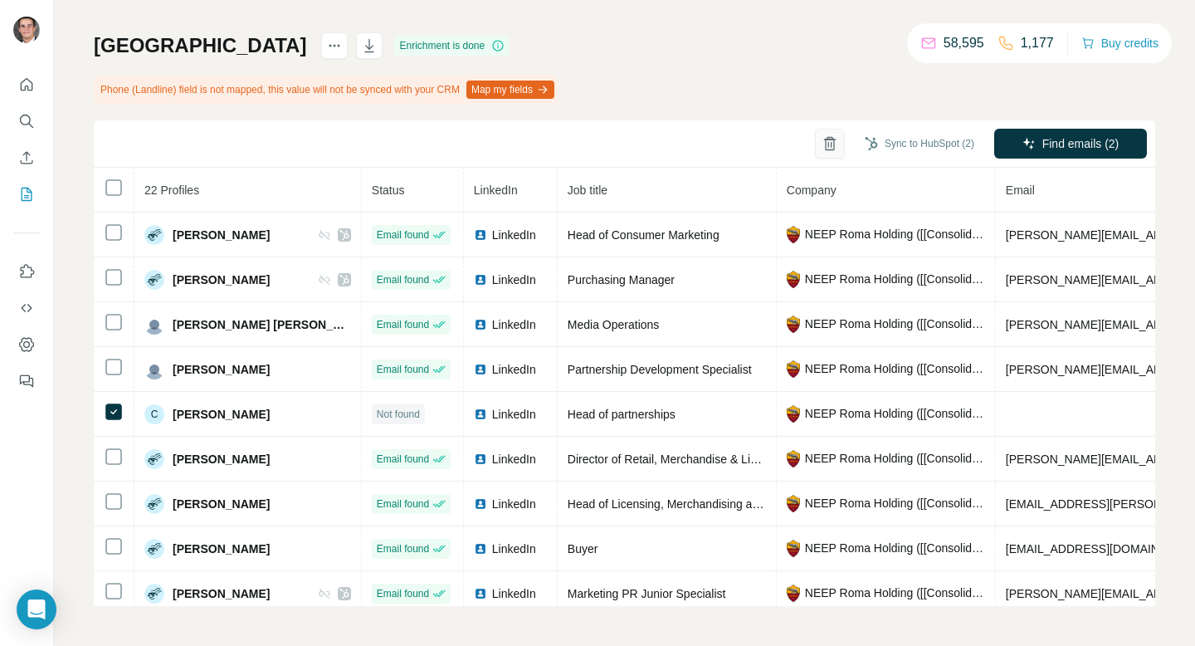
click at [821, 140] on icon "button" at bounding box center [829, 143] width 17 height 17
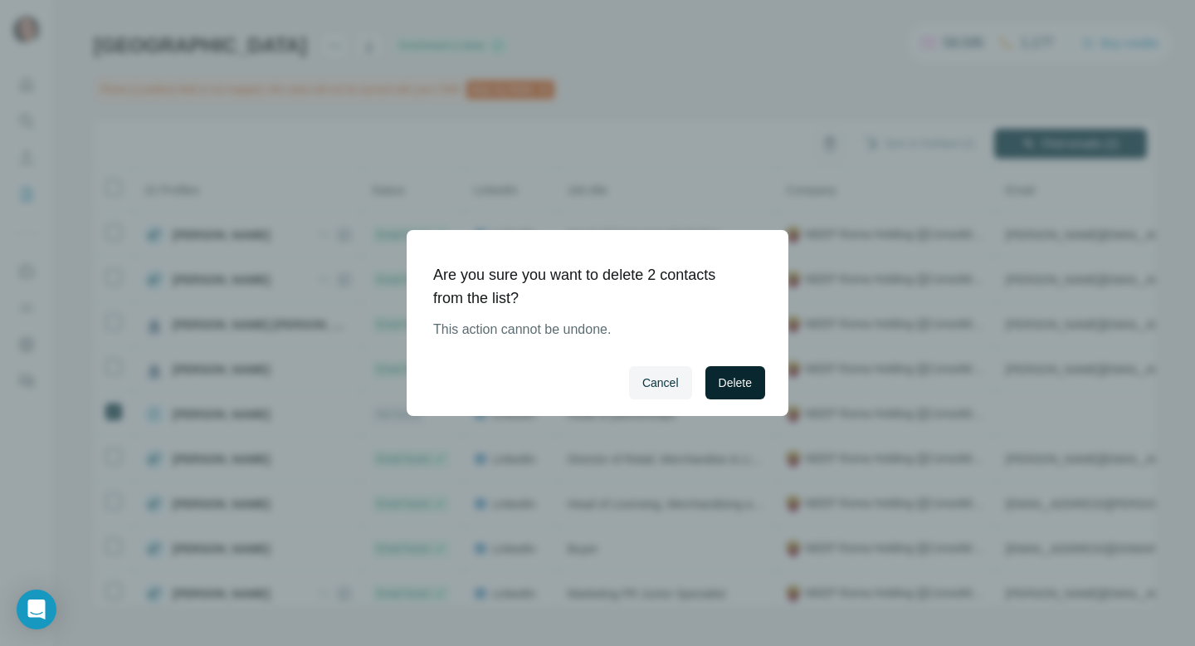
click at [722, 372] on button "Delete" at bounding box center [735, 382] width 60 height 33
